Goal: Task Accomplishment & Management: Manage account settings

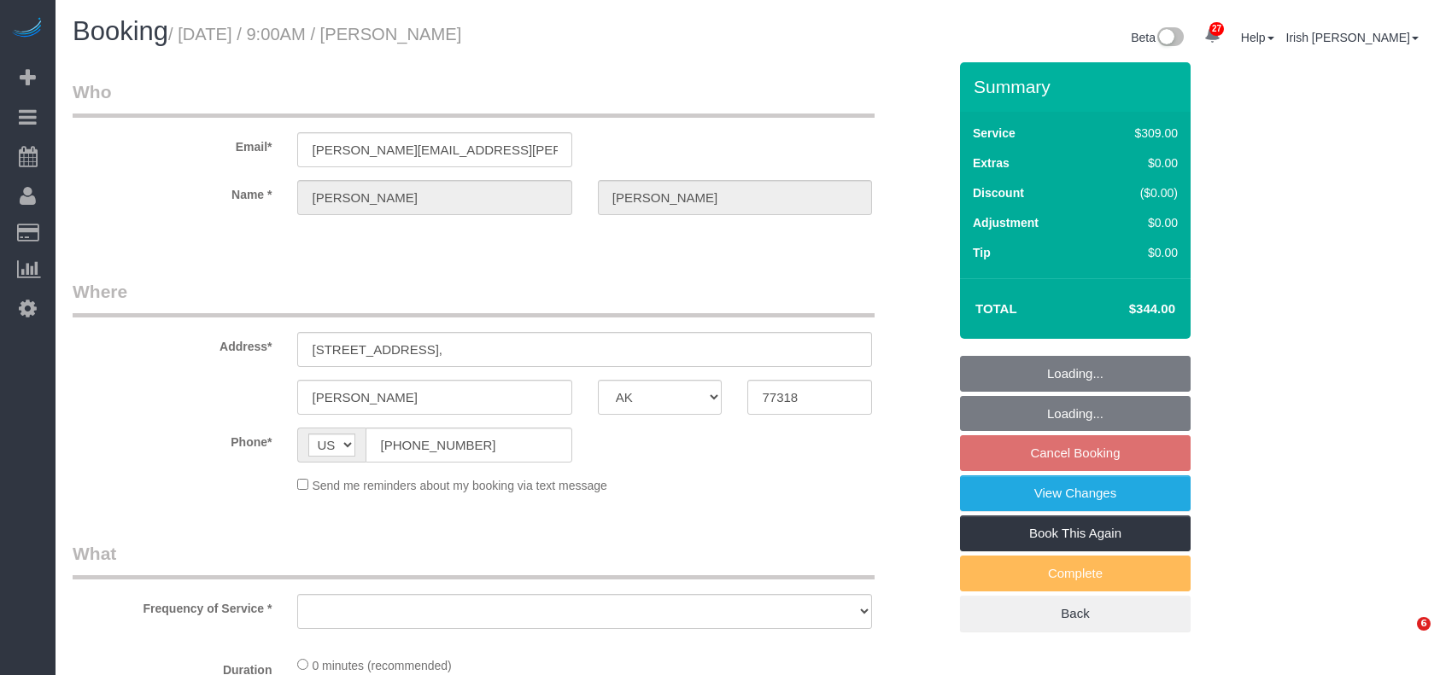
select select "[GEOGRAPHIC_DATA]"
select select "string:fspay-5951e7a7-58d6-4bc5-abae-dfb28c03d9bc"
select select "object:1612"
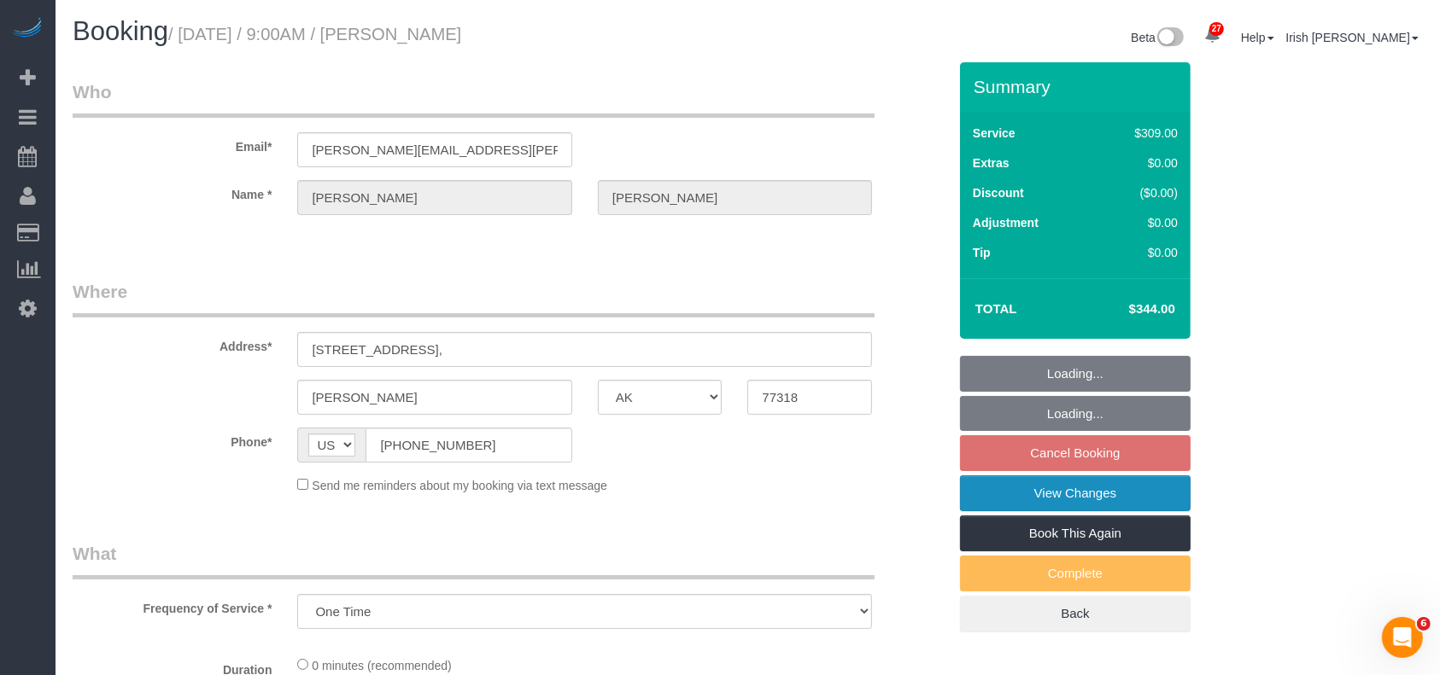
select select "3"
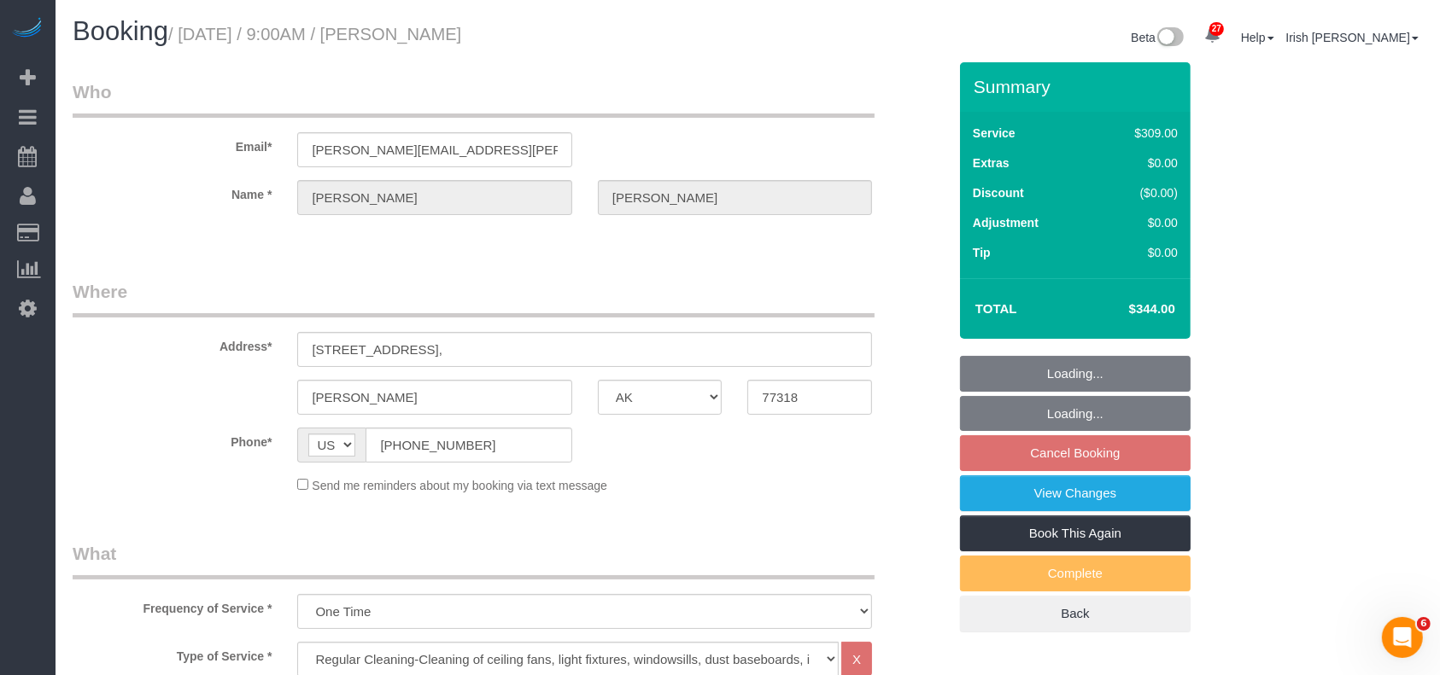
select select "object:1685"
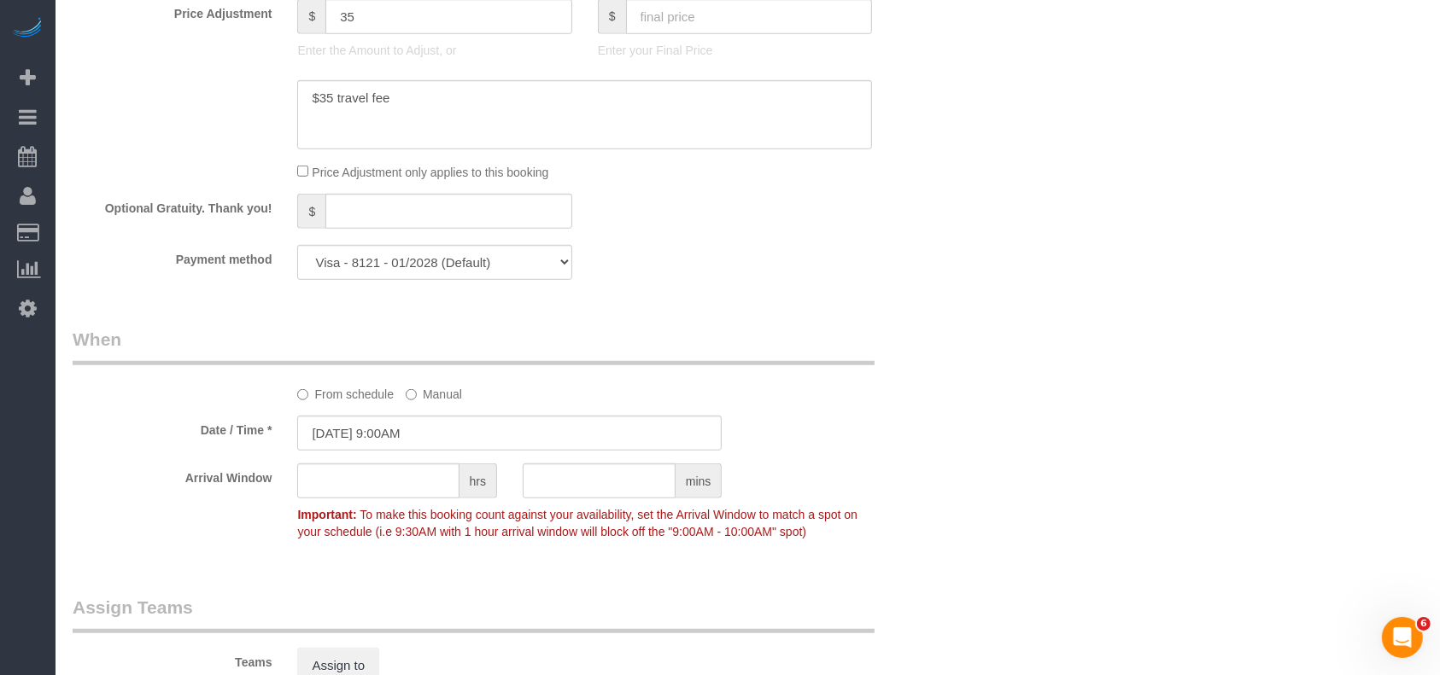
scroll to position [1366, 0]
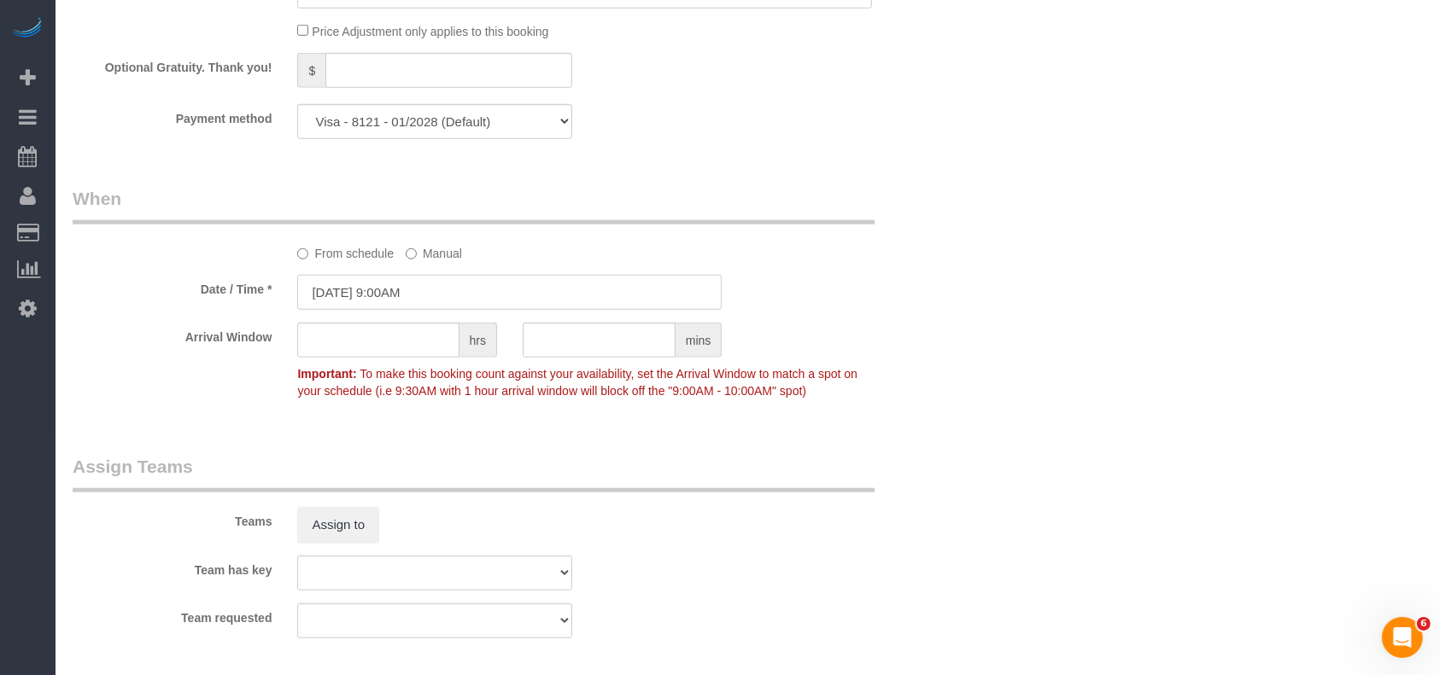
click at [416, 301] on input "[DATE] 9:00AM" at bounding box center [509, 292] width 424 height 35
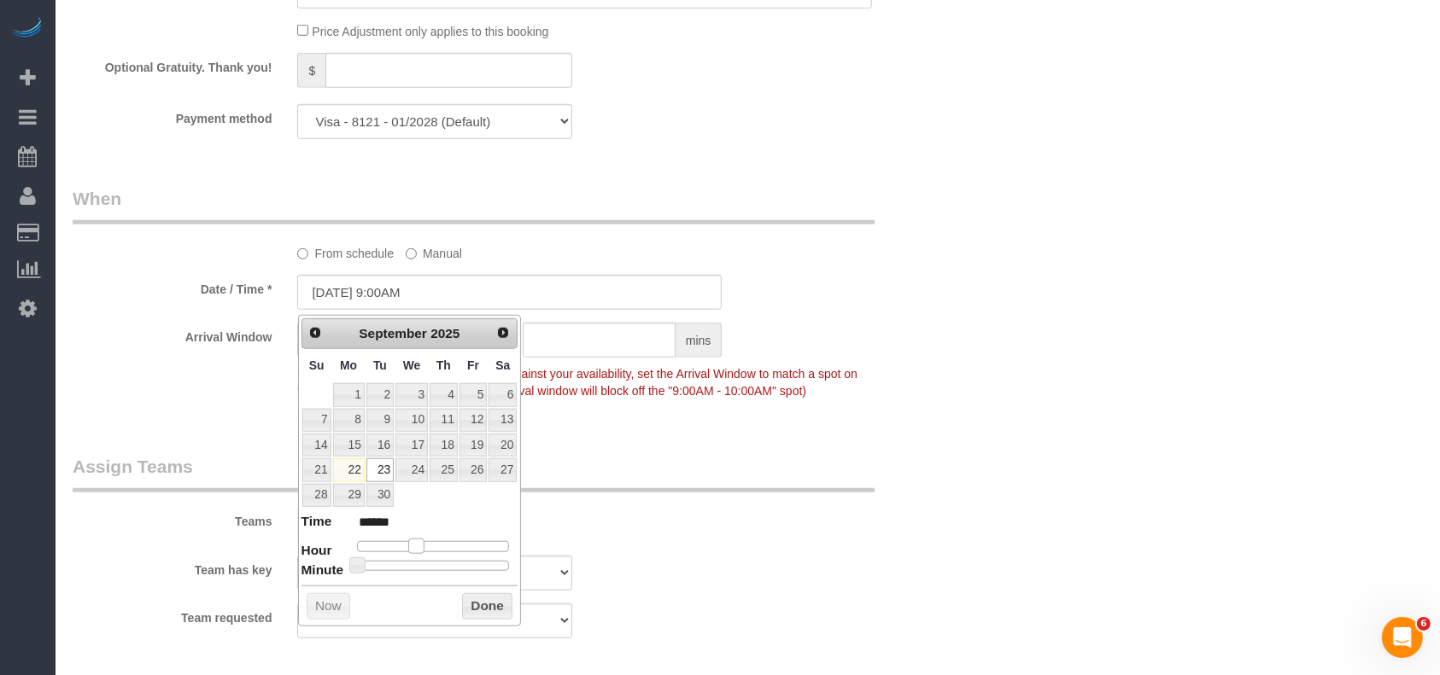
type input "[DATE] 8:00AM"
type input "******"
click at [402, 540] on span at bounding box center [409, 546] width 15 height 15
click at [477, 605] on button "Done" at bounding box center [487, 607] width 50 height 27
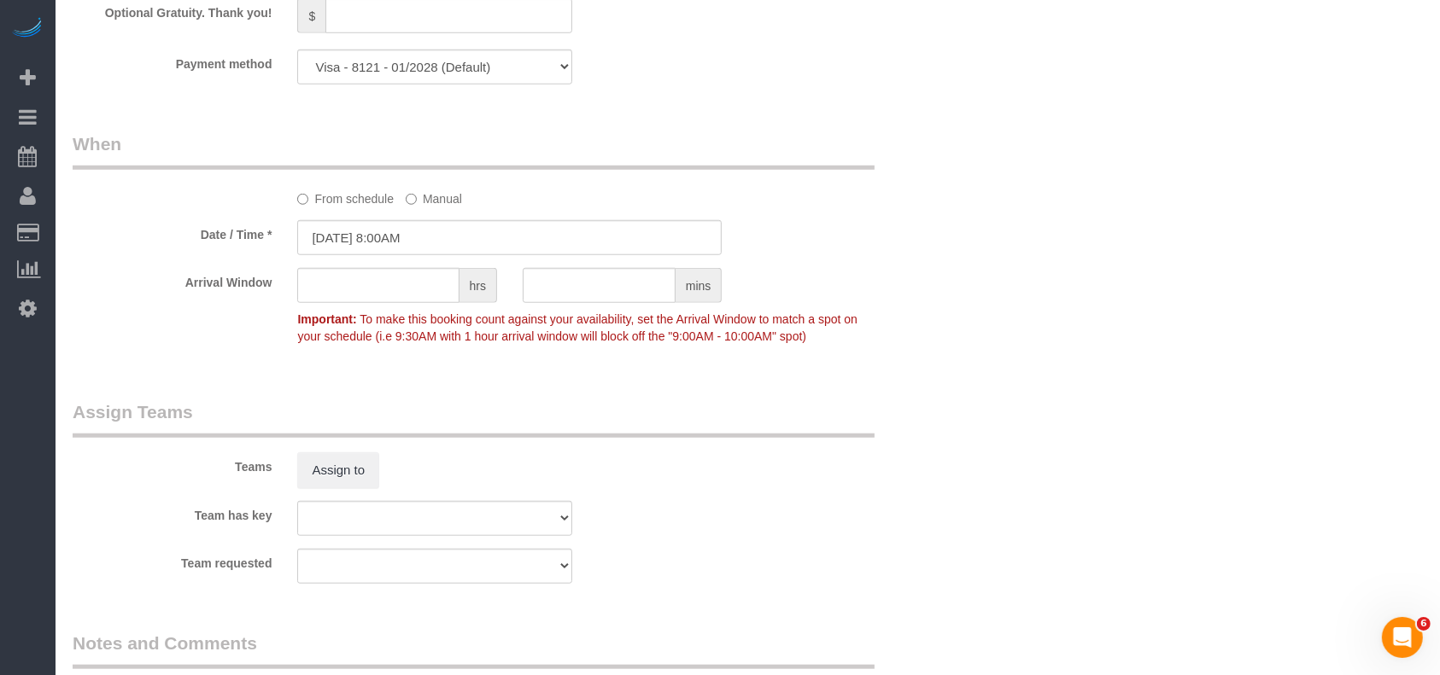
scroll to position [1838, 0]
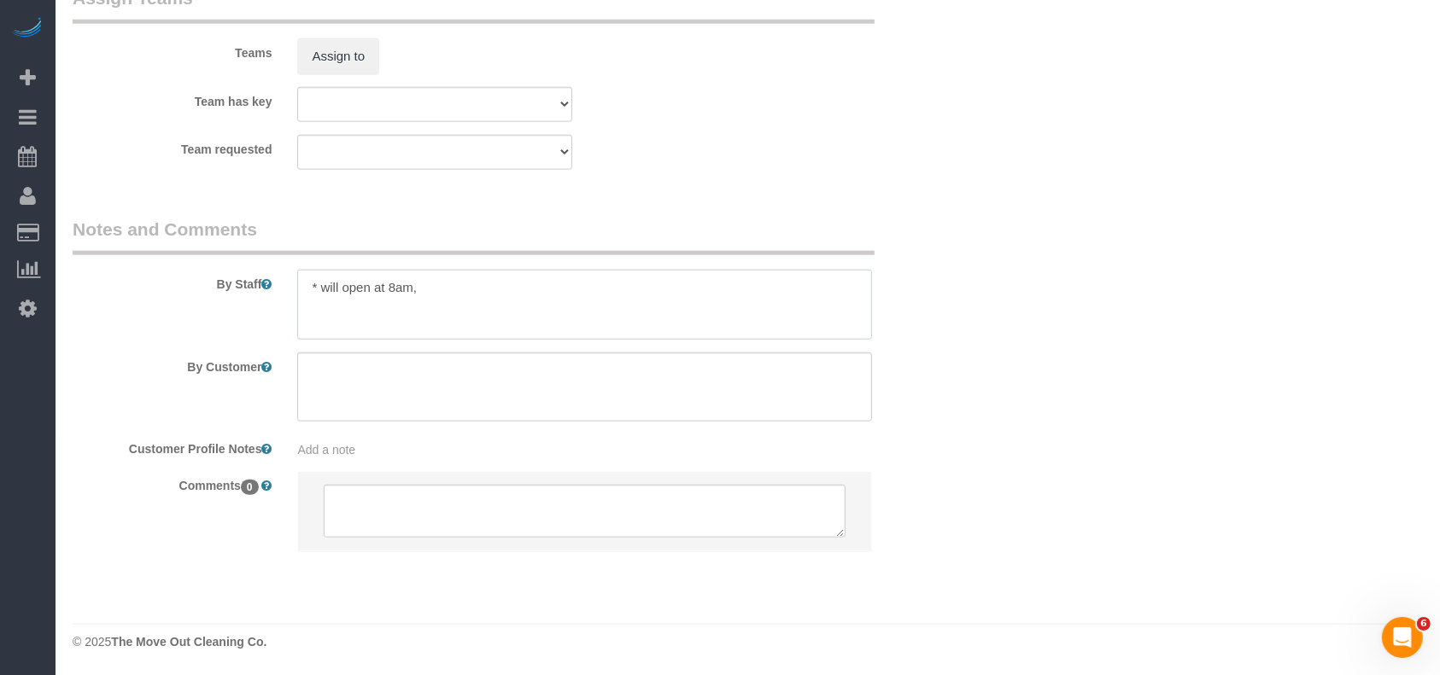
click at [456, 301] on textarea at bounding box center [584, 305] width 575 height 70
paste textarea "New Construction. Has been cleaned post construction,"
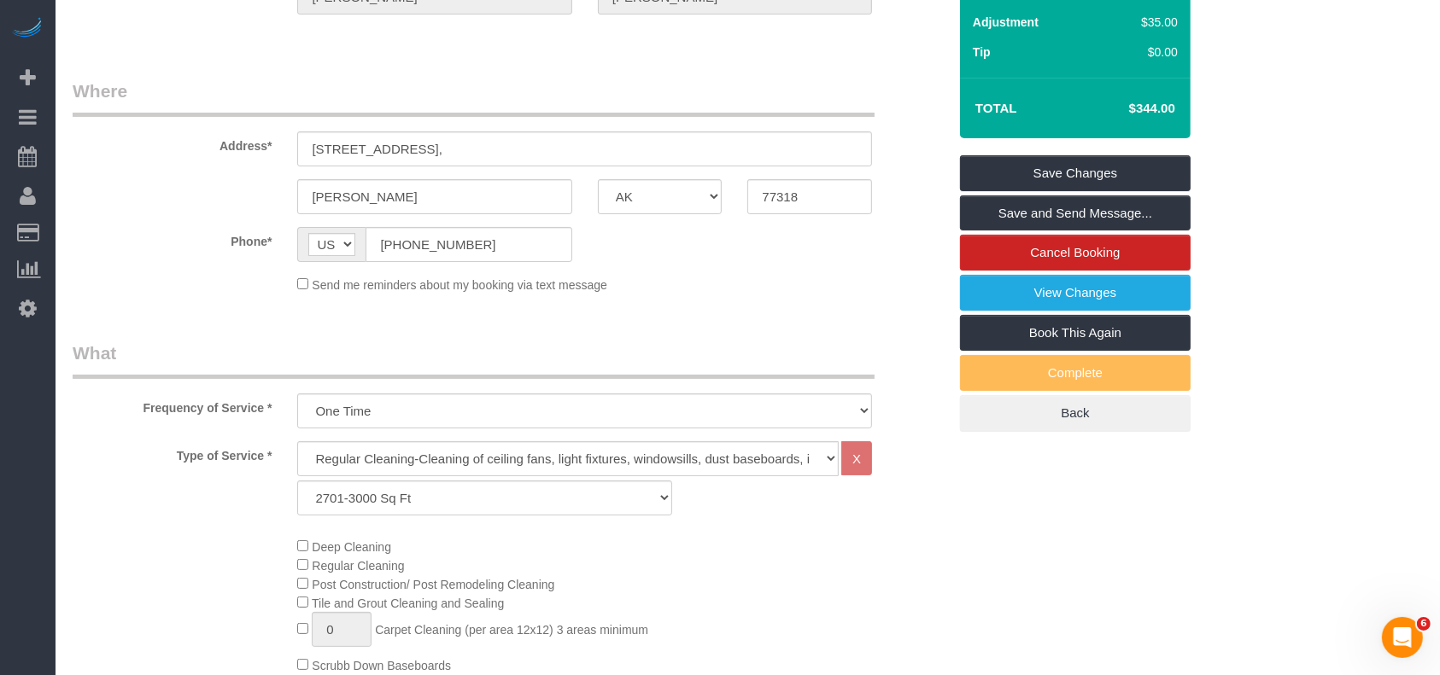
scroll to position [0, 0]
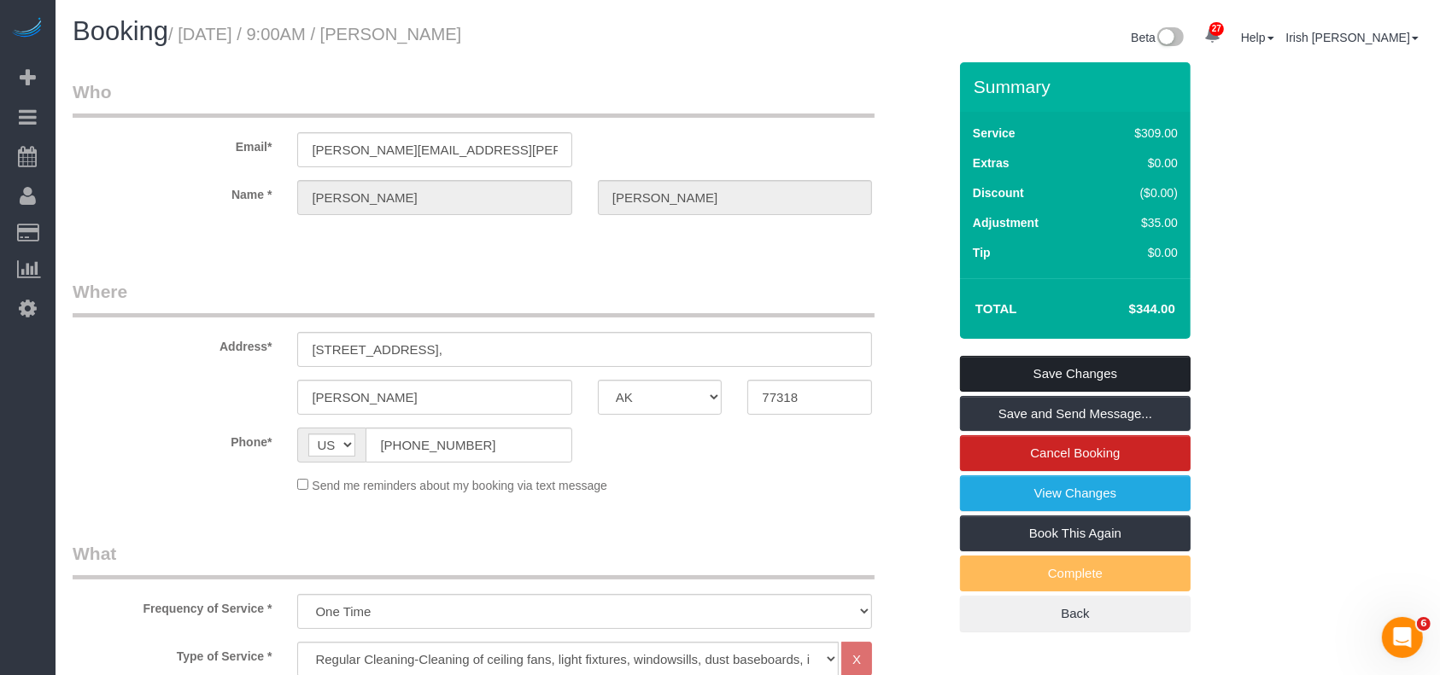
type textarea "* will open at 8am, New Construction. Has been cleaned post construction,"
click at [1118, 373] on link "Save Changes" at bounding box center [1075, 374] width 231 height 36
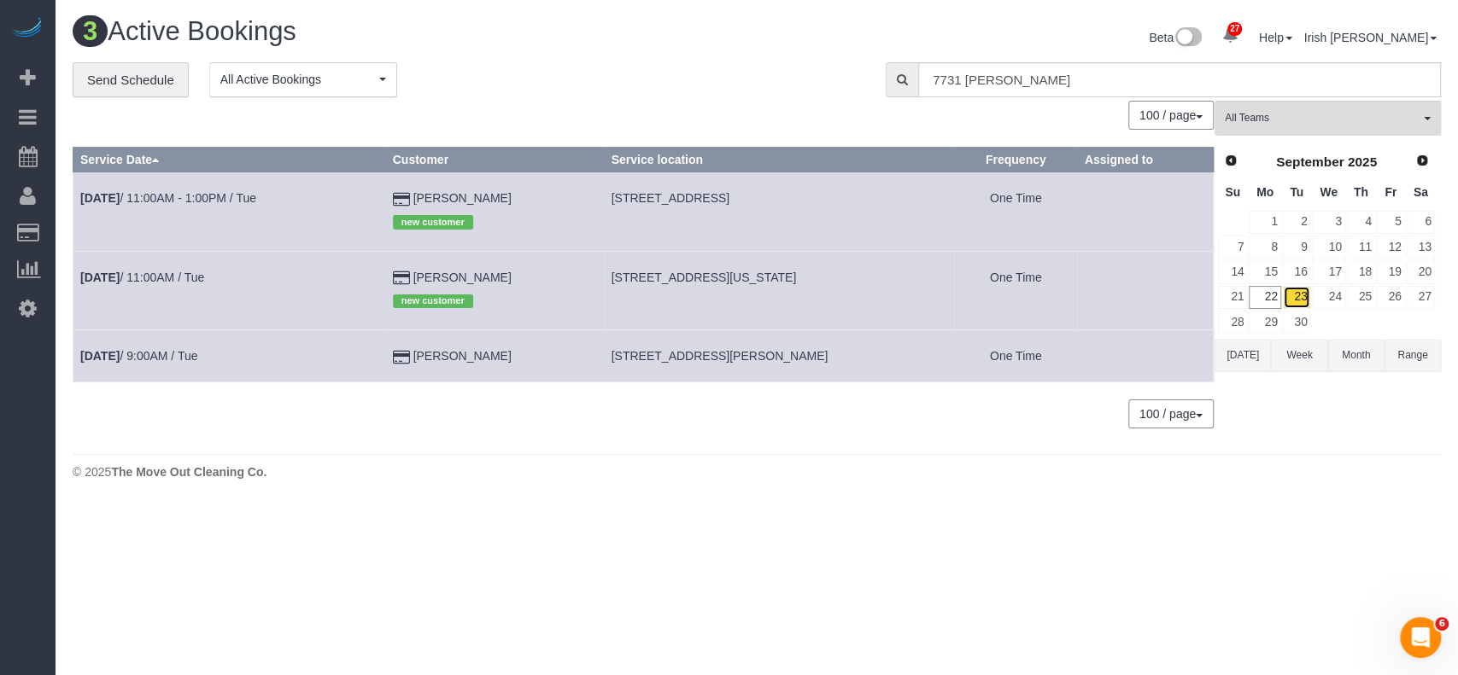
click at [1301, 295] on link "23" at bounding box center [1297, 297] width 28 height 23
click at [1332, 300] on link "24" at bounding box center [1328, 297] width 32 height 23
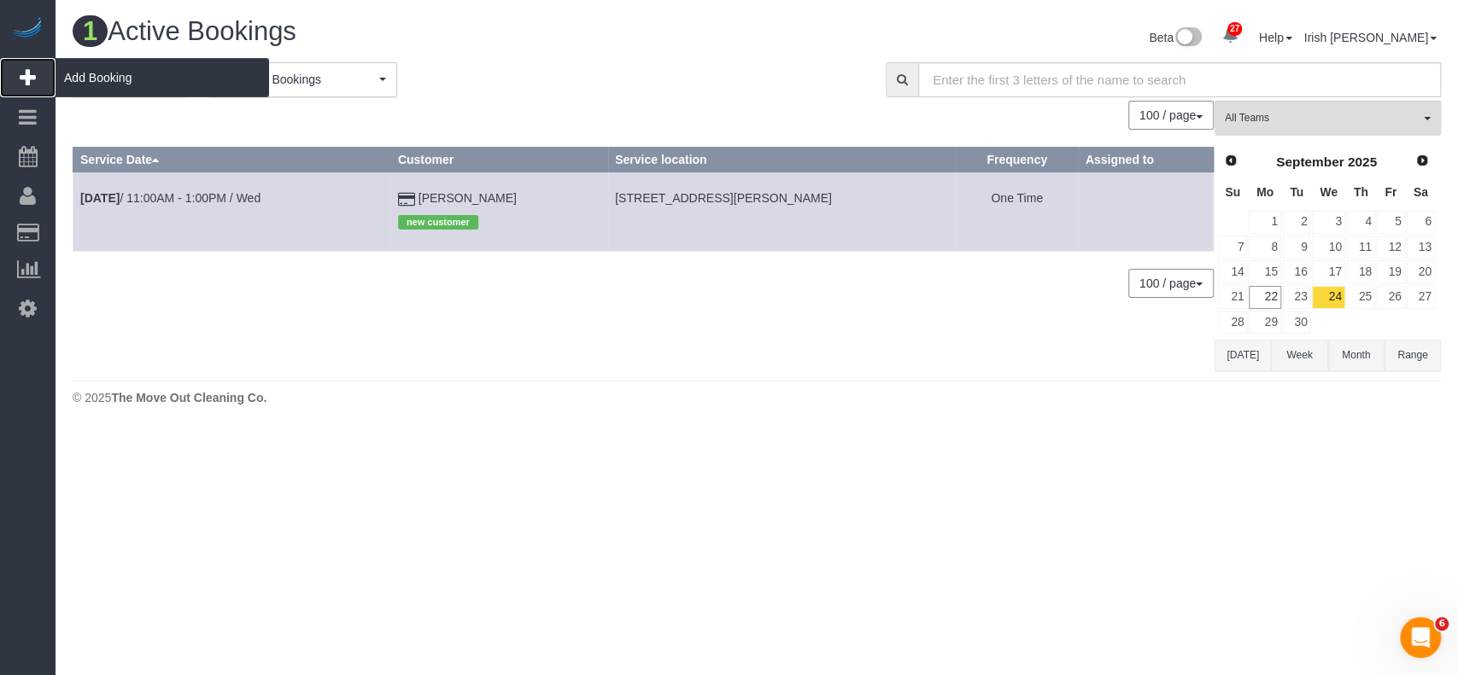
click at [78, 78] on span "Add Booking" at bounding box center [162, 77] width 213 height 39
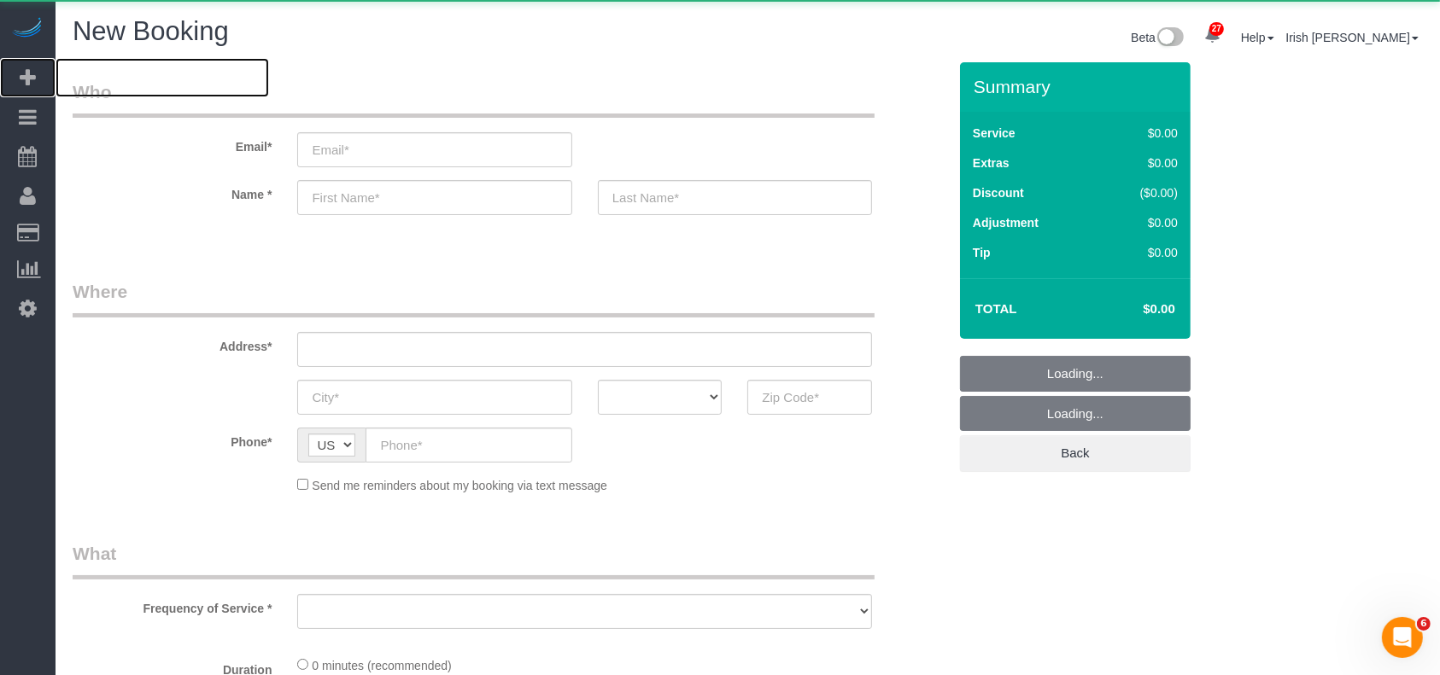
select select "object:2148"
select select "3"
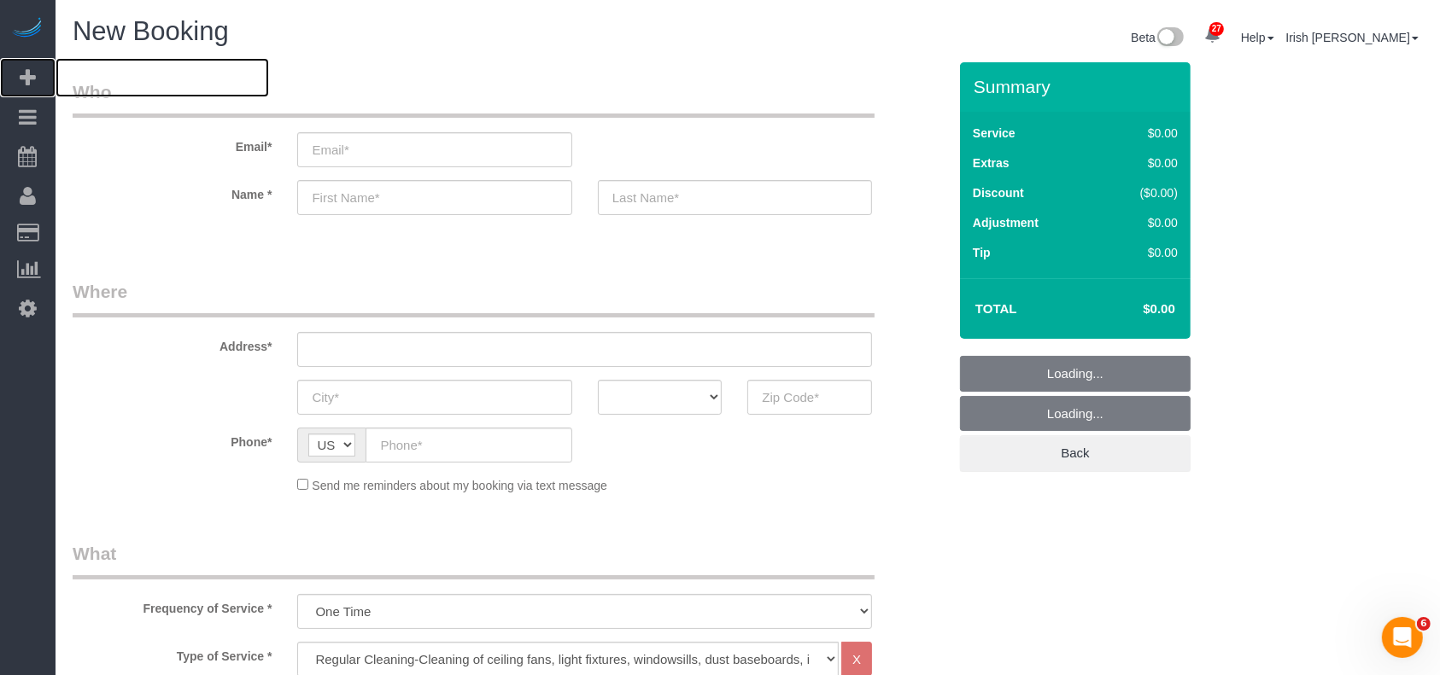
select select "object:2207"
click at [317, 161] on input "email" at bounding box center [434, 149] width 274 height 35
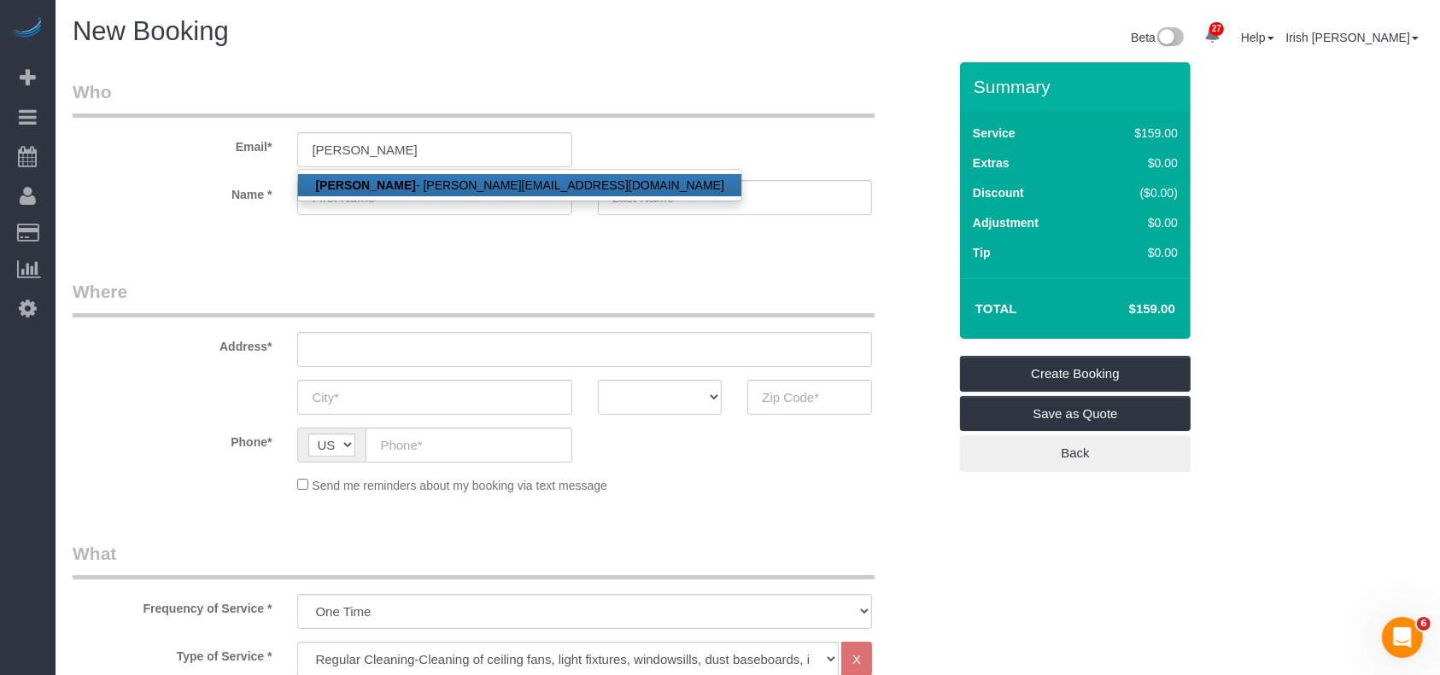
drag, startPoint x: 377, startPoint y: 181, endPoint x: 706, endPoint y: 19, distance: 366.6
click at [378, 179] on link "[PERSON_NAME] - [PERSON_NAME][EMAIL_ADDRESS][DOMAIN_NAME]" at bounding box center [519, 185] width 442 height 22
type input "[PERSON_NAME][EMAIL_ADDRESS][DOMAIN_NAME]"
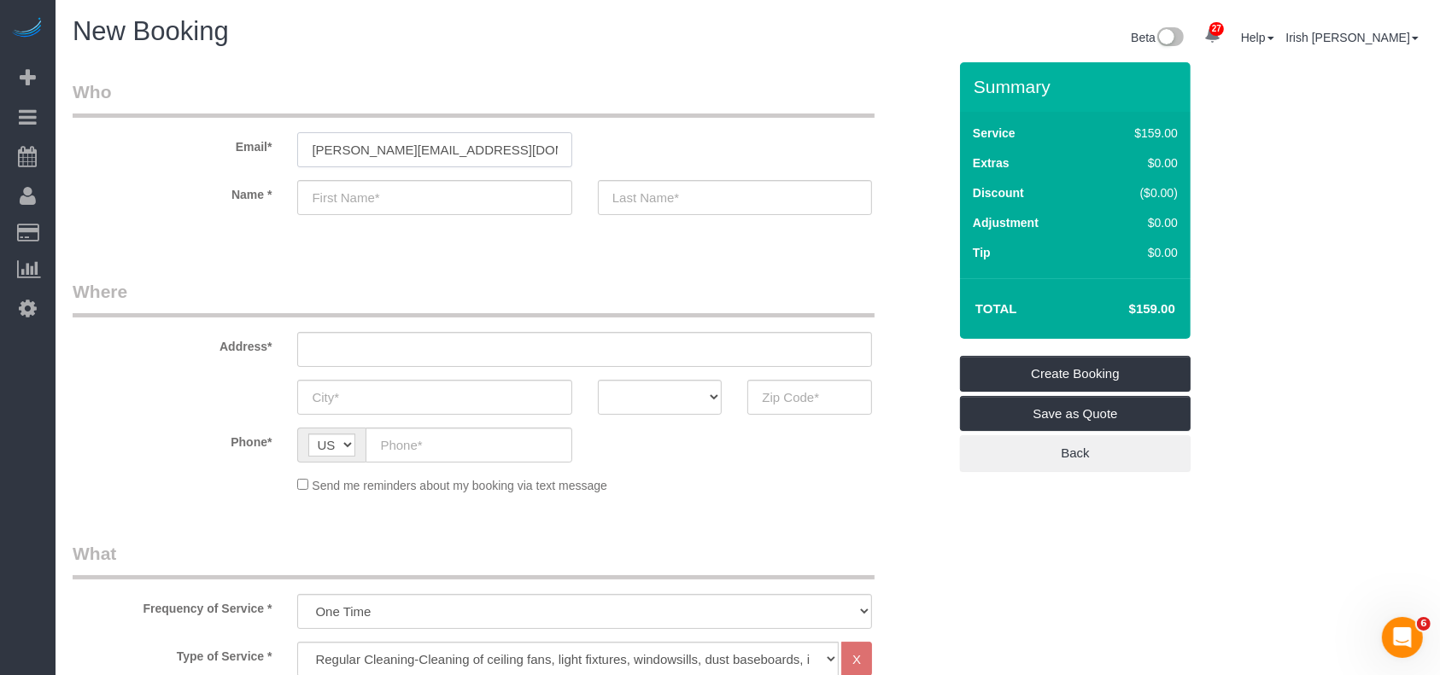
type input "[PERSON_NAME]"
type input "[PHONE_NUMBER]"
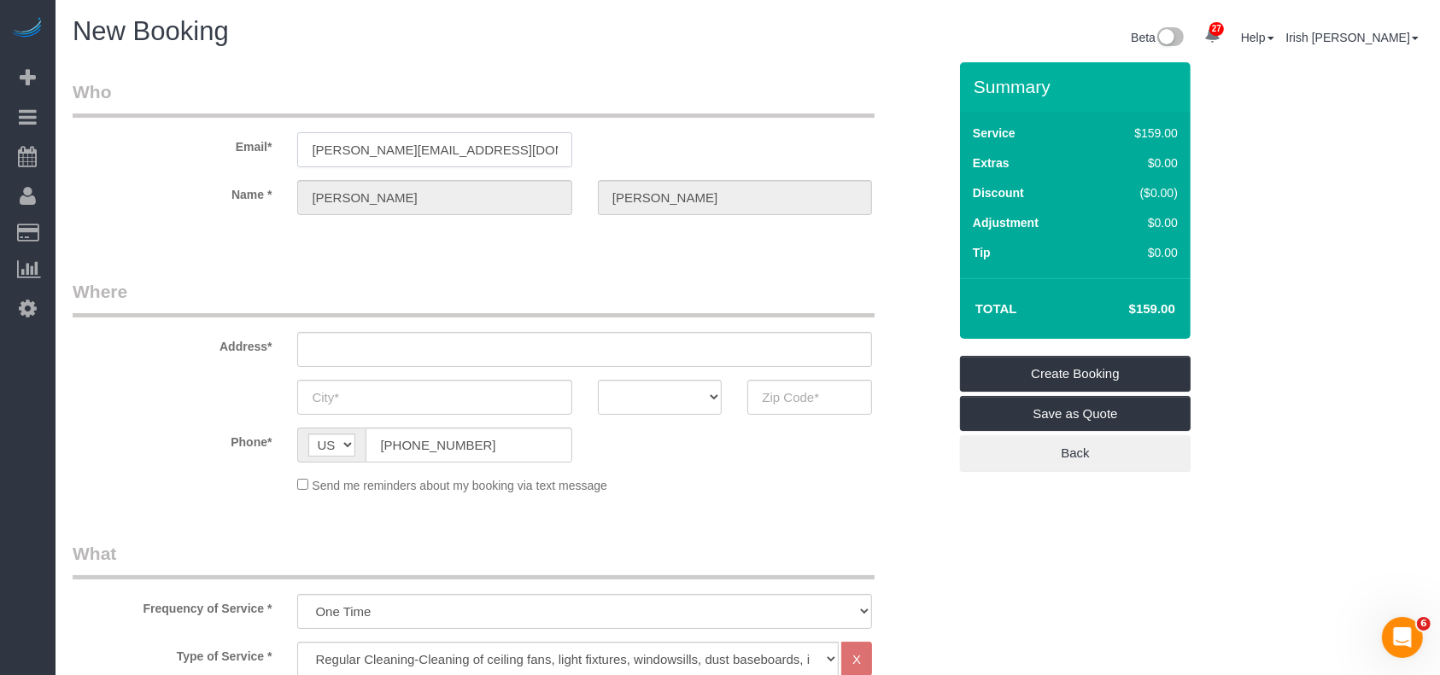
type input "[STREET_ADDRESS][PERSON_NAME]"
type input "LEAGUE CITY"
select select "[GEOGRAPHIC_DATA]"
type input "77573"
select select "string:fspay-ae9463b0-e6f0-4c18-919b-24382207aeee"
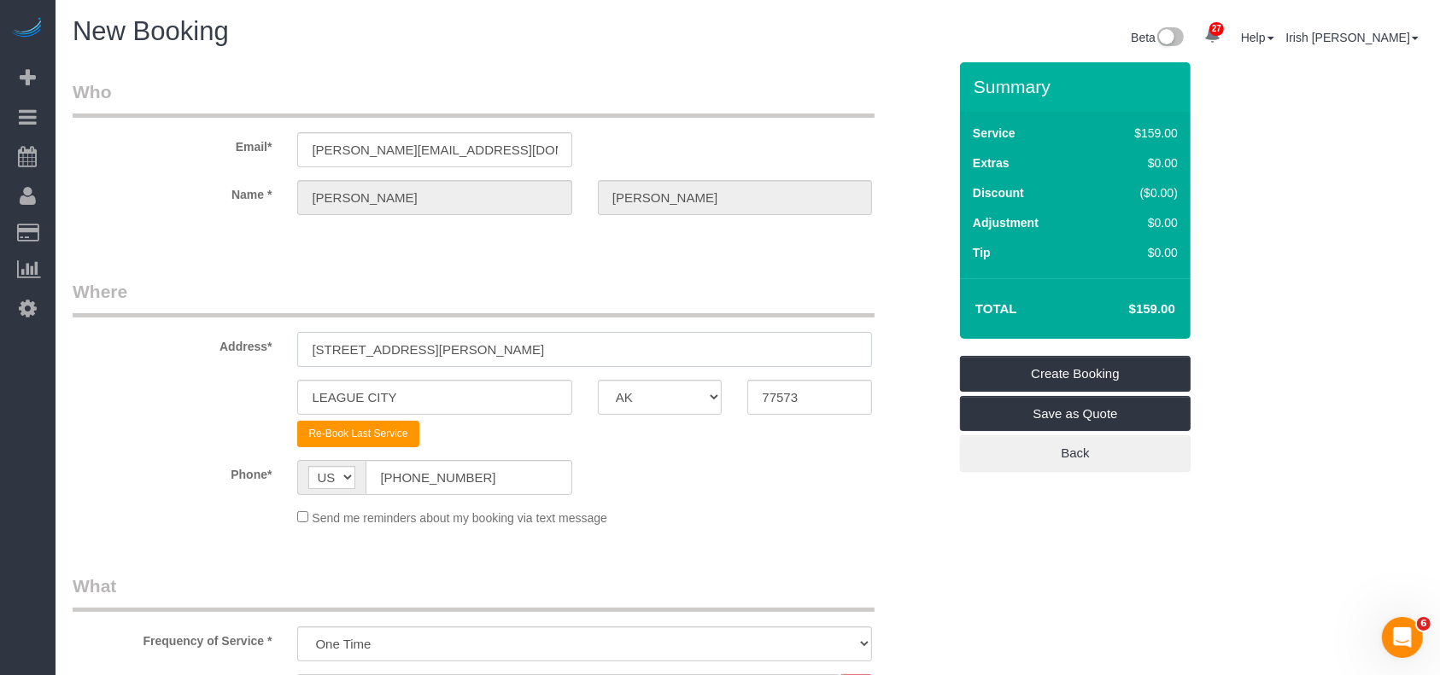
drag, startPoint x: 379, startPoint y: 346, endPoint x: 114, endPoint y: 327, distance: 266.3
click at [114, 327] on div "Address* [STREET_ADDRESS][PERSON_NAME]" at bounding box center [510, 323] width 900 height 88
paste input "[STREET_ADDRESS][PERSON_NAME]"
click at [461, 345] on input "[STREET_ADDRESS][PERSON_NAME]" at bounding box center [584, 349] width 575 height 35
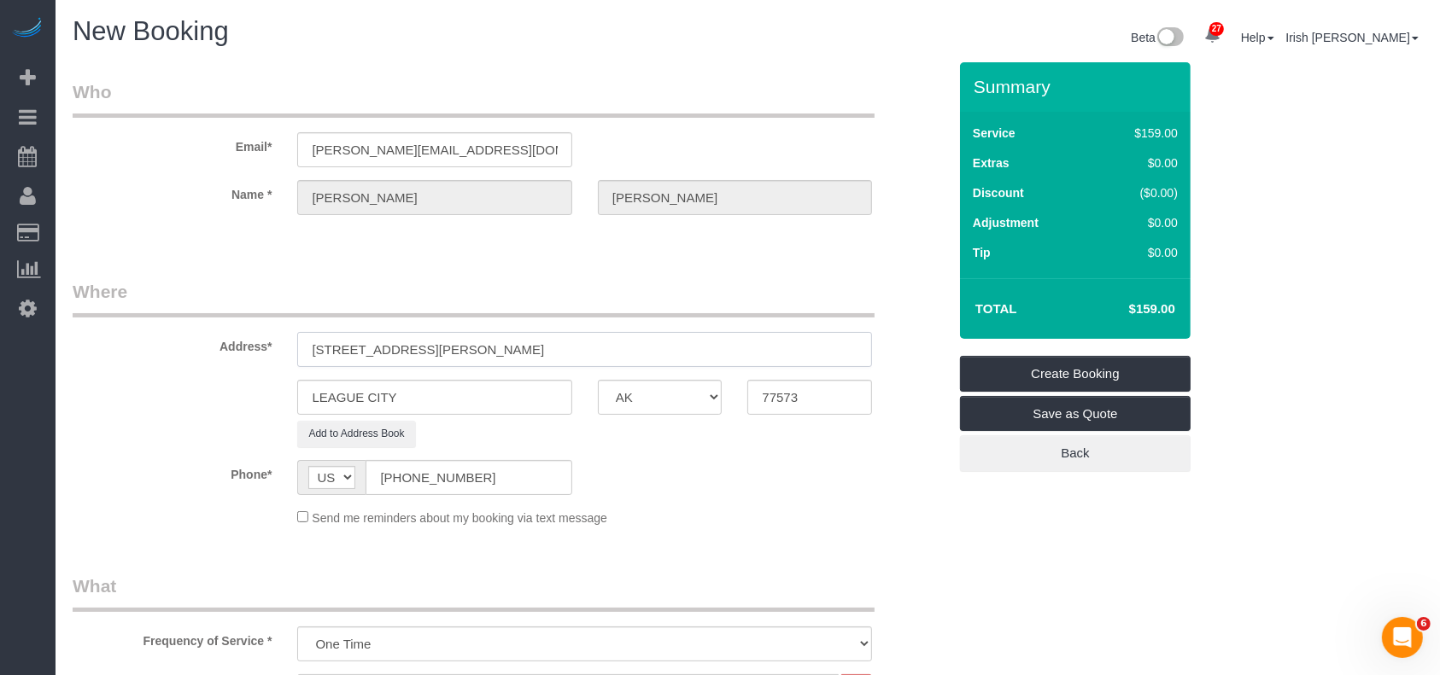
type input "[STREET_ADDRESS][PERSON_NAME]"
drag, startPoint x: 443, startPoint y: 401, endPoint x: 179, endPoint y: 392, distance: 264.0
click at [179, 392] on div "LEAGUE CITY AK AL AR AZ CA CO CT DC DE [GEOGRAPHIC_DATA] [GEOGRAPHIC_DATA] HI I…" at bounding box center [510, 397] width 900 height 35
paste input "Friendswood"
type input "Friendswood"
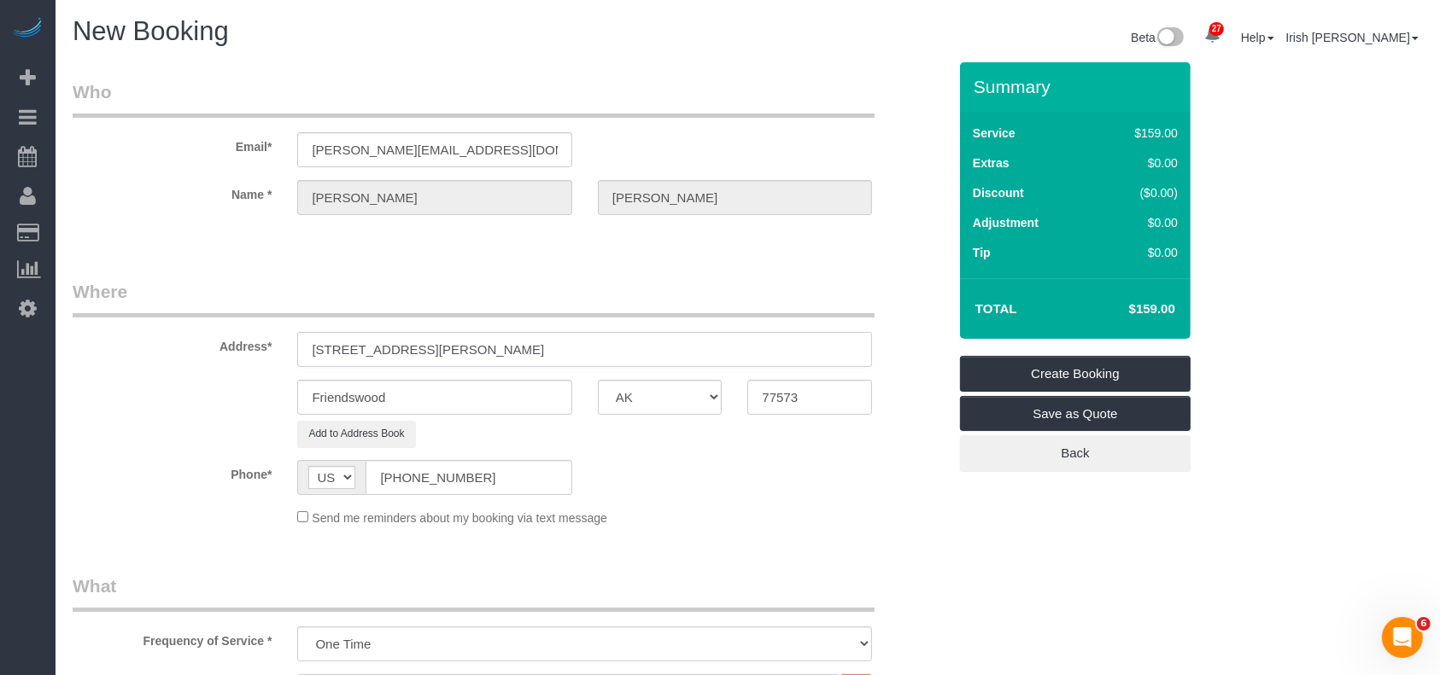
click at [539, 338] on input "[STREET_ADDRESS][PERSON_NAME]" at bounding box center [584, 349] width 575 height 35
drag, startPoint x: 711, startPoint y: 400, endPoint x: 675, endPoint y: 389, distance: 37.3
click at [676, 395] on div "Friendswood AK AL AR AZ CA CO CT DC DE [GEOGRAPHIC_DATA] [GEOGRAPHIC_DATA] HI I…" at bounding box center [510, 397] width 900 height 35
paste input "46"
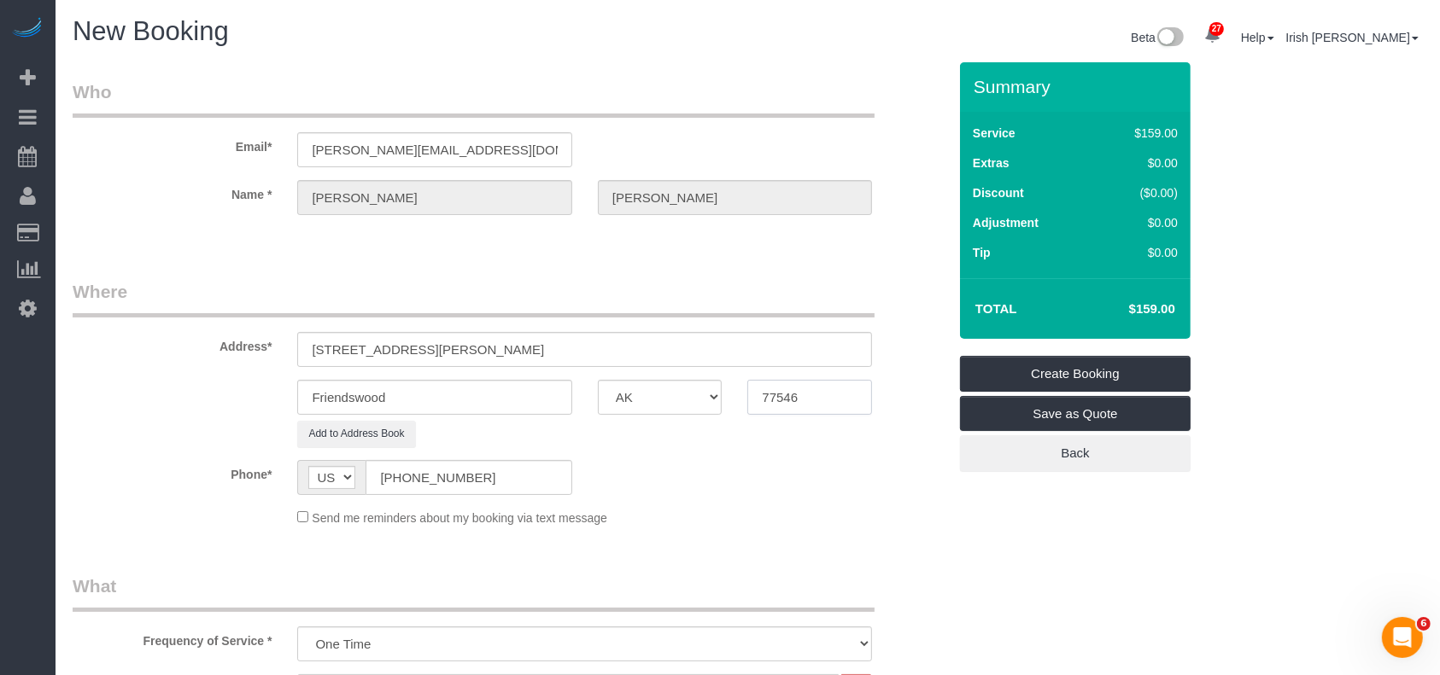
type input "77546"
drag, startPoint x: 656, startPoint y: 345, endPoint x: 416, endPoint y: 347, distance: 240.0
click at [416, 347] on input "[STREET_ADDRESS][PERSON_NAME]" at bounding box center [584, 349] width 575 height 35
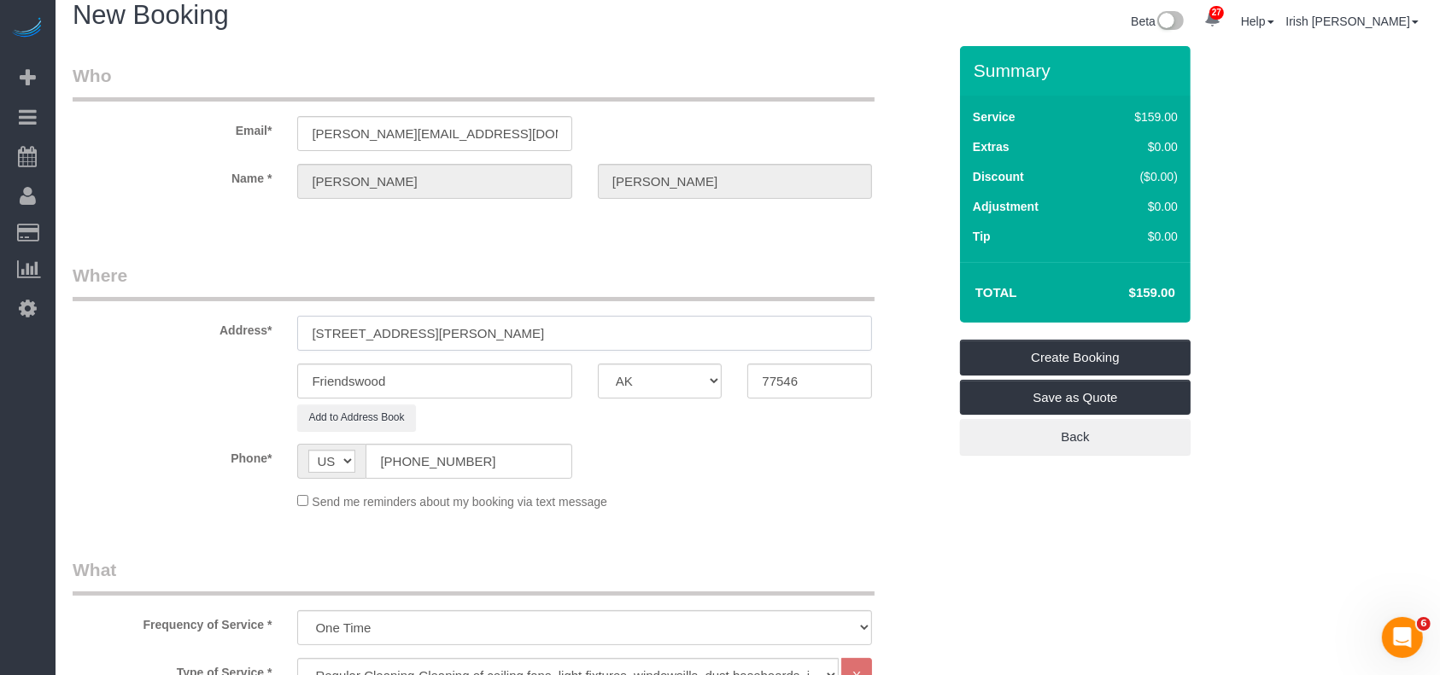
scroll to position [455, 0]
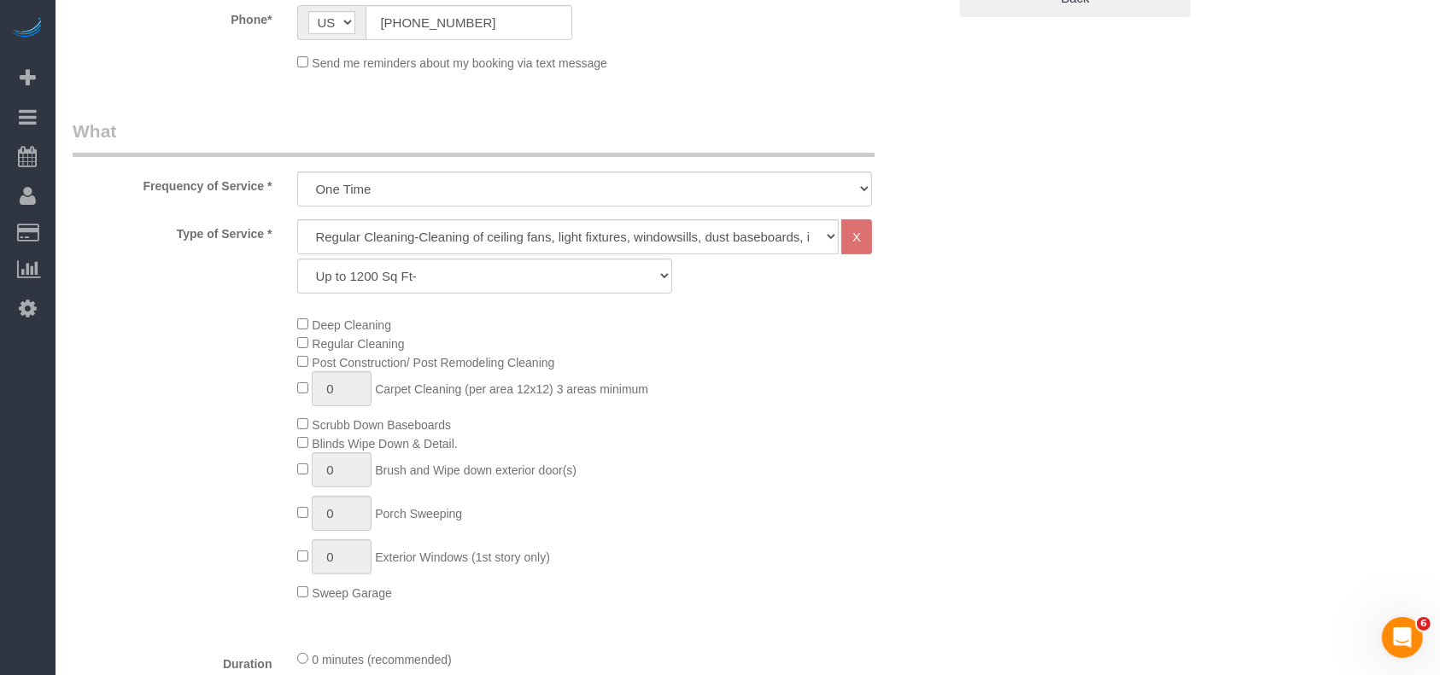
type input "[STREET_ADDRESS][PERSON_NAME]"
drag, startPoint x: 512, startPoint y: 266, endPoint x: 484, endPoint y: 284, distance: 33.4
click at [512, 266] on select "Up to 1200 Sq Ft- [DATE]-[DATE] Sq Ft [DATE]-[DATE] Sq Ft [DATE]-[DATE] Sq Ft […" at bounding box center [484, 276] width 374 height 35
select select "62"
click at [297, 259] on select "Up to 1200 Sq Ft- [DATE]-[DATE] Sq Ft [DATE]-[DATE] Sq Ft [DATE]-[DATE] Sq Ft […" at bounding box center [484, 276] width 374 height 35
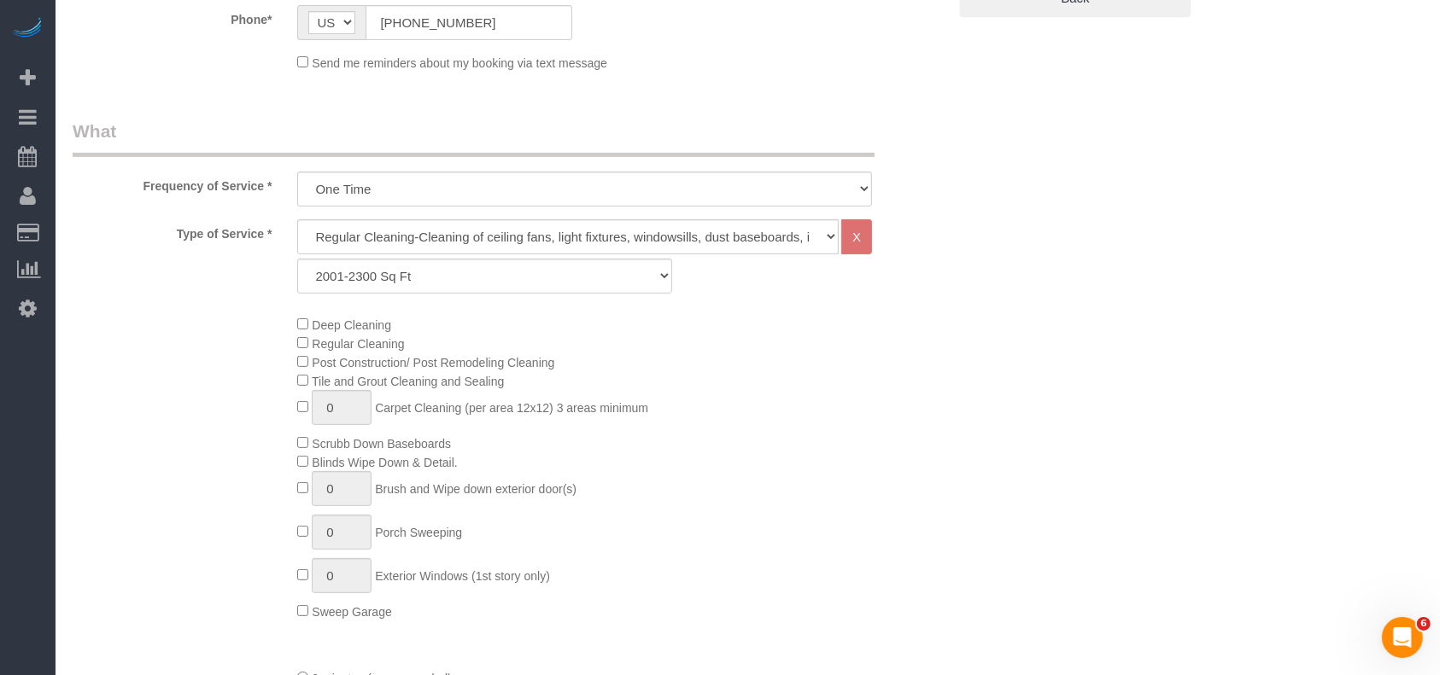
click at [893, 533] on div "Deep Cleaning Regular Cleaning Post Construction/ Post Remodeling Cleaning Tile…" at bounding box center [621, 468] width 675 height 306
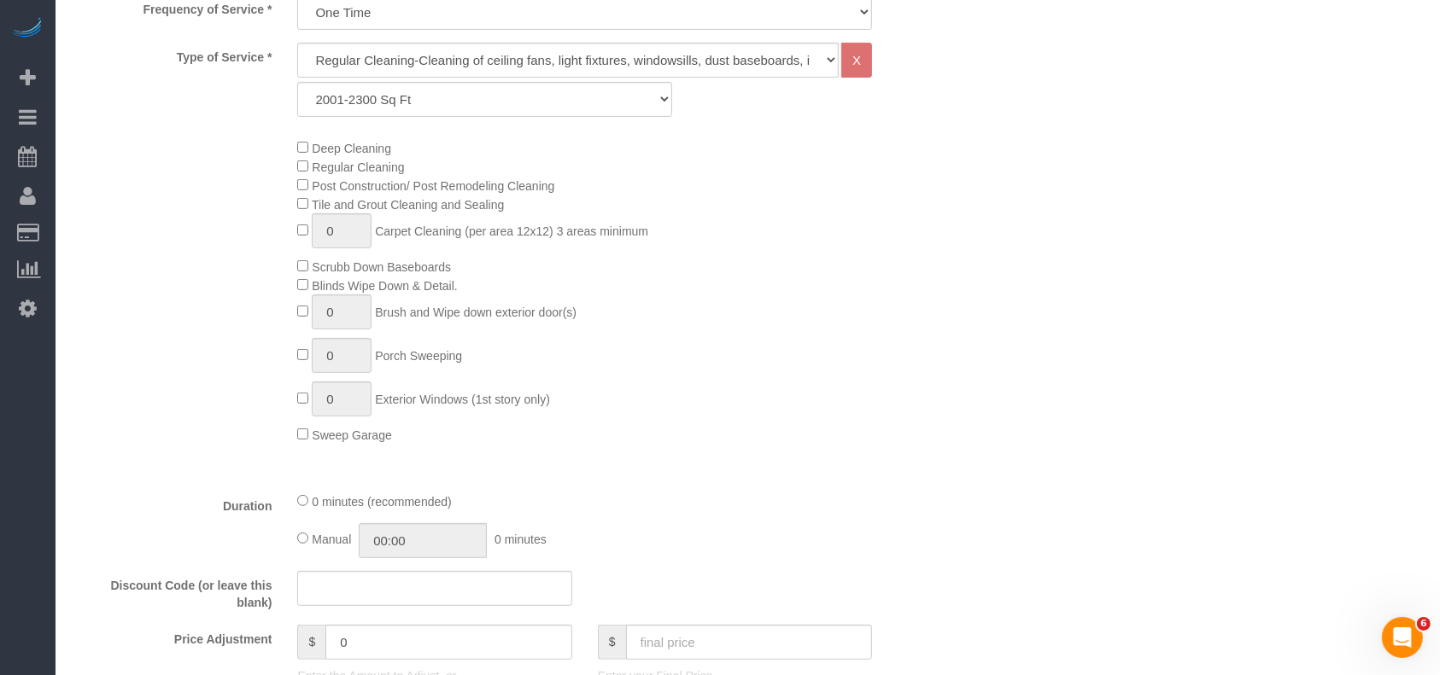
scroll to position [797, 0]
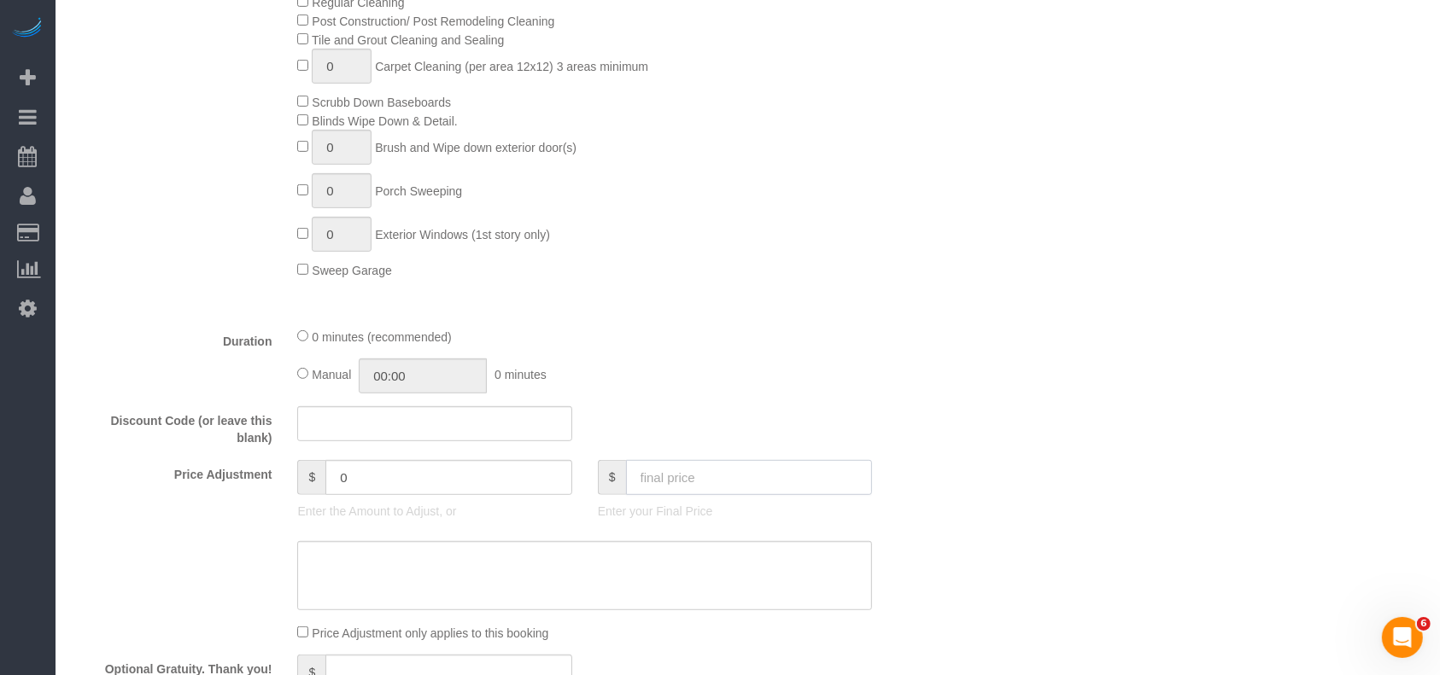
click at [762, 482] on input "text" at bounding box center [749, 477] width 247 height 35
click at [687, 482] on input "text" at bounding box center [749, 477] width 247 height 35
paste input "6"
click at [604, 489] on div "$ 263" at bounding box center [735, 477] width 274 height 35
type input "263"
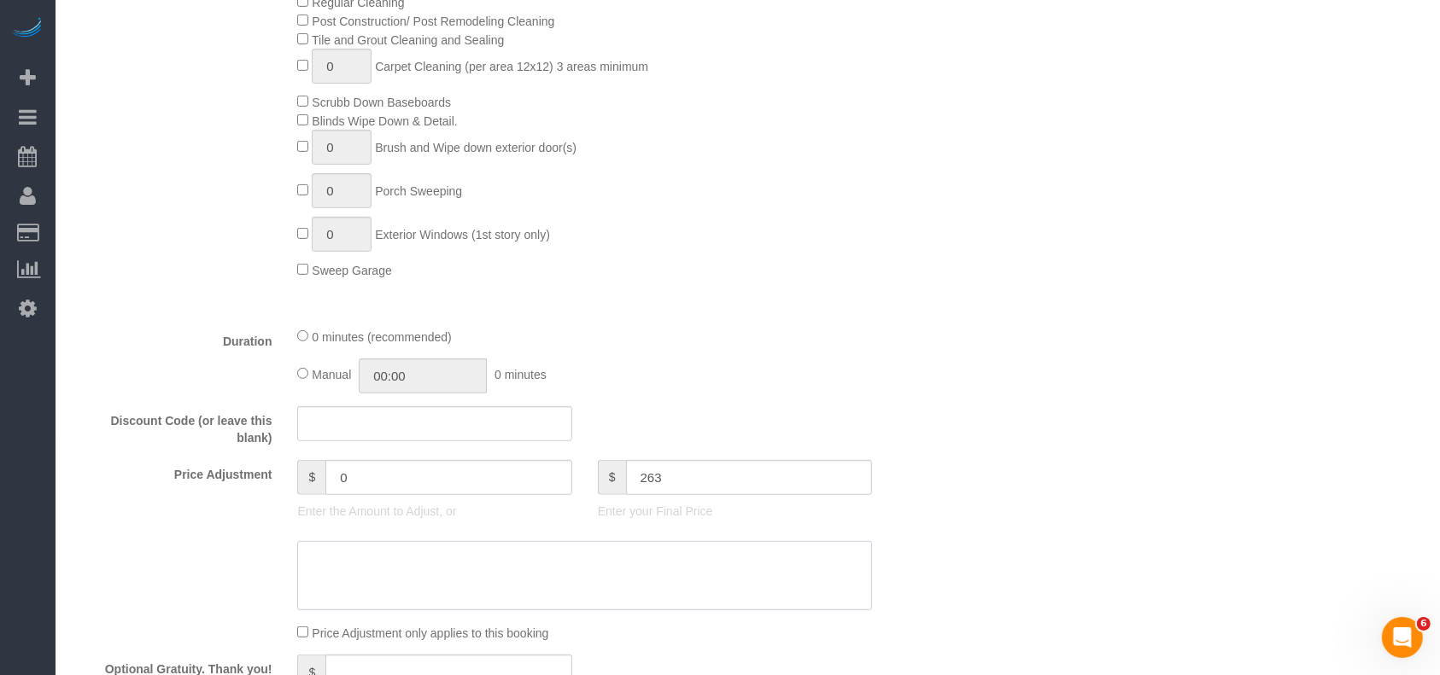
click at [563, 584] on textarea at bounding box center [584, 576] width 575 height 70
type input "24"
paste textarea "263"
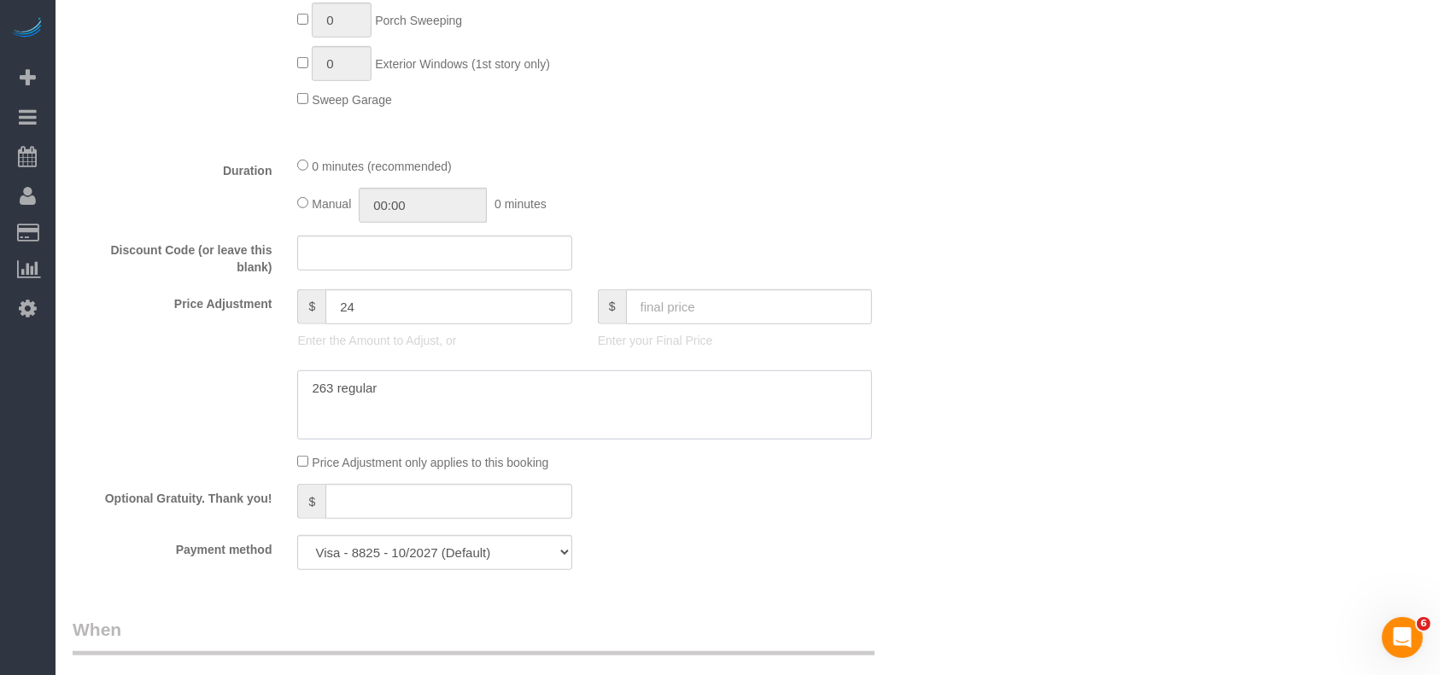
scroll to position [1138, 0]
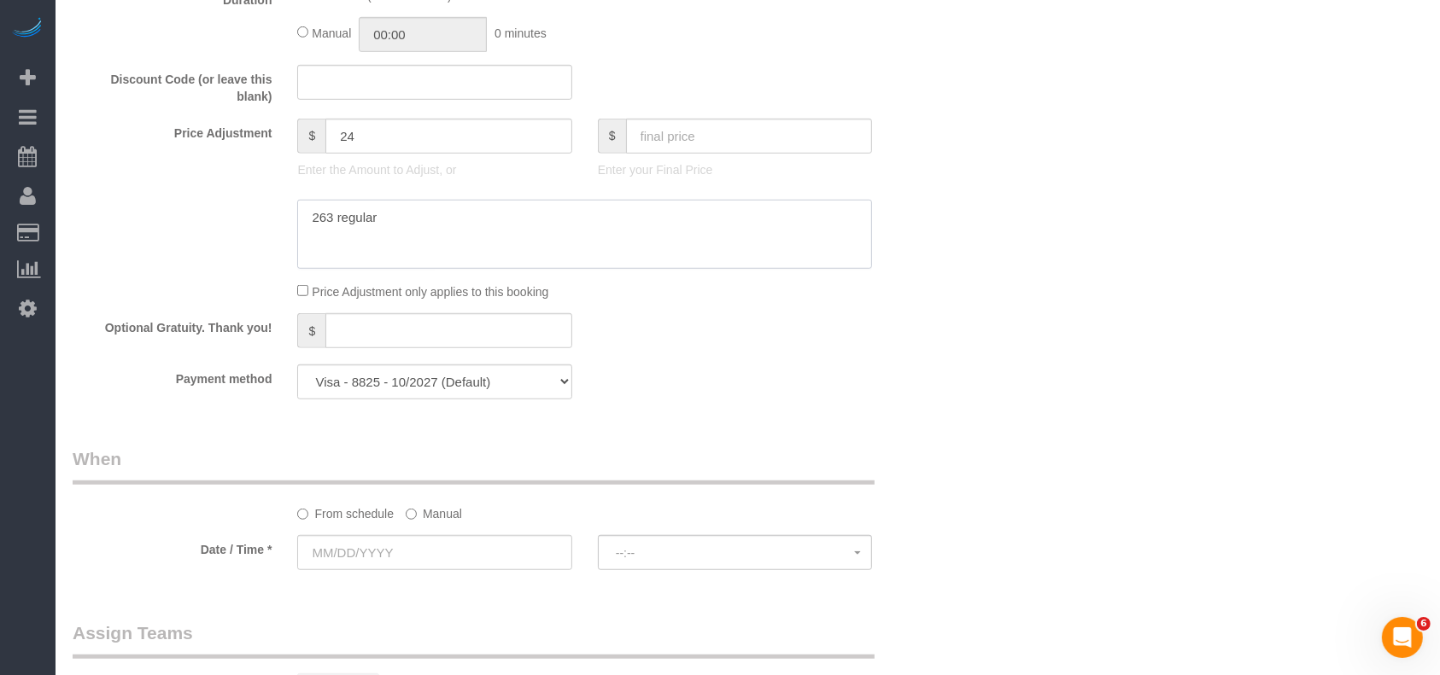
click at [301, 226] on textarea at bounding box center [584, 235] width 575 height 70
type textarea "$263 regular"
click at [465, 389] on select "Visa - 8825 - 10/2027 Visa - 8825 - 10/2027 (Default) Add Credit Card ─────────…" at bounding box center [434, 382] width 274 height 35
select select "string:check"
click at [297, 370] on select "Visa - 8825 - 10/2027 Visa - 8825 - 10/2027 (Default) Add Credit Card ─────────…" at bounding box center [434, 382] width 274 height 35
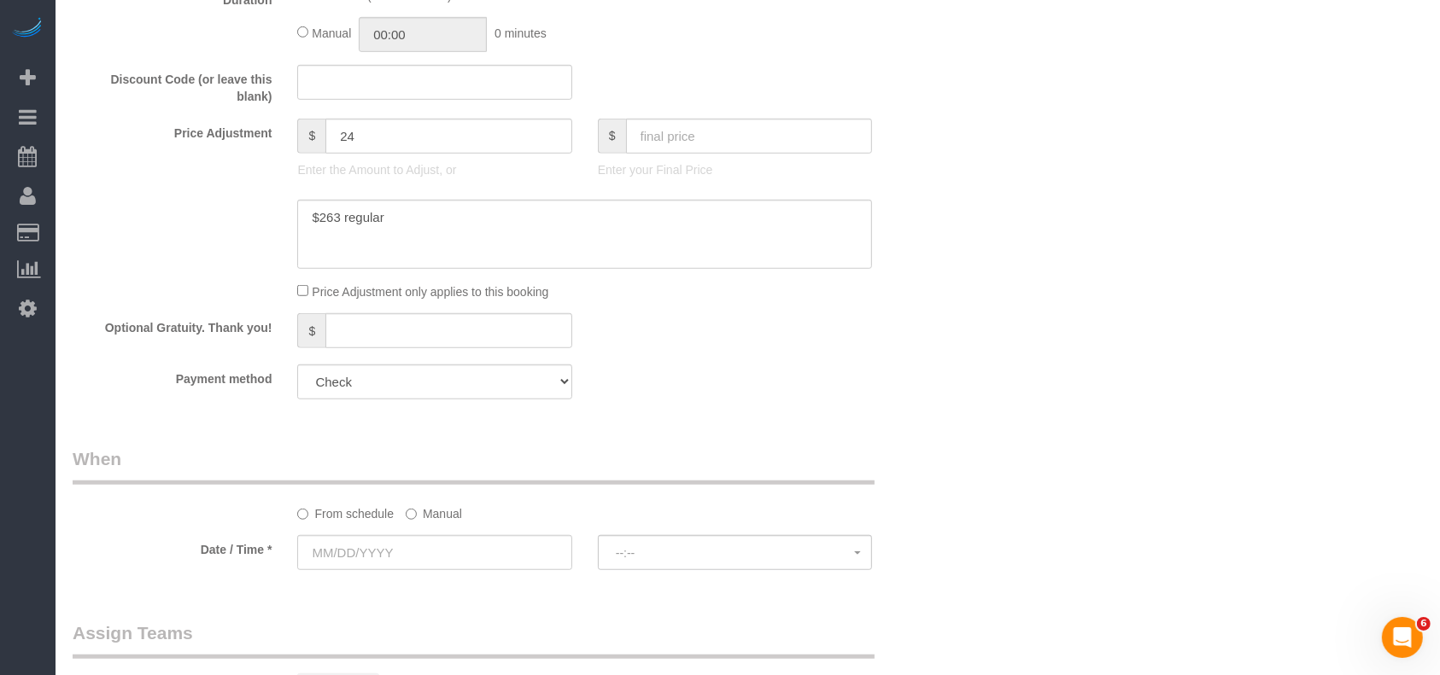
click at [461, 515] on label "Manual" at bounding box center [434, 511] width 56 height 23
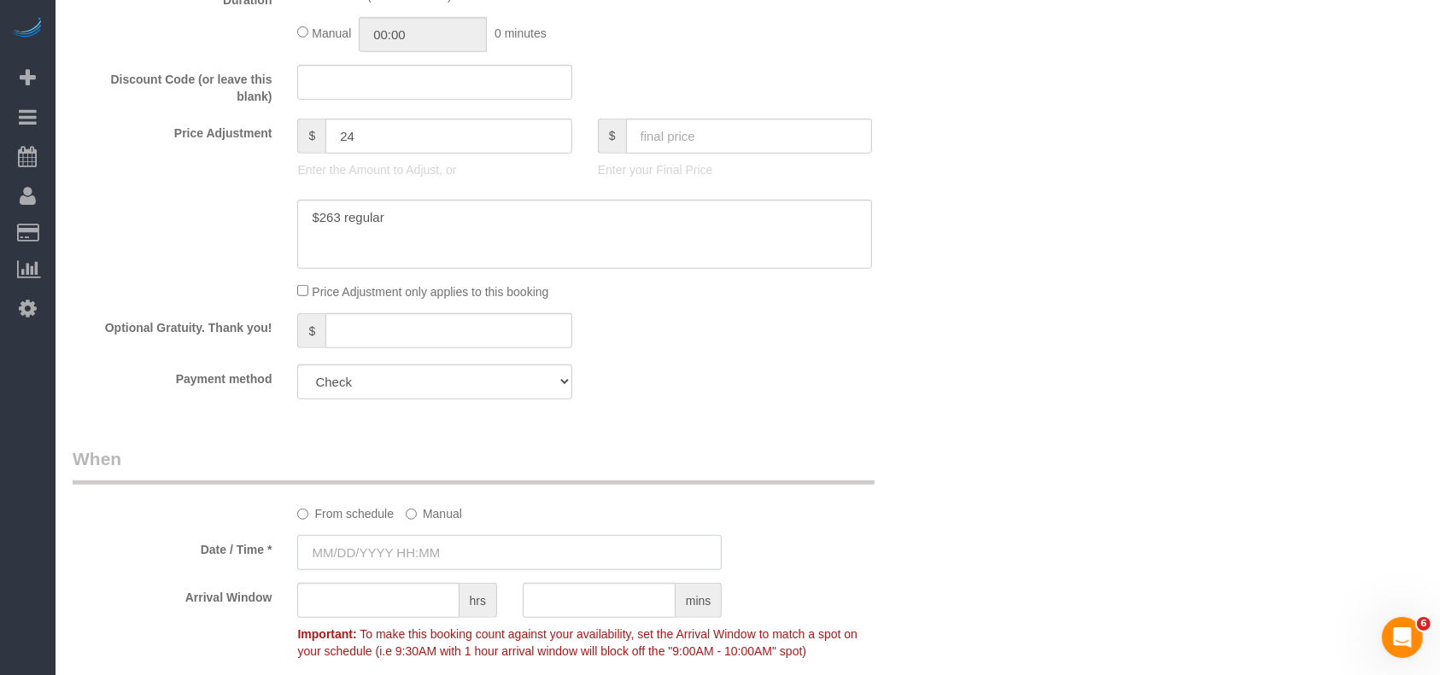
click at [430, 557] on input "text" at bounding box center [509, 552] width 424 height 35
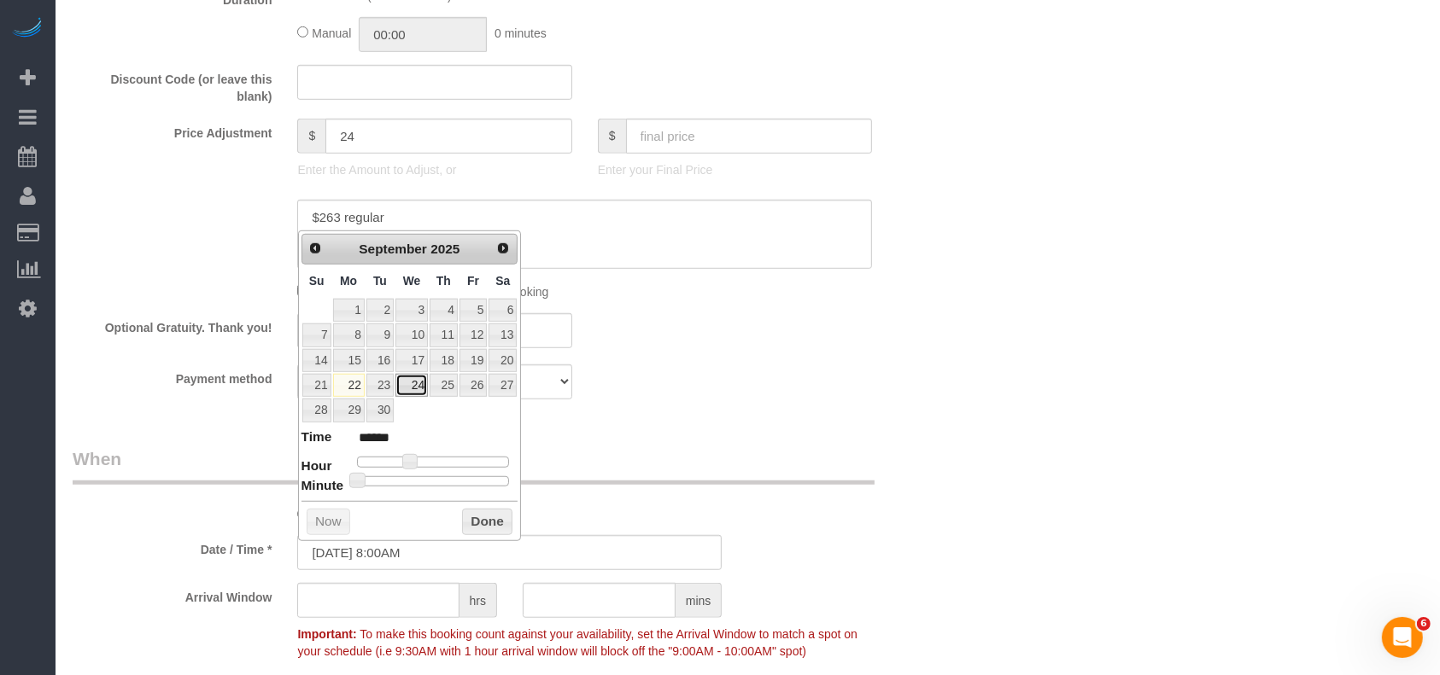
click at [417, 384] on link "24" at bounding box center [411, 385] width 32 height 23
type input "[DATE] 8:00AM"
click at [476, 521] on button "Done" at bounding box center [487, 522] width 50 height 27
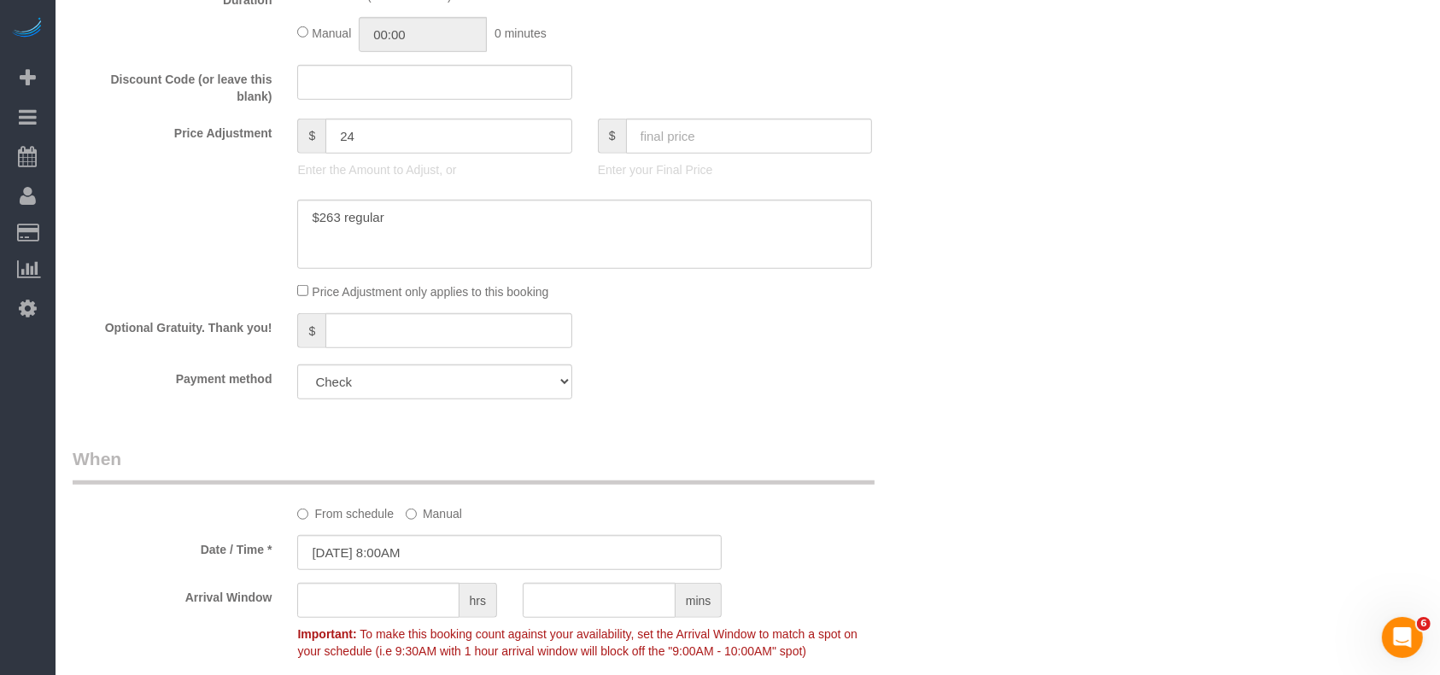
scroll to position [1366, 0]
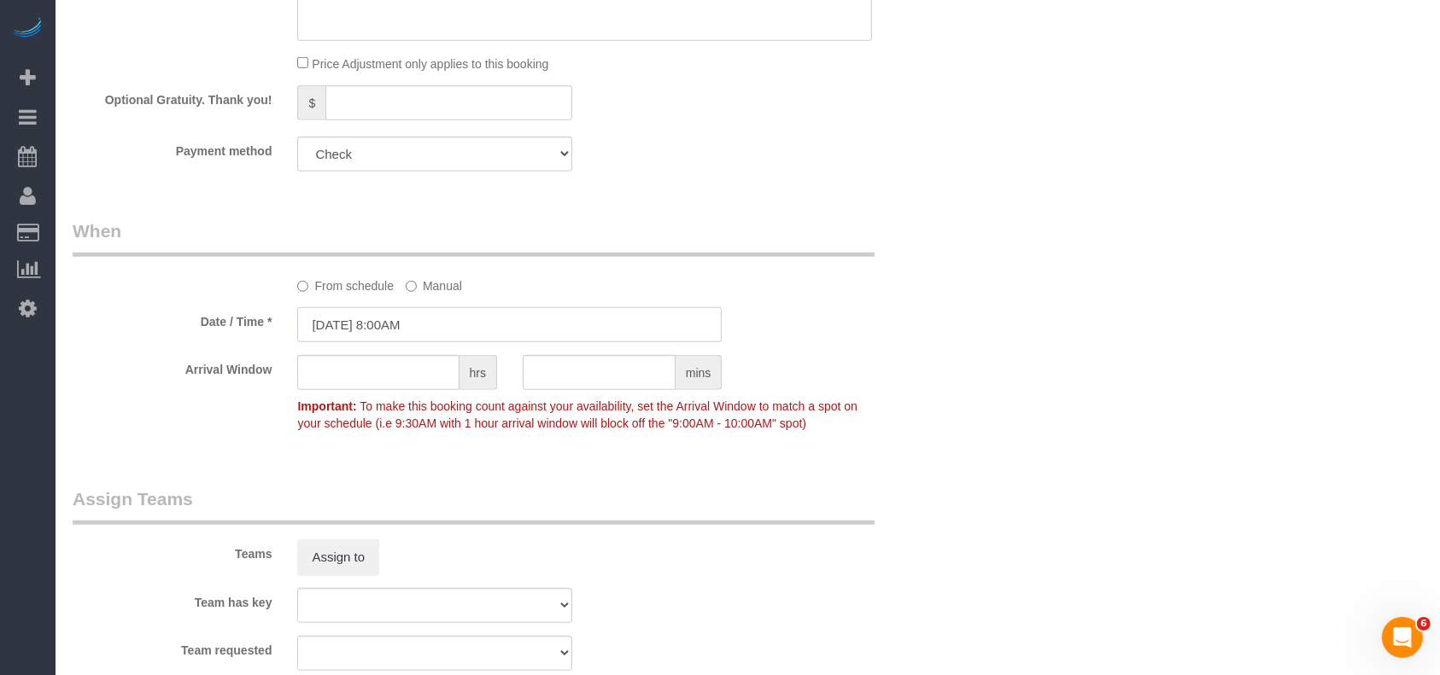
click at [403, 331] on input "[DATE] 8:00AM" at bounding box center [509, 324] width 424 height 35
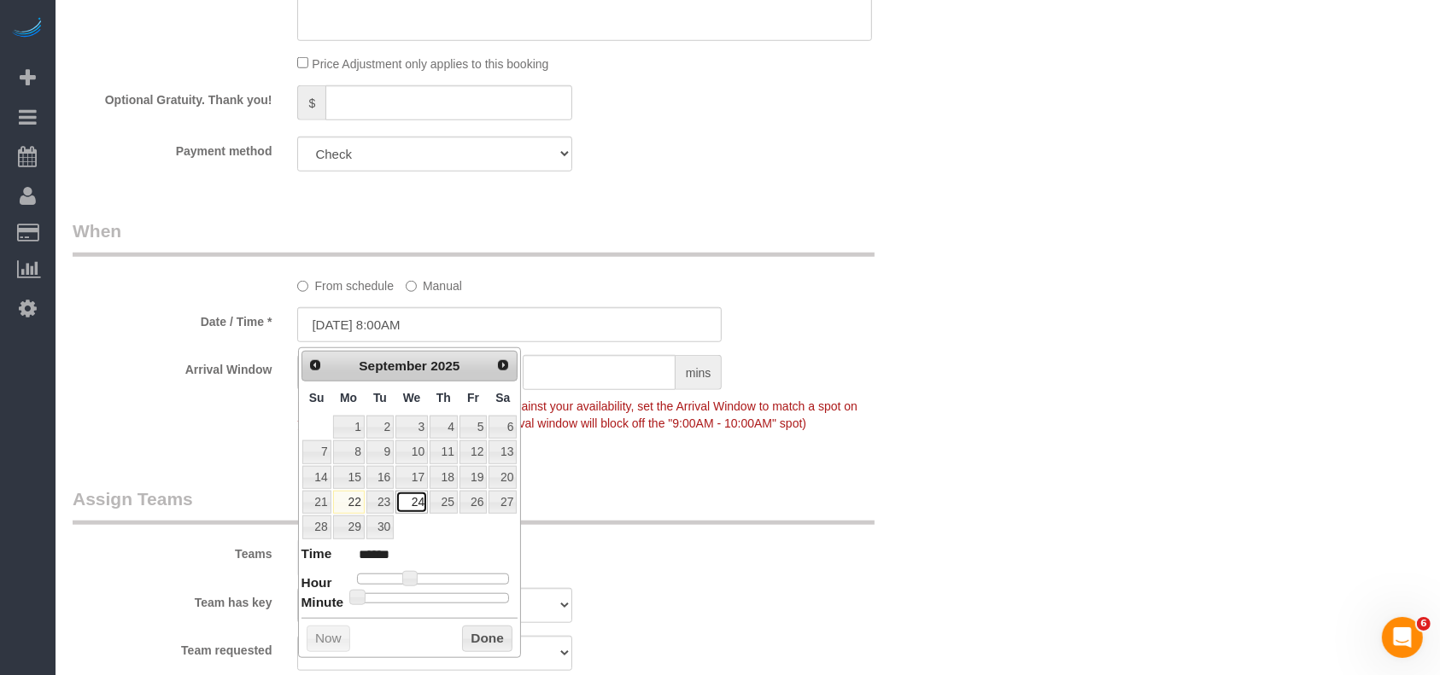
click at [414, 497] on link "24" at bounding box center [411, 502] width 32 height 23
click at [488, 626] on button "Done" at bounding box center [487, 639] width 50 height 27
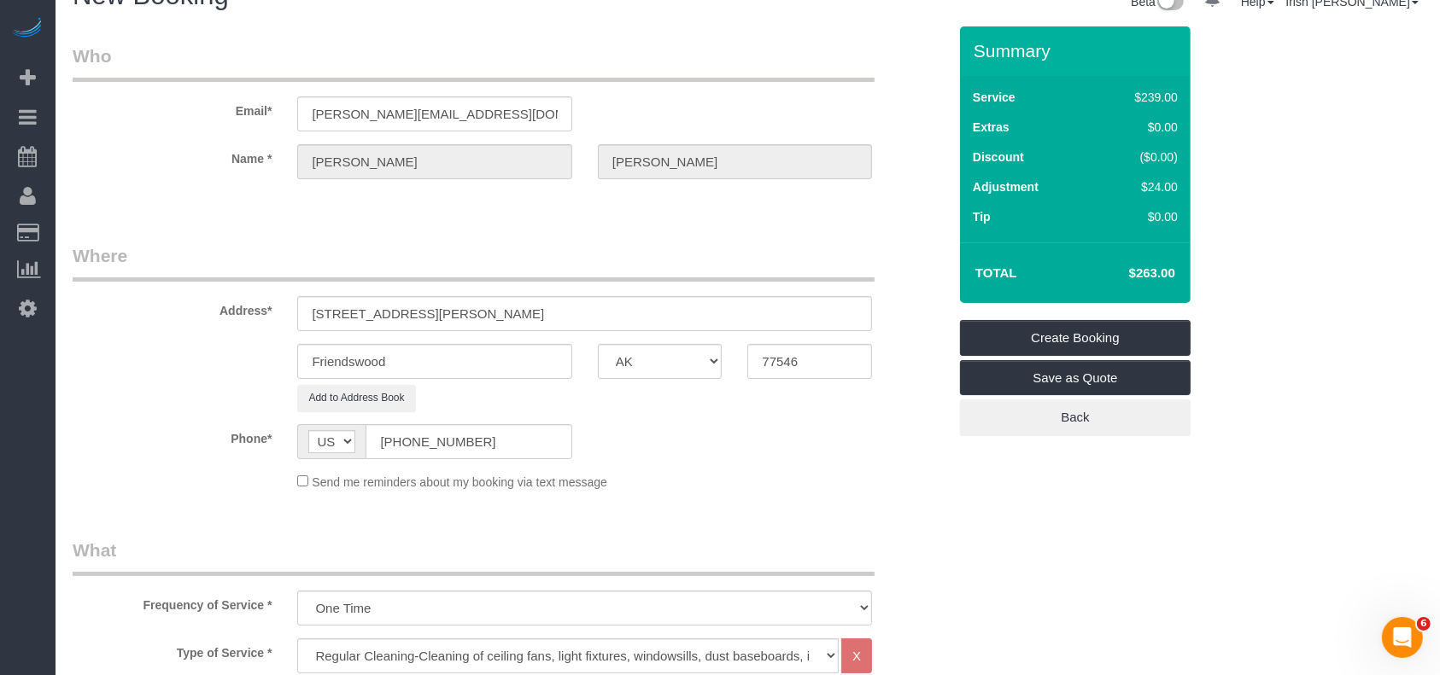
scroll to position [0, 0]
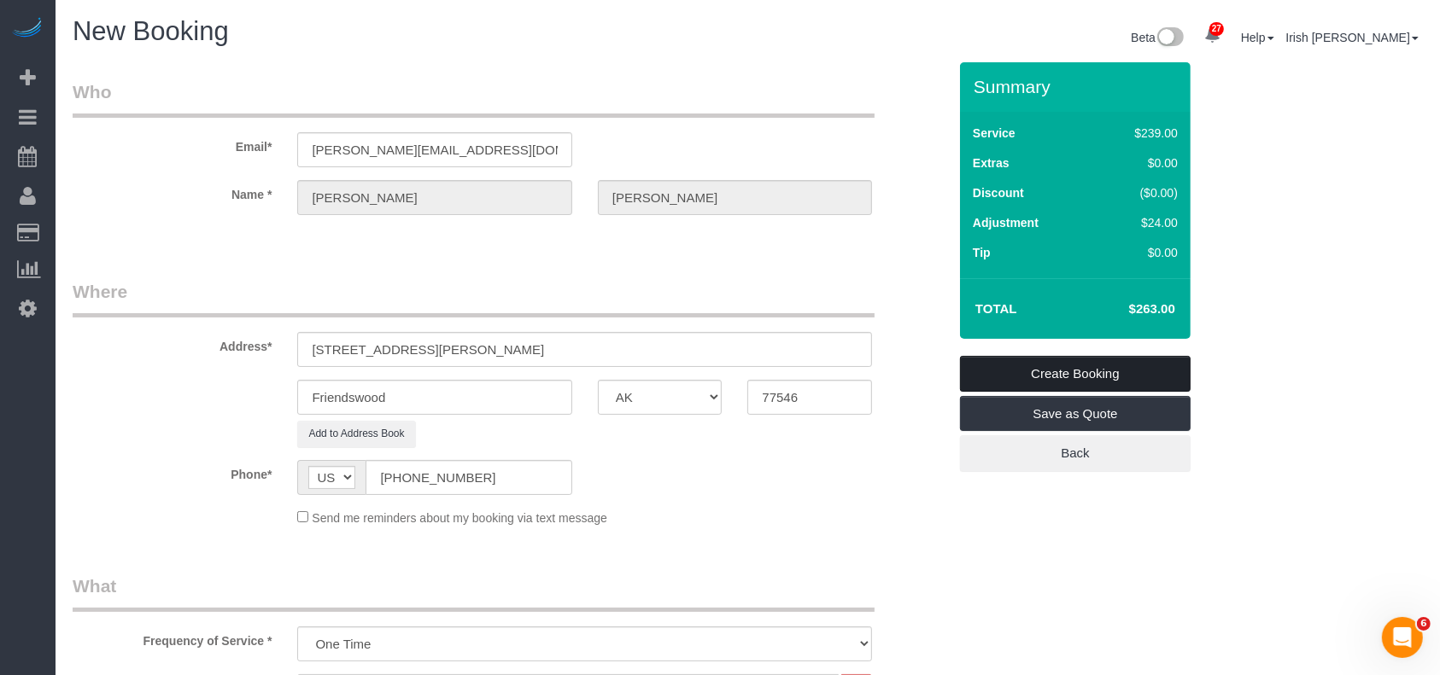
click at [1045, 378] on link "Create Booking" at bounding box center [1075, 374] width 231 height 36
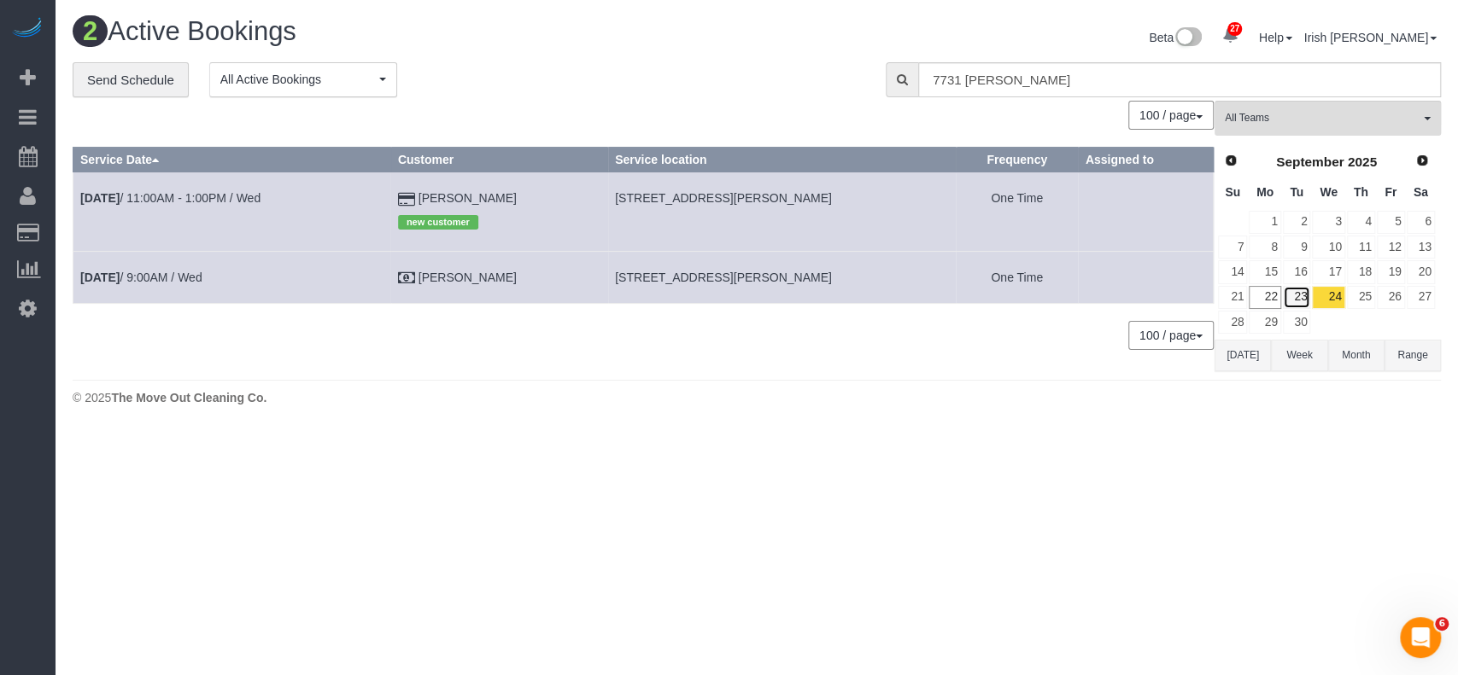
click at [1298, 291] on link "23" at bounding box center [1297, 297] width 28 height 23
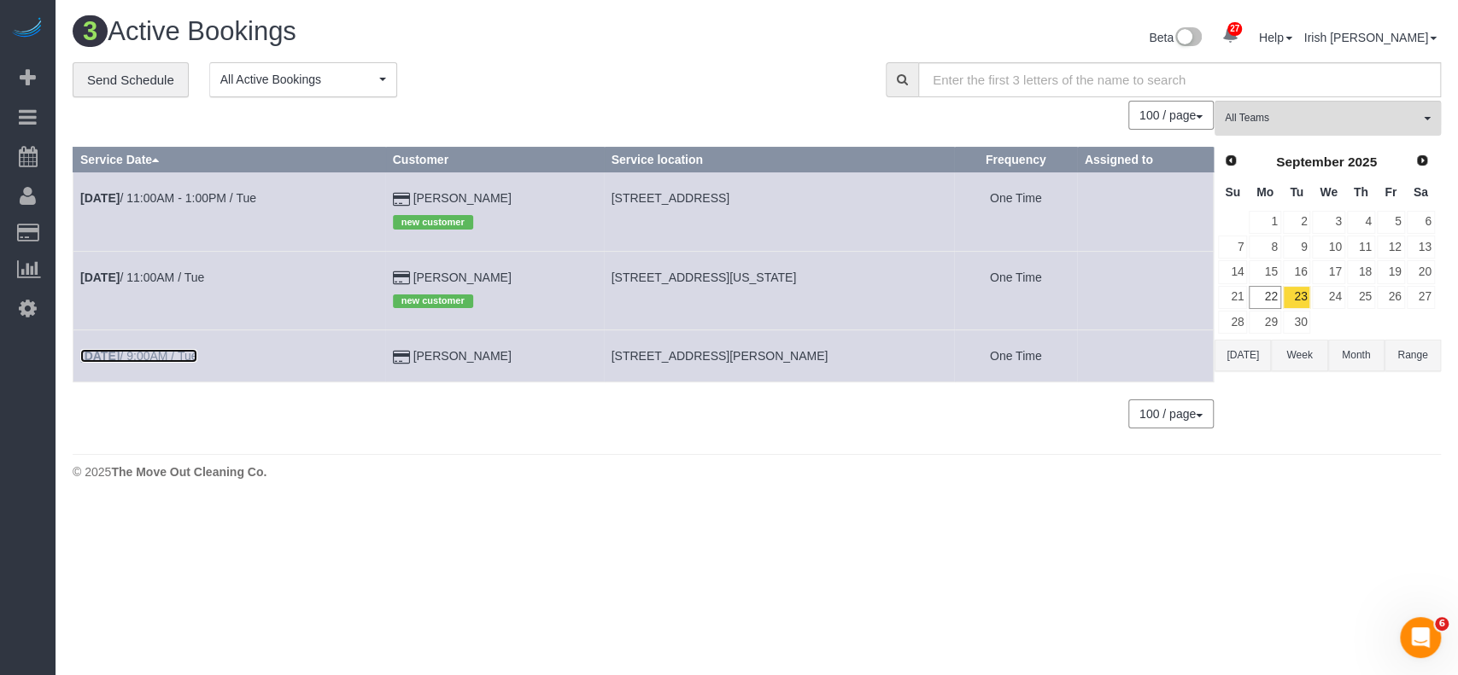
click at [116, 355] on b "[DATE]" at bounding box center [99, 356] width 39 height 14
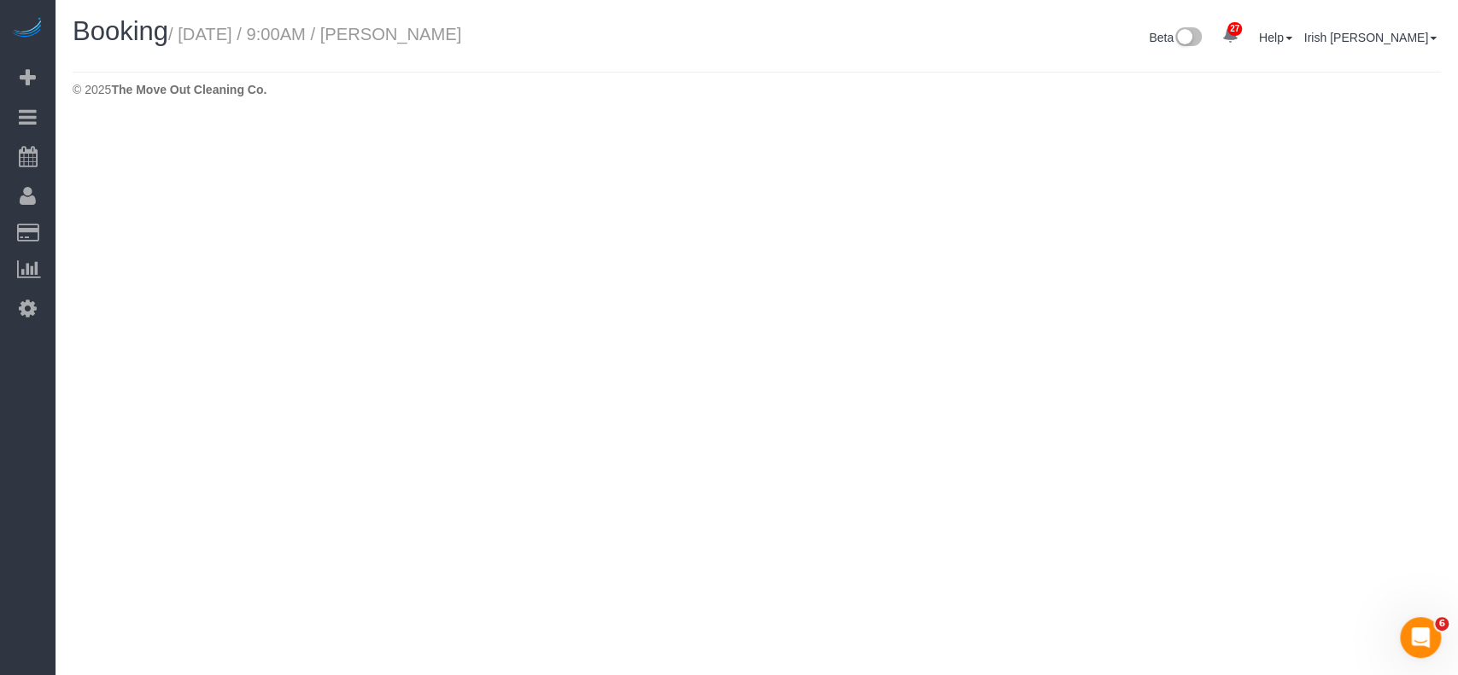
select select "[GEOGRAPHIC_DATA]"
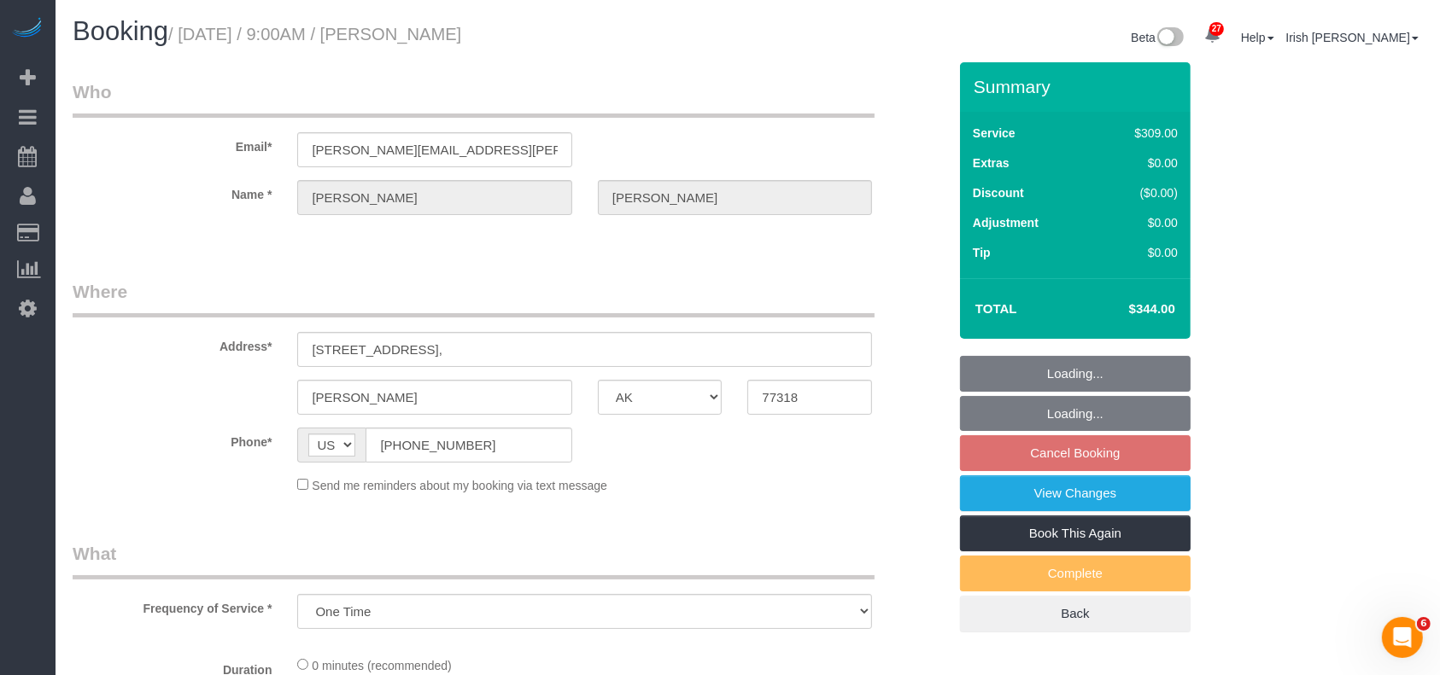
select select "object:2766"
select select "string:fspay-5951e7a7-58d6-4bc5-abae-dfb28c03d9bc"
select select "3"
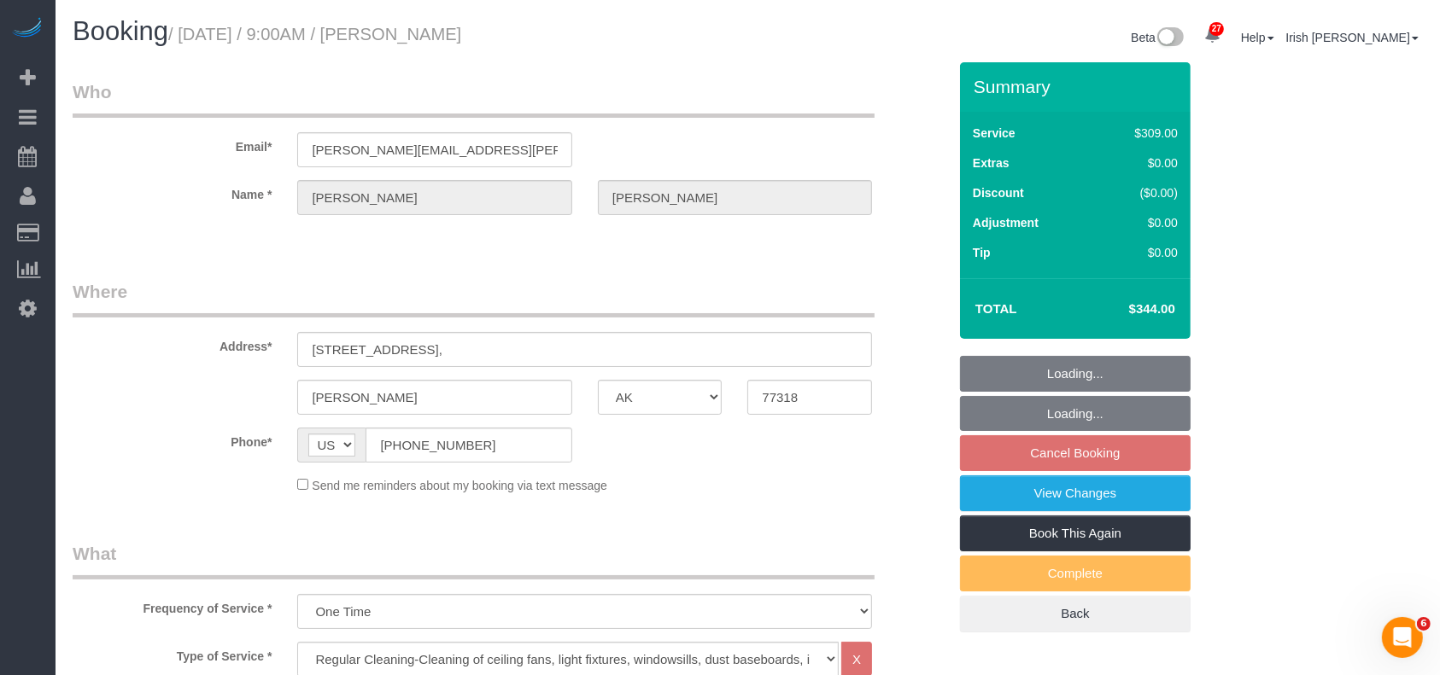
select select "object:2853"
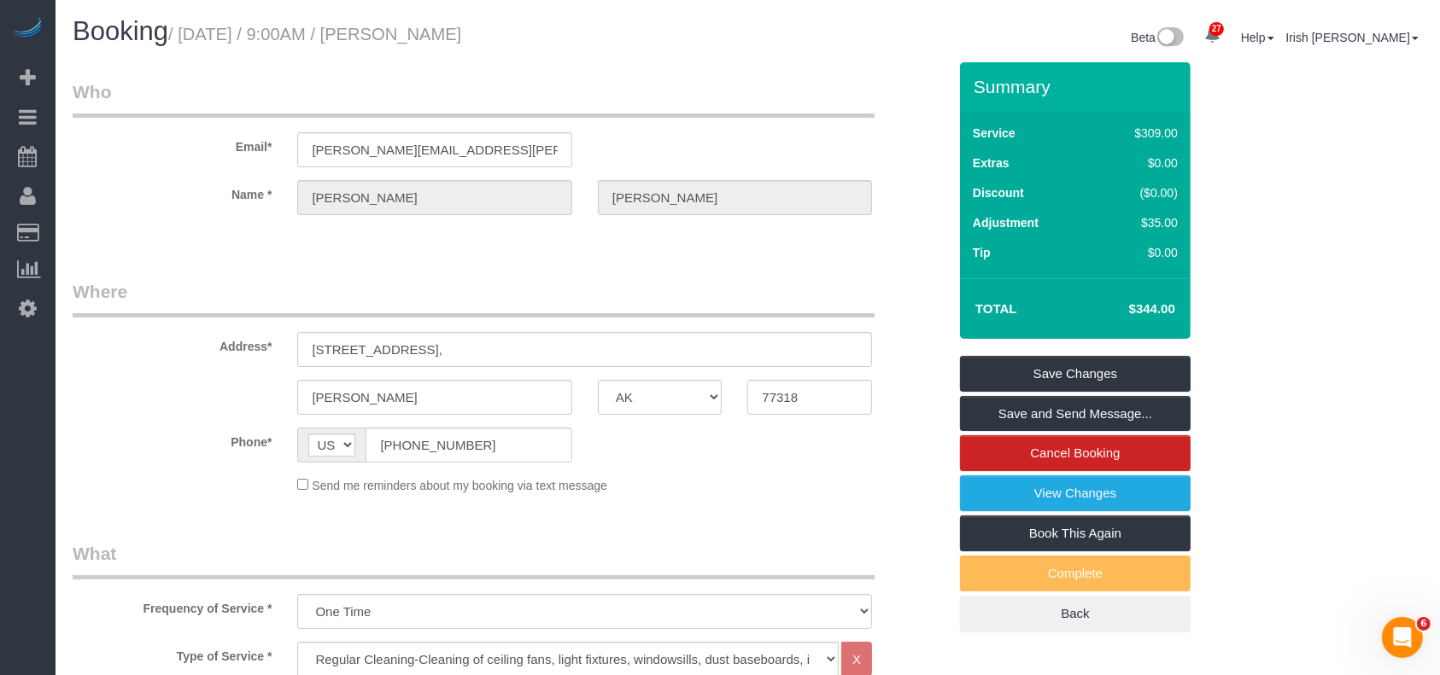
drag, startPoint x: 155, startPoint y: 224, endPoint x: 207, endPoint y: 301, distance: 92.8
click at [156, 228] on sui-booking-customer "Email* [PERSON_NAME][EMAIL_ADDRESS][PERSON_NAME][DOMAIN_NAME] Name * [PERSON_NA…" at bounding box center [510, 155] width 874 height 153
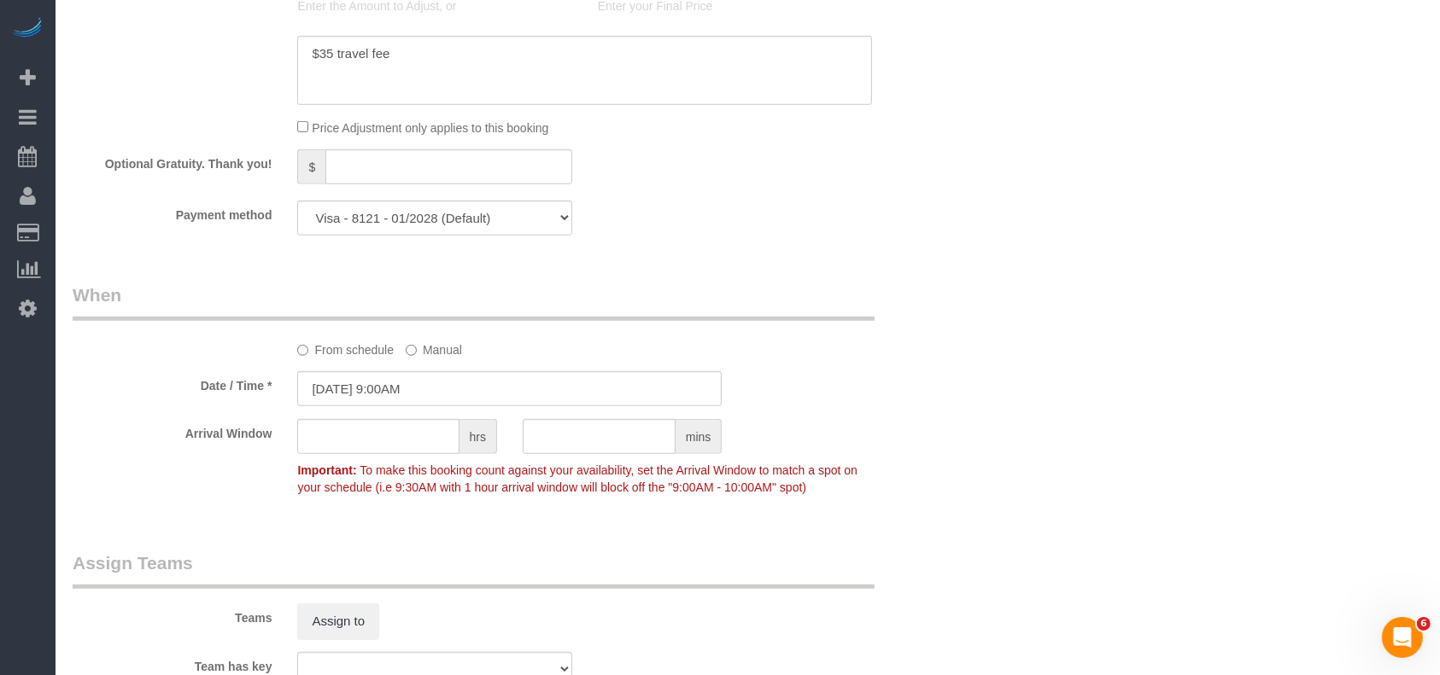
scroll to position [1366, 0]
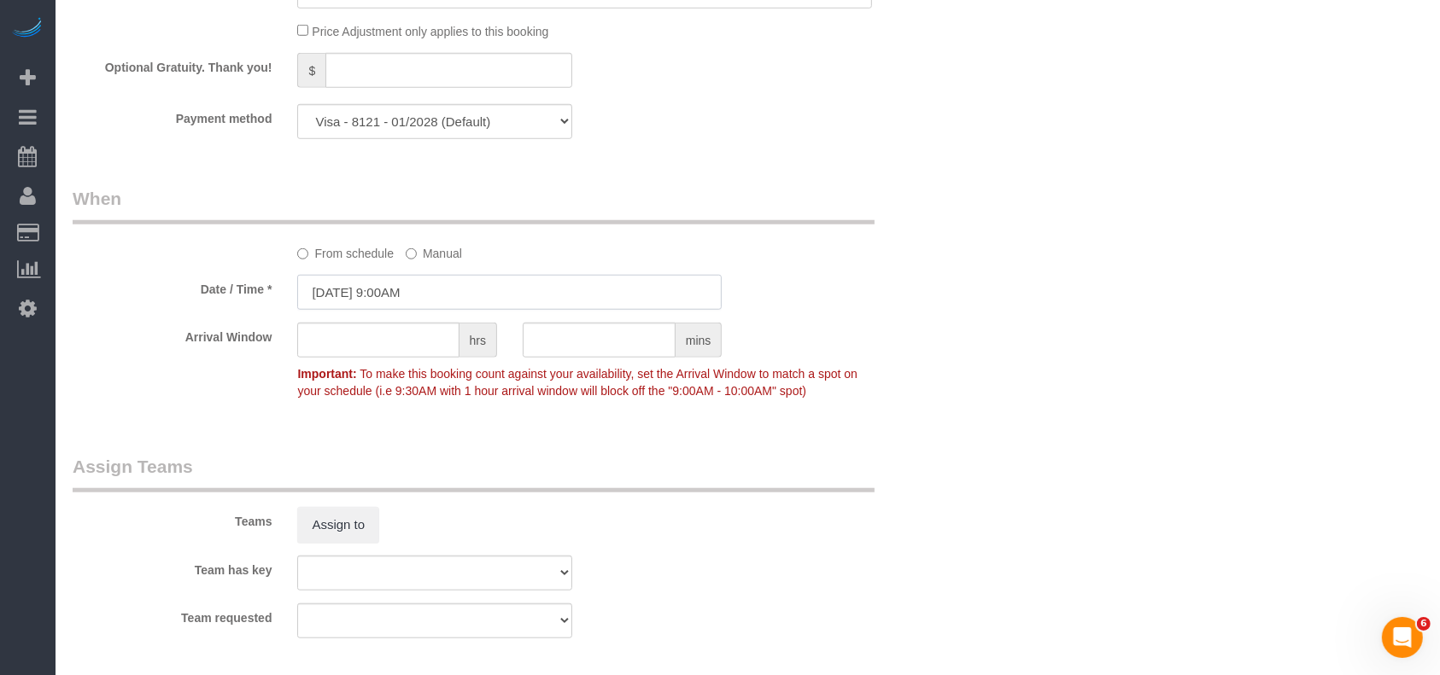
click at [411, 297] on input "[DATE] 9:00AM" at bounding box center [509, 292] width 424 height 35
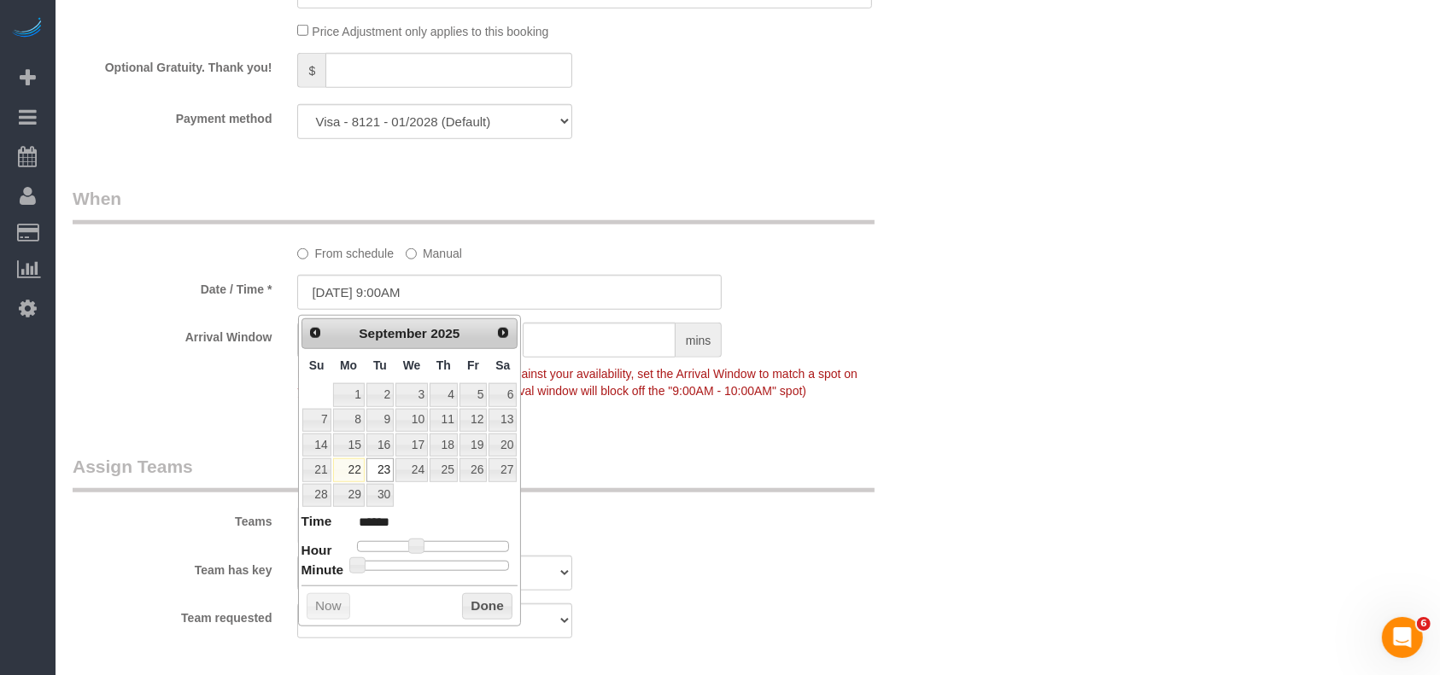
type input "[DATE] 7:00AM"
type input "******"
type input "[DATE] 8:00AM"
type input "******"
click at [409, 536] on dl "Time ****** Hour Minute Second Millisecond Microsecond Time Zone ***** ***** **…" at bounding box center [409, 541] width 217 height 59
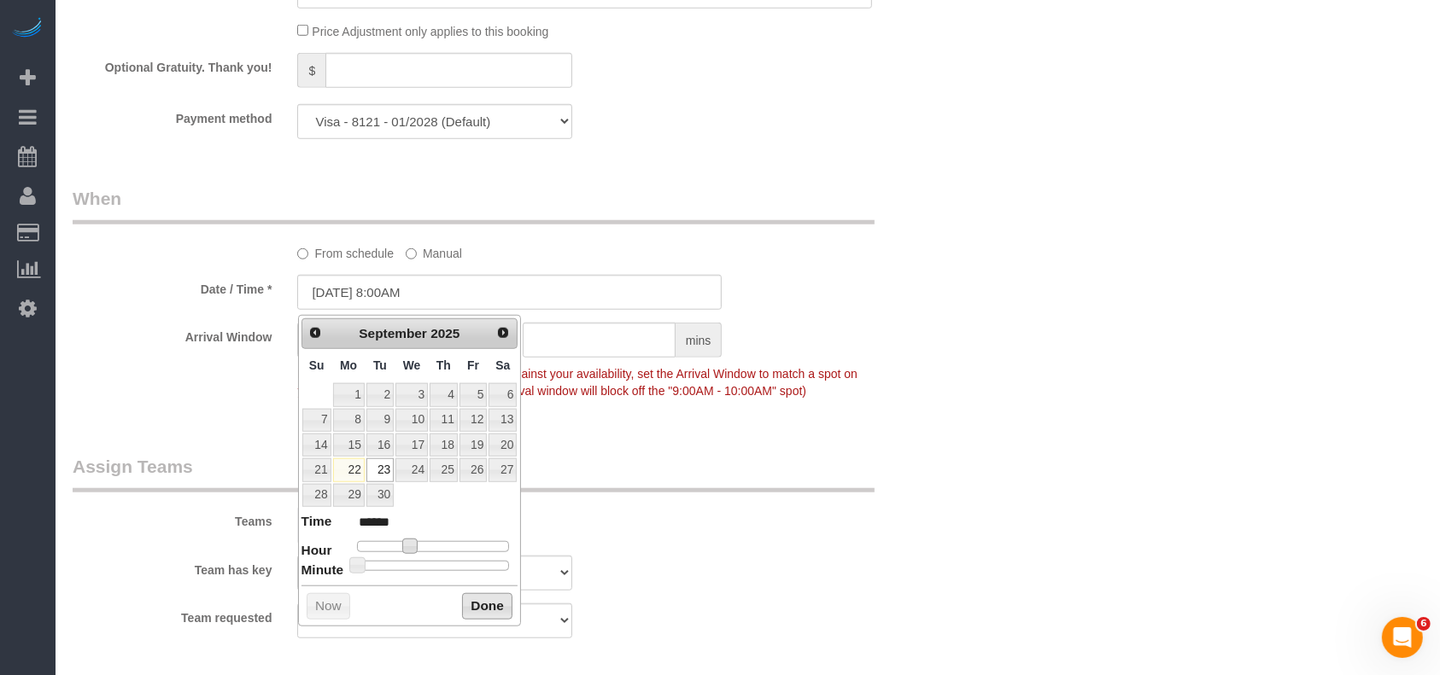
click at [491, 605] on button "Done" at bounding box center [487, 607] width 50 height 27
click at [875, 495] on div "Teams Assign to" at bounding box center [510, 498] width 900 height 89
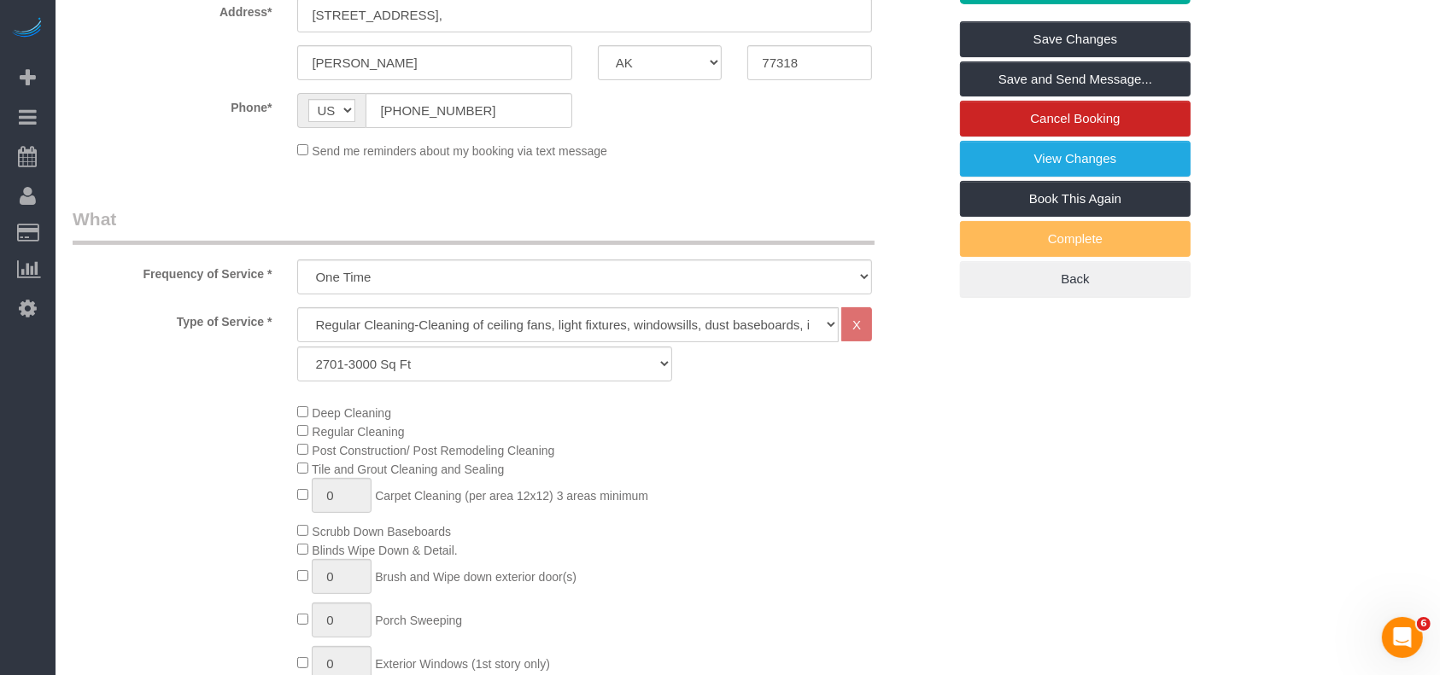
scroll to position [0, 0]
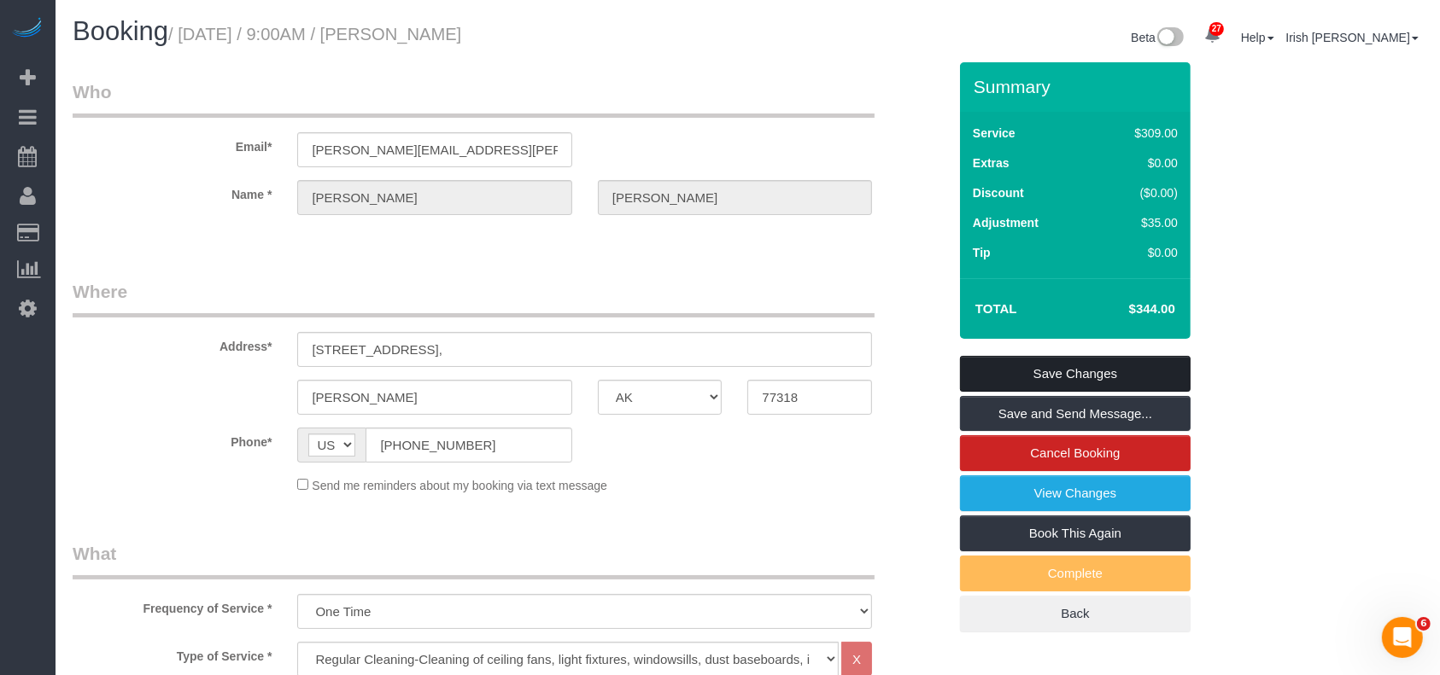
click at [1059, 376] on link "Save Changes" at bounding box center [1075, 374] width 231 height 36
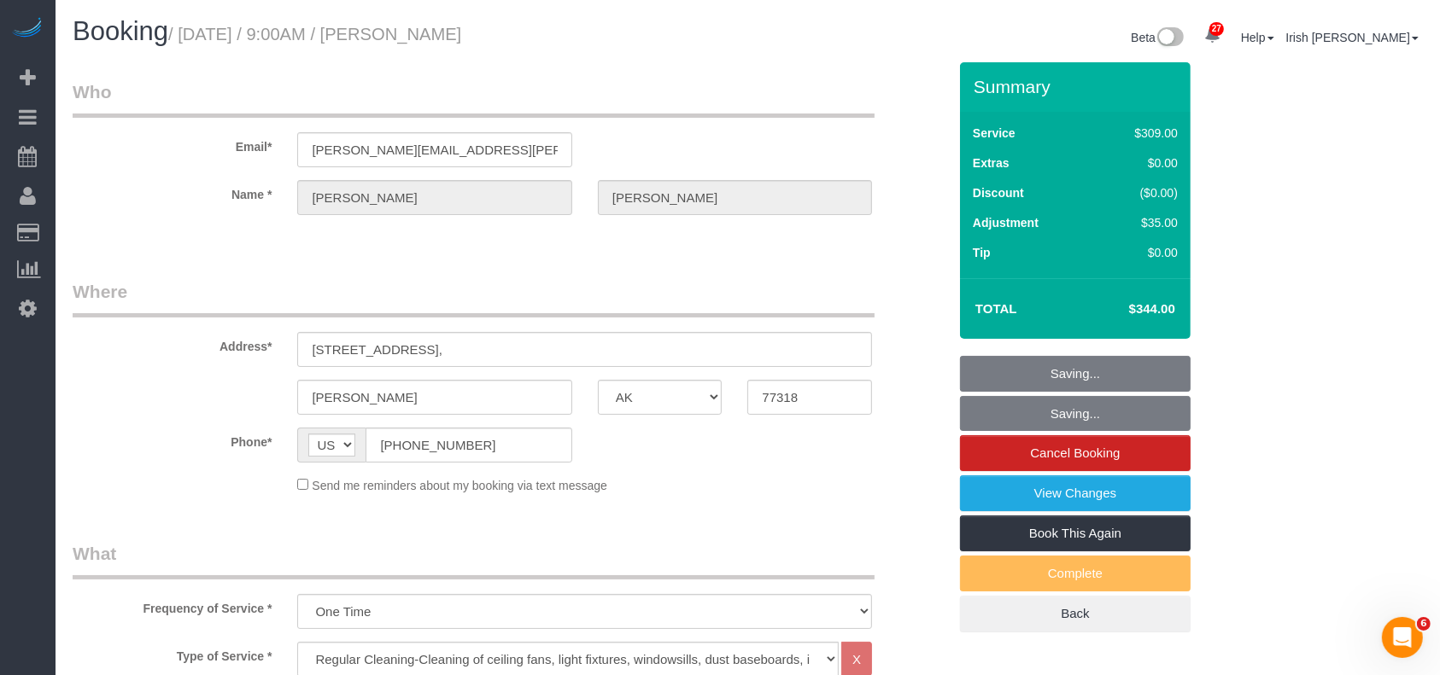
click at [844, 444] on div "Phone* AF AL DZ AD AO AI AQ AG AR AM AW AU AT AZ BS BH BD BB BY BE BZ BJ BM BT …" at bounding box center [510, 445] width 900 height 35
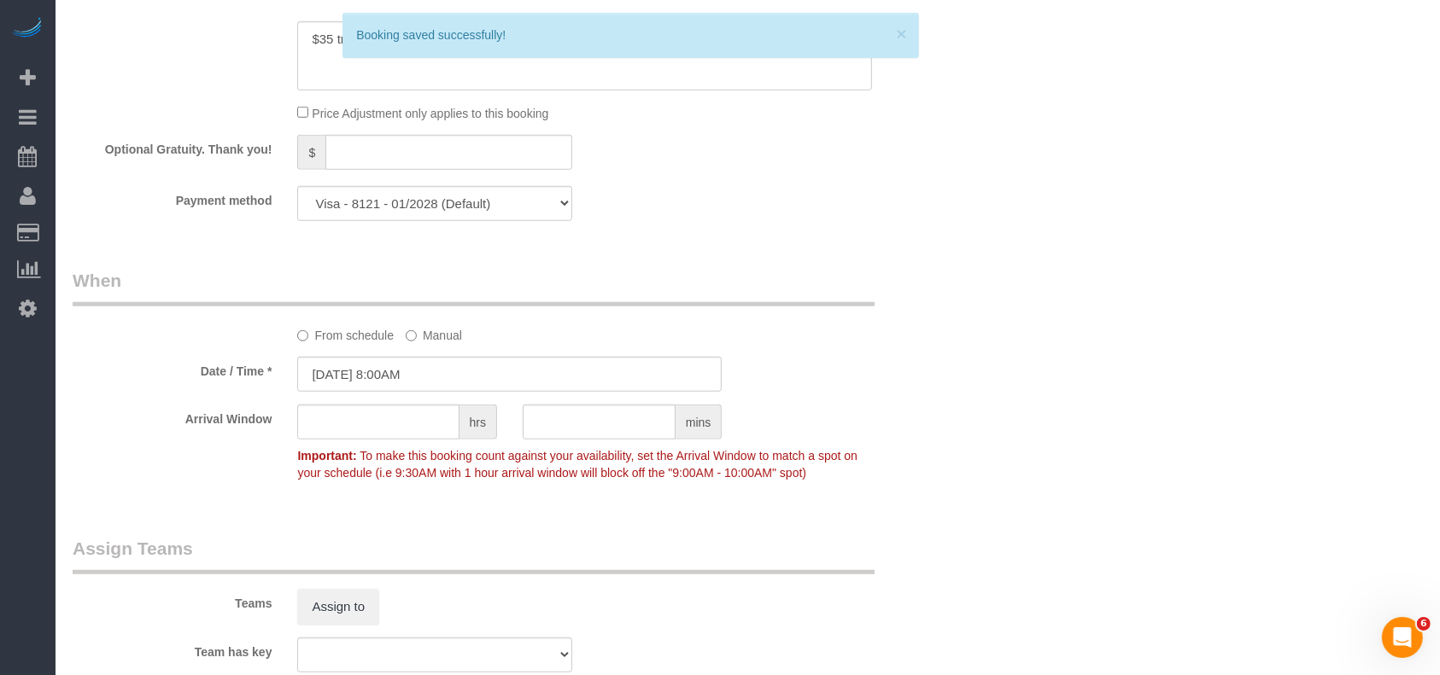
scroll to position [1480, 0]
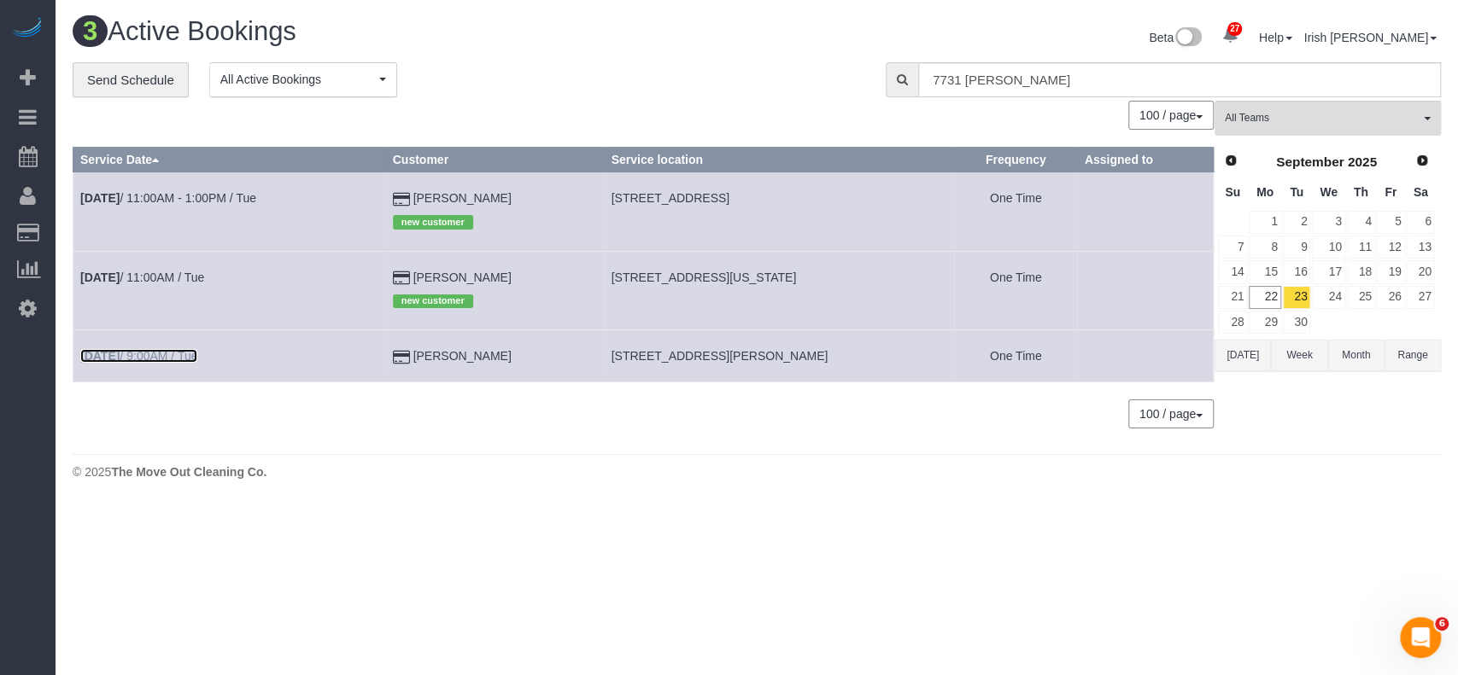
click at [155, 354] on link "[DATE] 9:00AM / Tue" at bounding box center [138, 356] width 117 height 14
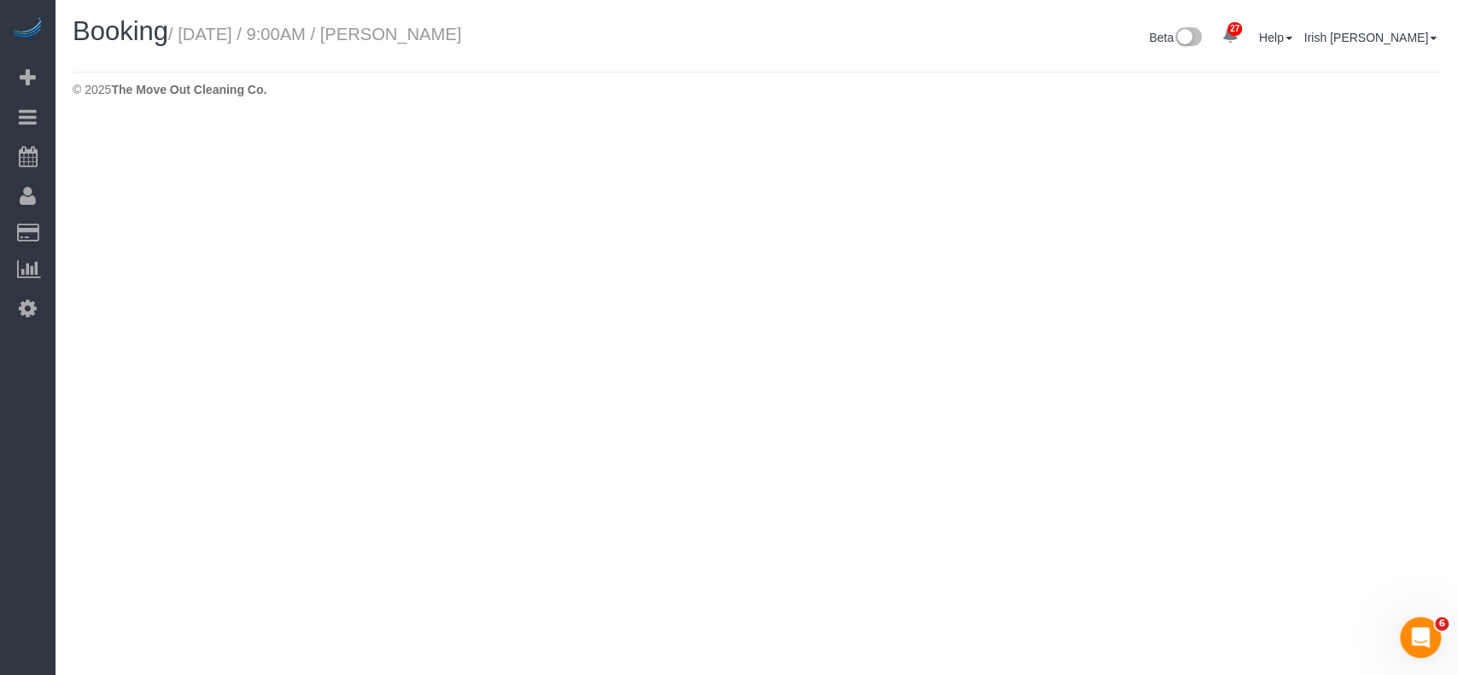
select select "[GEOGRAPHIC_DATA]"
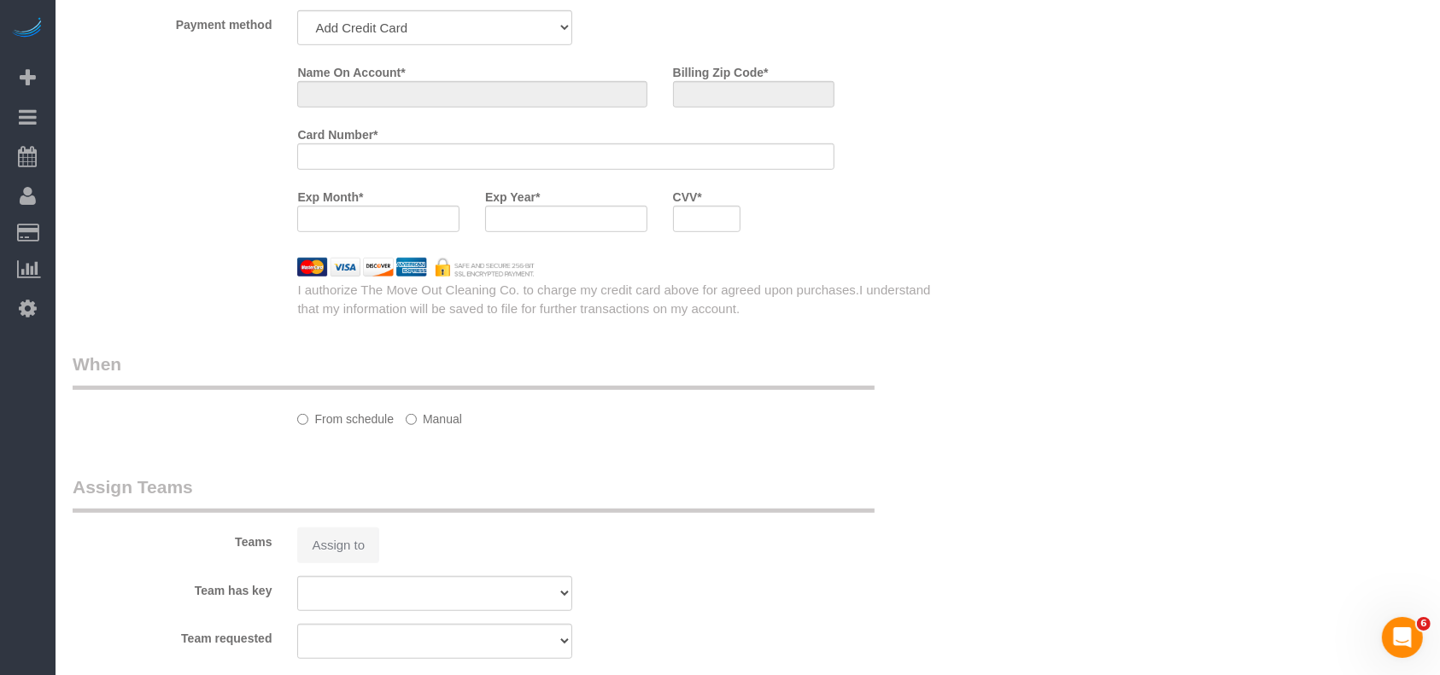
select select "string:fspay-5951e7a7-58d6-4bc5-abae-dfb28c03d9bc"
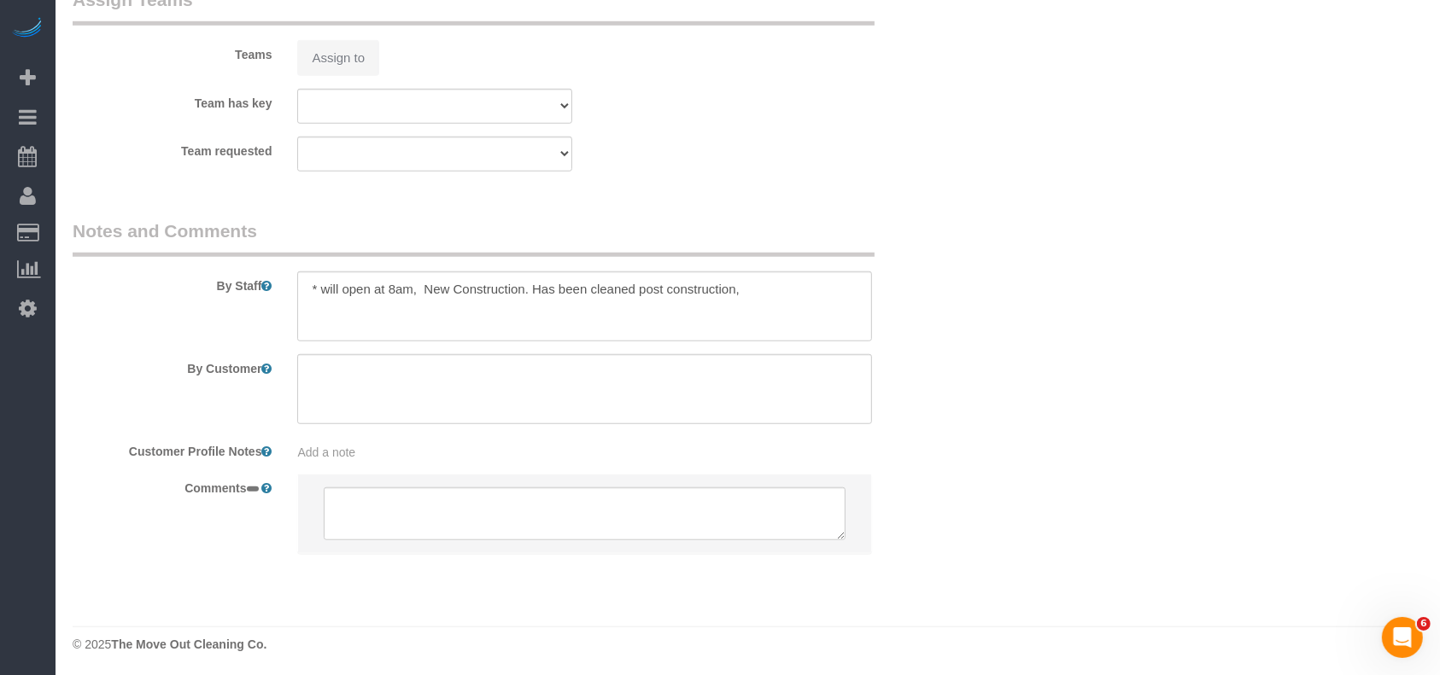
select select "object:3357"
select select "3"
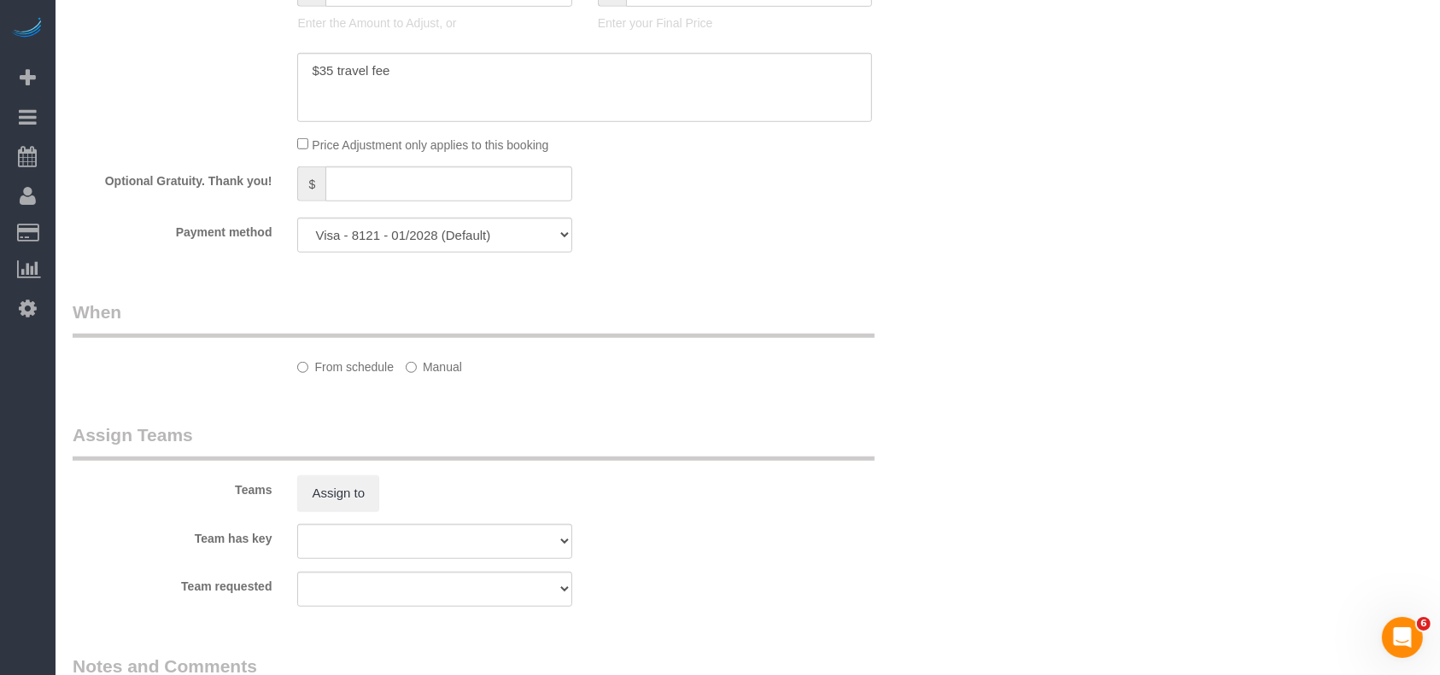
scroll to position [1838, 0]
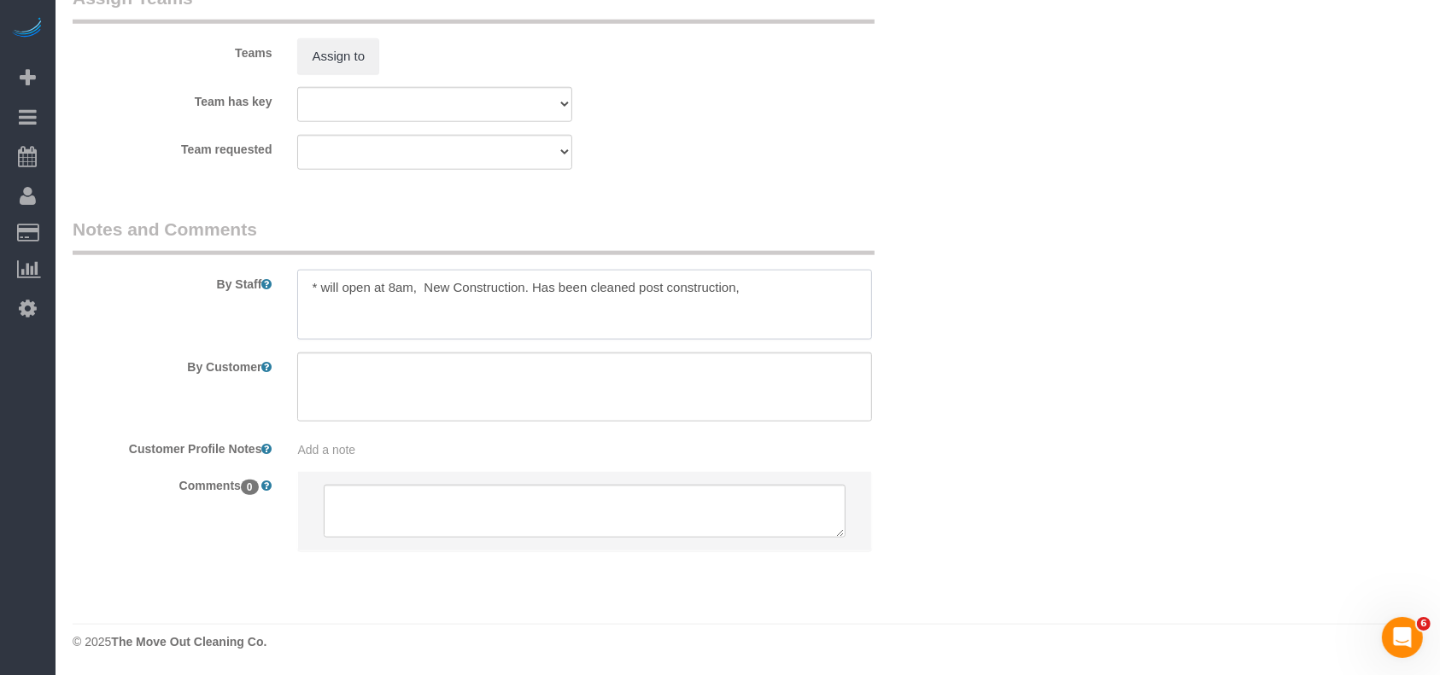
drag, startPoint x: 807, startPoint y: 289, endPoint x: 816, endPoint y: 289, distance: 9.4
click at [811, 289] on textarea at bounding box center [584, 305] width 575 height 70
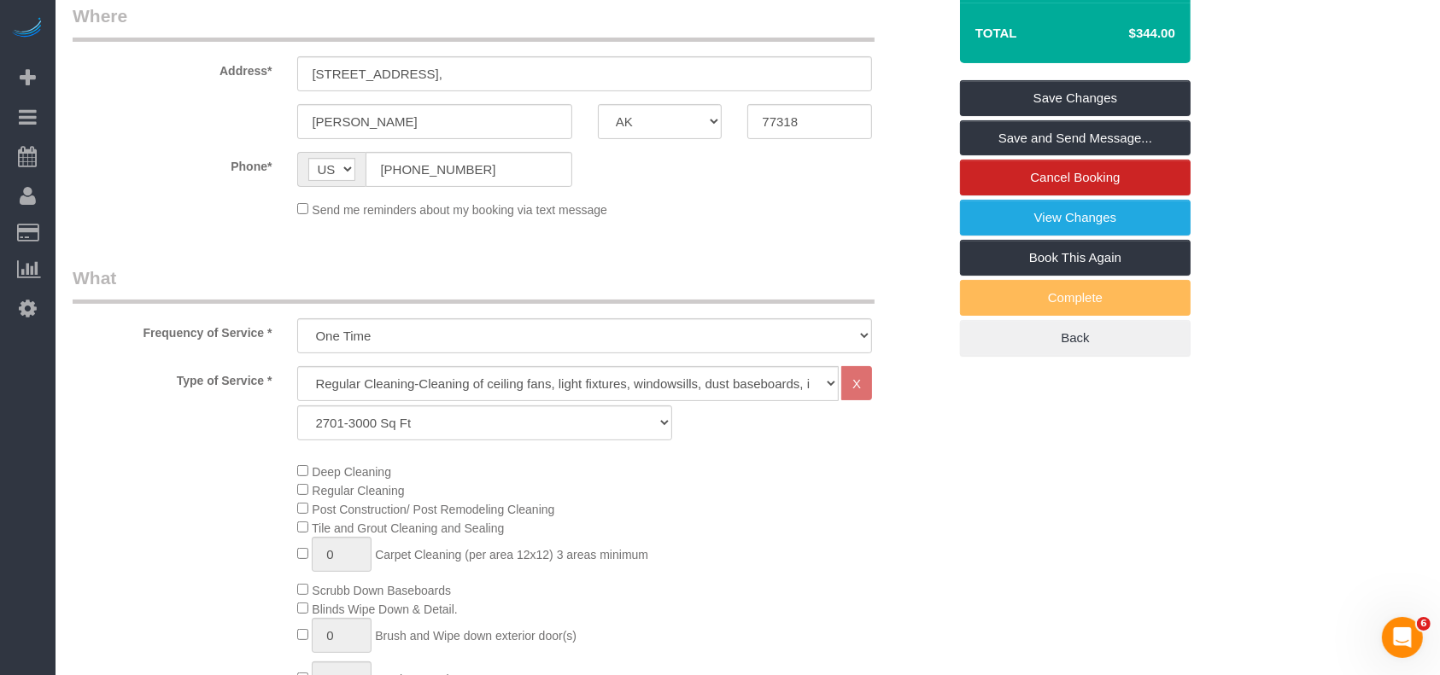
scroll to position [16, 0]
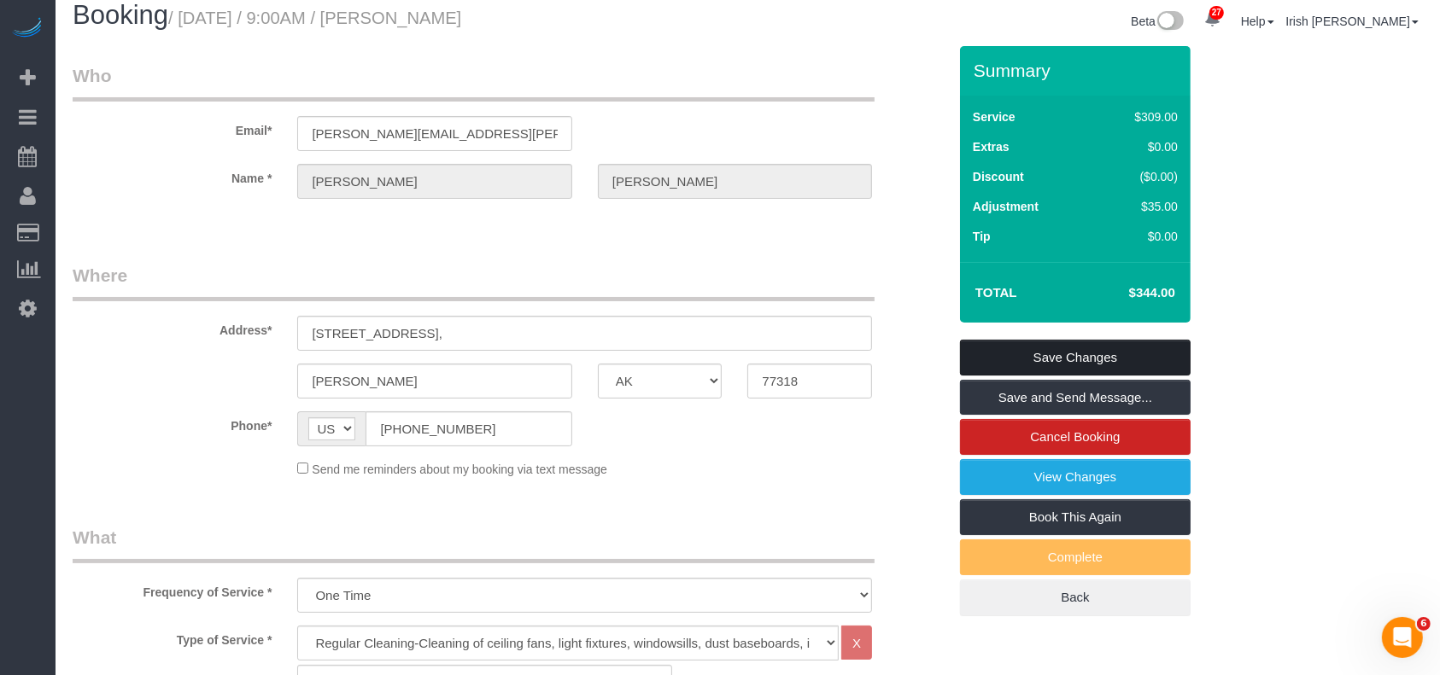
type textarea "* will open at 8am, New Construction. Has been cleaned post construction * need…"
drag, startPoint x: 1111, startPoint y: 354, endPoint x: 972, endPoint y: 289, distance: 153.6
click at [1109, 354] on link "Save Changes" at bounding box center [1075, 358] width 231 height 36
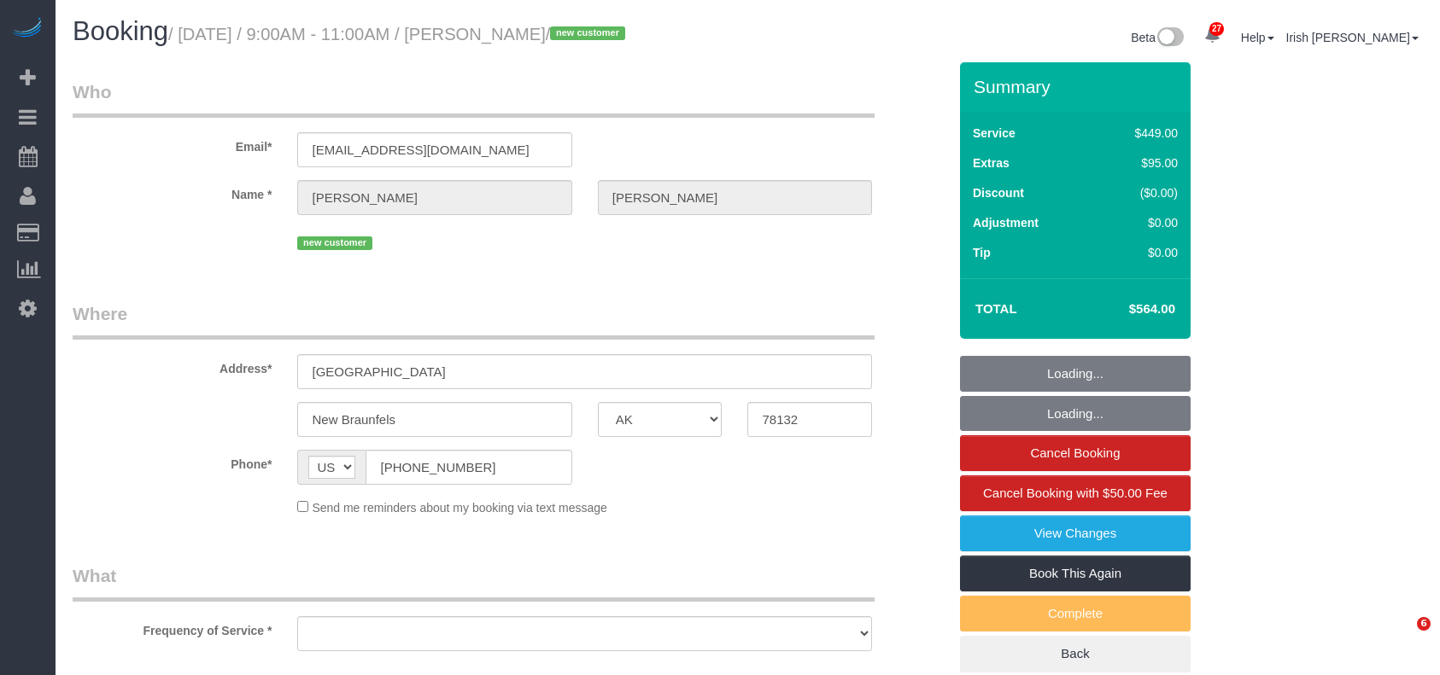
select select "[GEOGRAPHIC_DATA]"
select select "string:fspay-66c429cd-4569-4b86-95c7-6442635187b6"
select select "object:3140"
select select "3"
select select "object:3213"
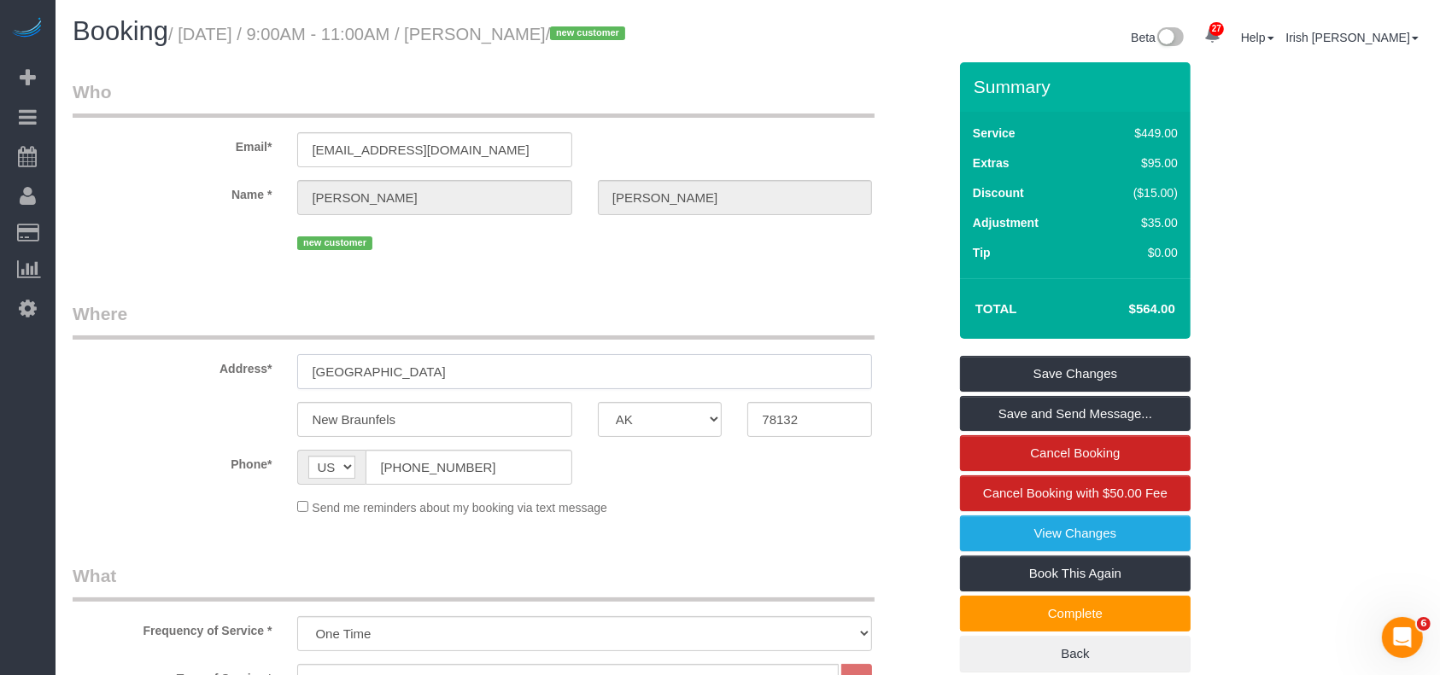
drag, startPoint x: 506, startPoint y: 368, endPoint x: 164, endPoint y: 356, distance: 342.7
click at [164, 356] on div "Address* 633 RIVERFOREST DR" at bounding box center [510, 345] width 900 height 88
drag, startPoint x: 423, startPoint y: 420, endPoint x: 218, endPoint y: 420, distance: 205.0
click at [218, 420] on div "New Braunfels AK AL AR AZ CA CO CT DC DE FL GA HI IA ID IL IN KS KY LA MA MD ME…" at bounding box center [510, 419] width 900 height 35
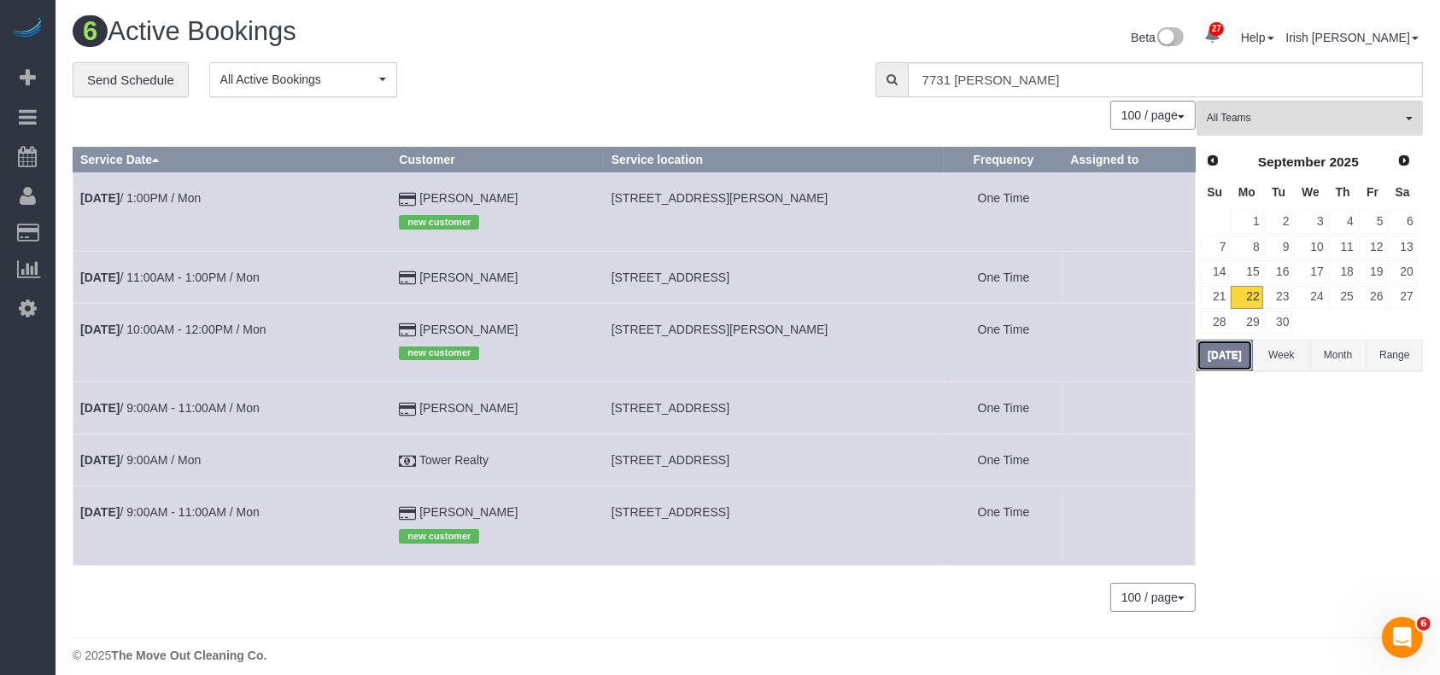
click at [1230, 359] on button "[DATE]" at bounding box center [1224, 356] width 56 height 32
click at [673, 460] on span "2320 Gracy Farms #927,, Austin, TX 78758" at bounding box center [670, 460] width 118 height 14
copy tr "2320 Gracy Farms #927,, Austin, TX 78758"
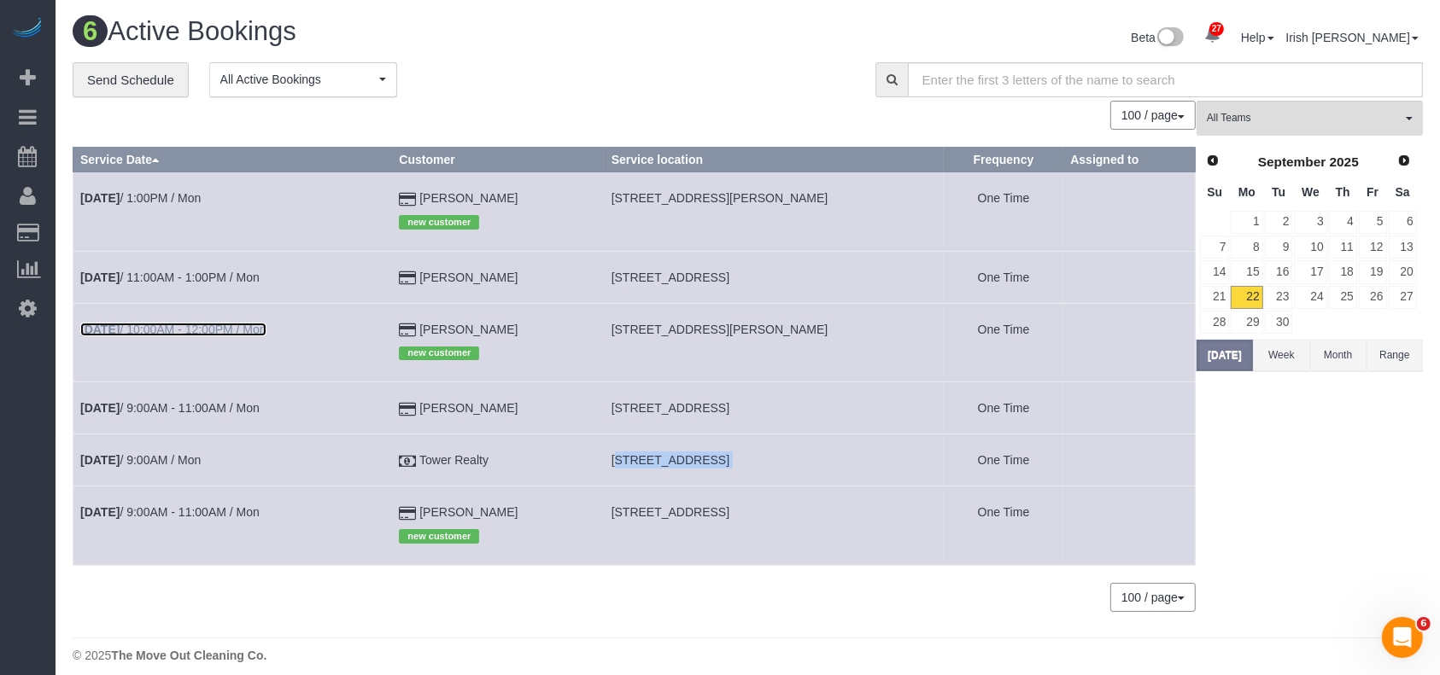
click at [173, 326] on link "Sep 22nd / 10:00AM - 12:00PM / Mon" at bounding box center [173, 330] width 186 height 14
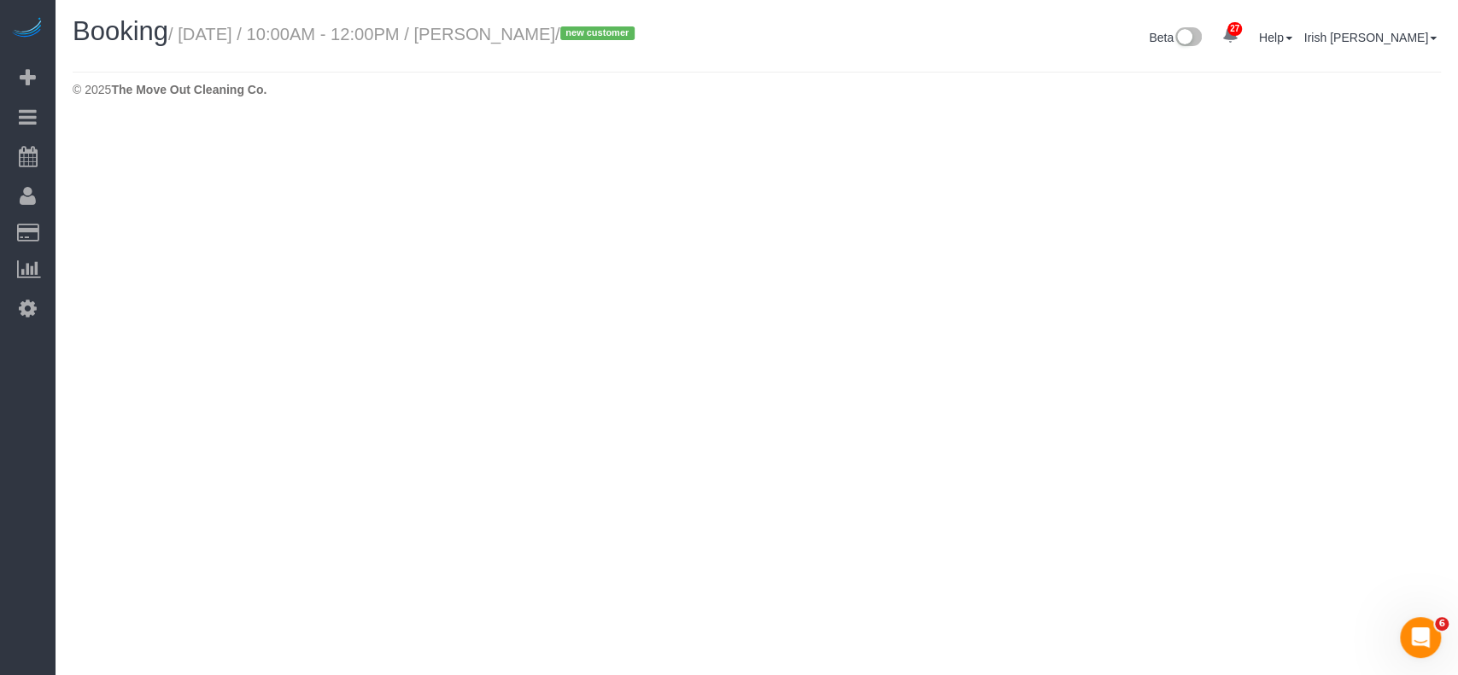
select select "[GEOGRAPHIC_DATA]"
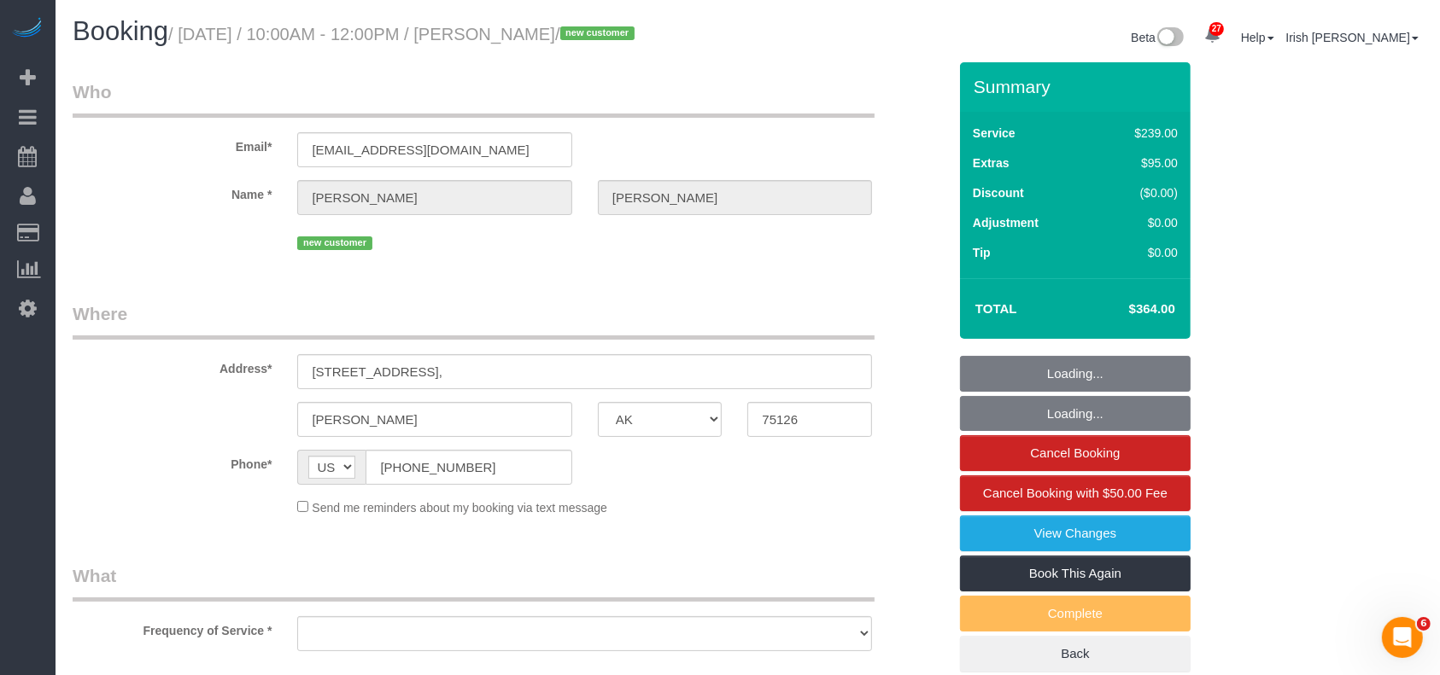
select select "object:3767"
select select "spot73"
select select "object:3834"
select select "3"
select select "string:fspay-b77e9b5b-1b4e-498d-b0af-d9114ff07cd5"
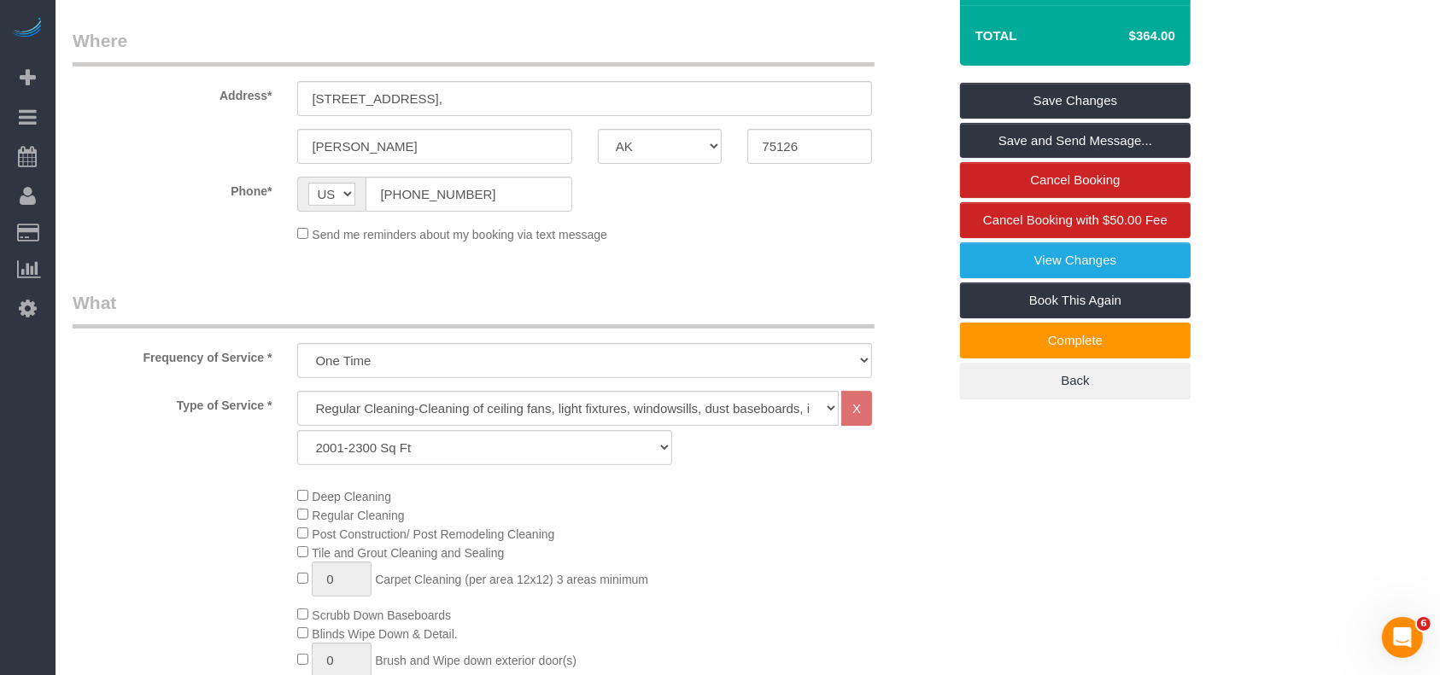
scroll to position [114, 0]
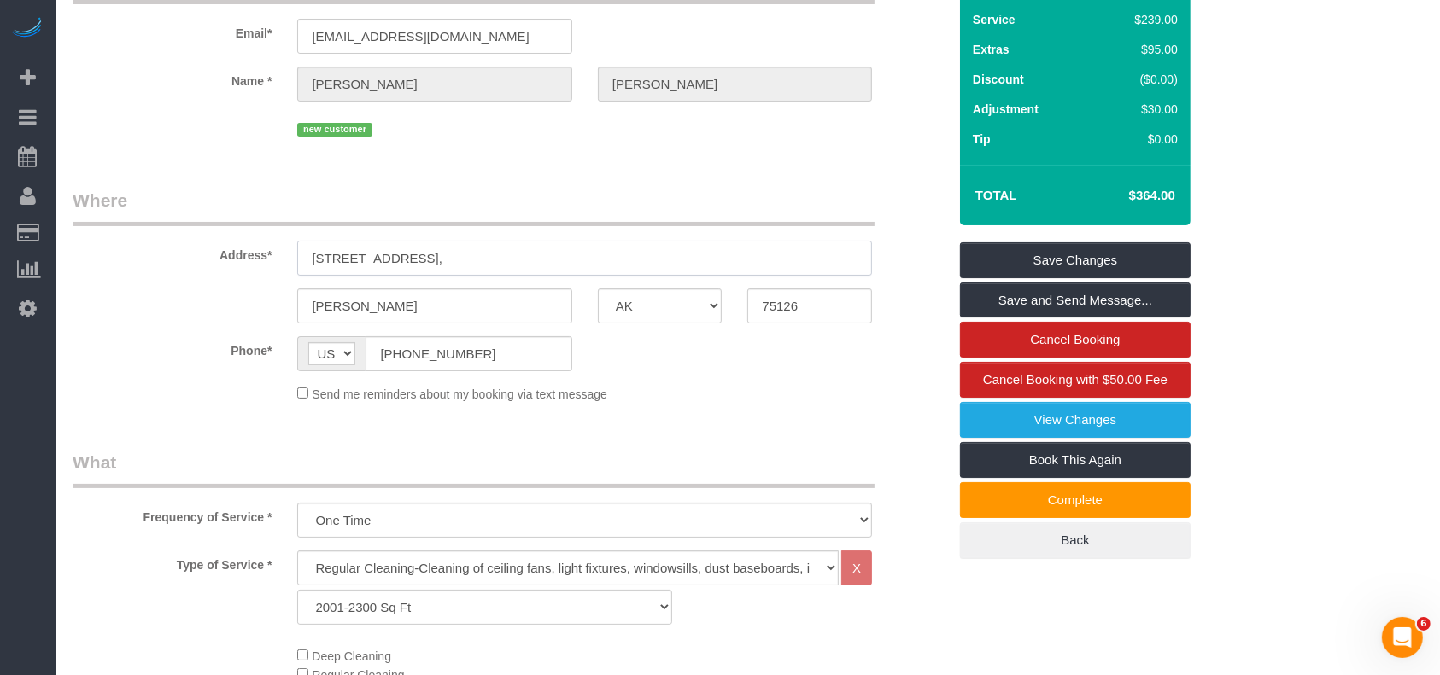
drag, startPoint x: 461, startPoint y: 282, endPoint x: 187, endPoint y: 266, distance: 274.6
click at [187, 266] on div "Address* 1023 San Antonio Dr," at bounding box center [510, 232] width 900 height 88
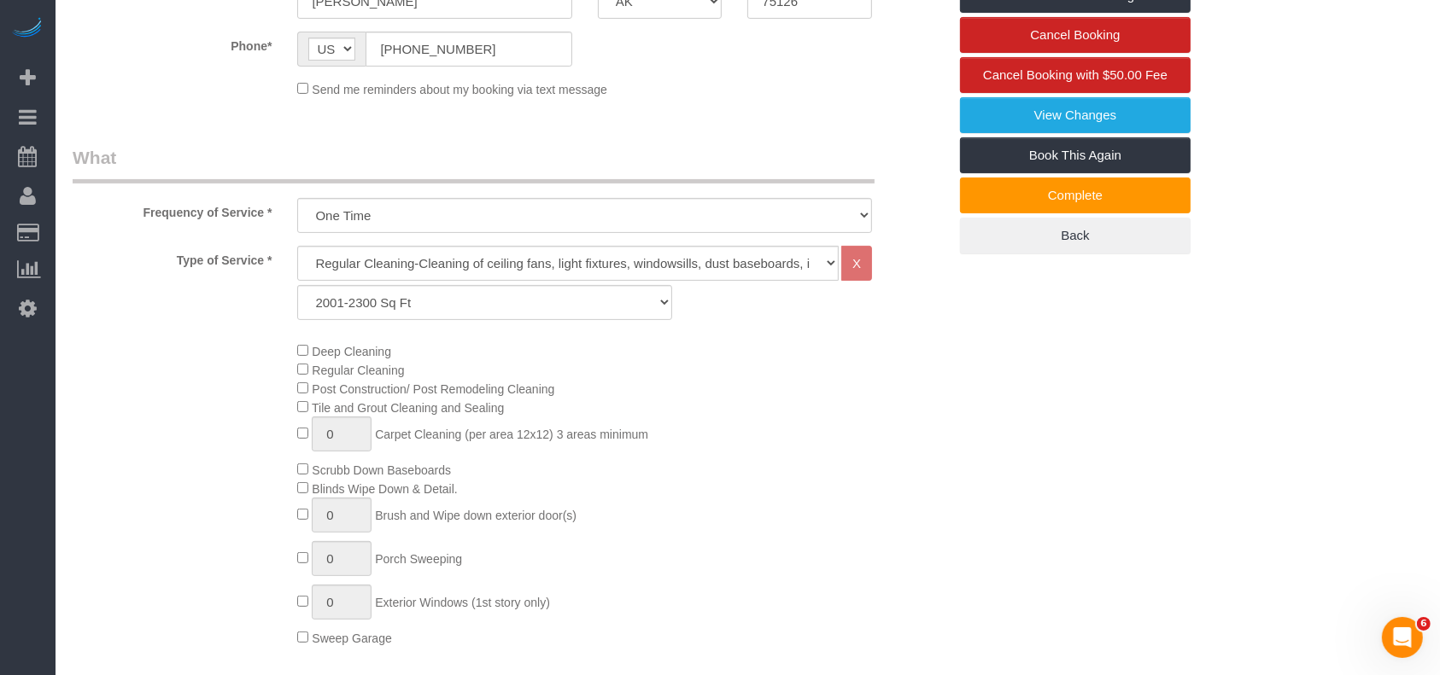
scroll to position [683, 0]
